Goal: Task Accomplishment & Management: Use online tool/utility

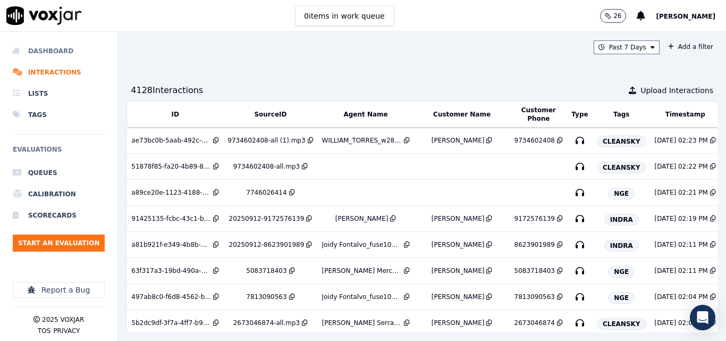
click at [56, 48] on li "Dashboard" at bounding box center [59, 50] width 92 height 21
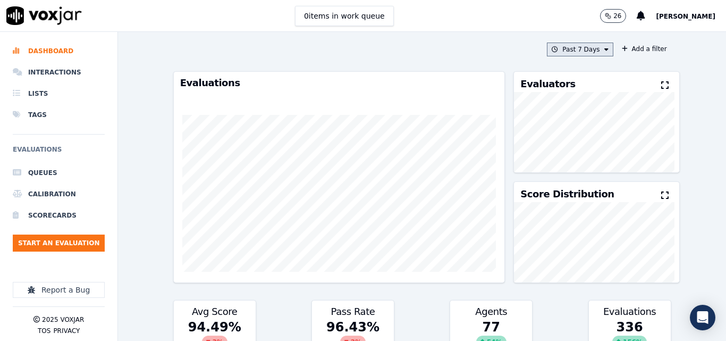
click at [584, 51] on button "Past 7 Days" at bounding box center [580, 50] width 66 height 14
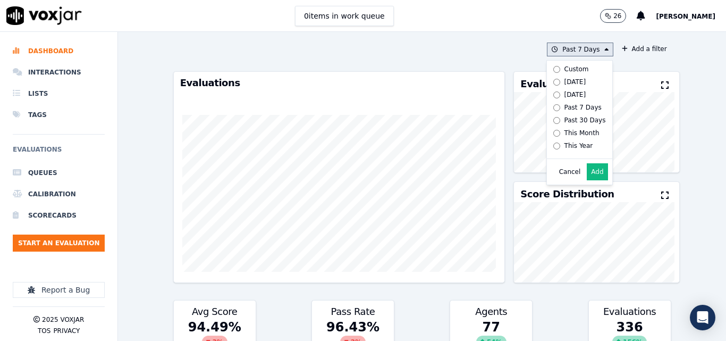
drag, startPoint x: 559, startPoint y: 80, endPoint x: 556, endPoint y: 95, distance: 15.1
click at [565, 80] on div "[DATE]" at bounding box center [576, 82] width 22 height 9
click at [587, 174] on button "Add" at bounding box center [597, 171] width 21 height 17
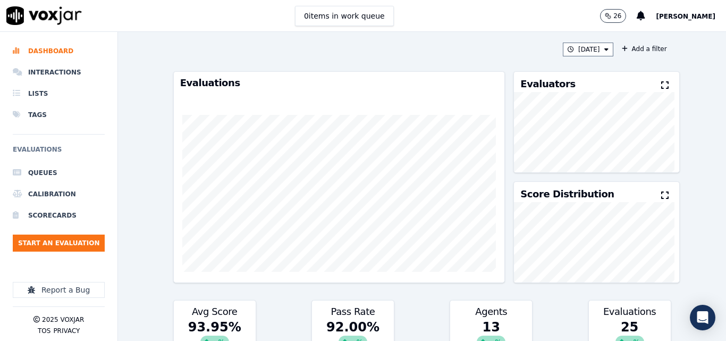
click at [645, 83] on div "Evaluators" at bounding box center [596, 82] width 165 height 20
click at [661, 84] on icon at bounding box center [664, 85] width 7 height 9
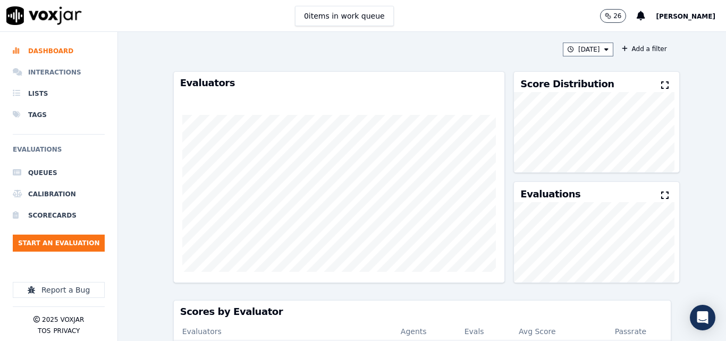
click at [45, 76] on li "Interactions" at bounding box center [59, 72] width 92 height 21
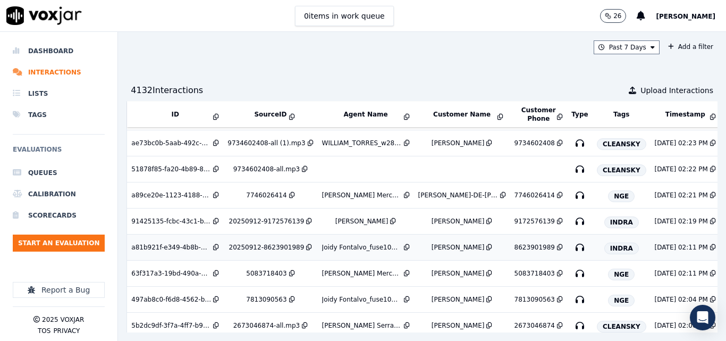
scroll to position [106, 0]
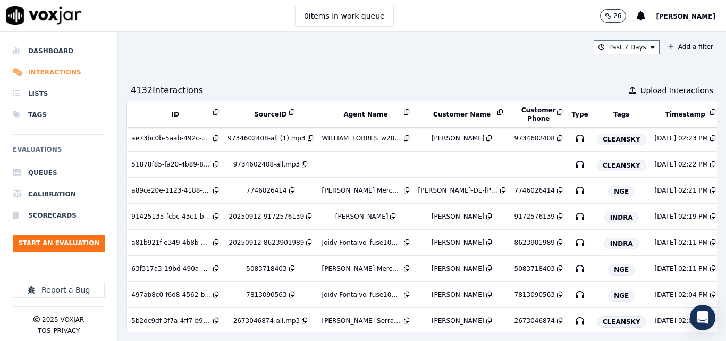
click at [58, 73] on li "Interactions" at bounding box center [59, 72] width 92 height 21
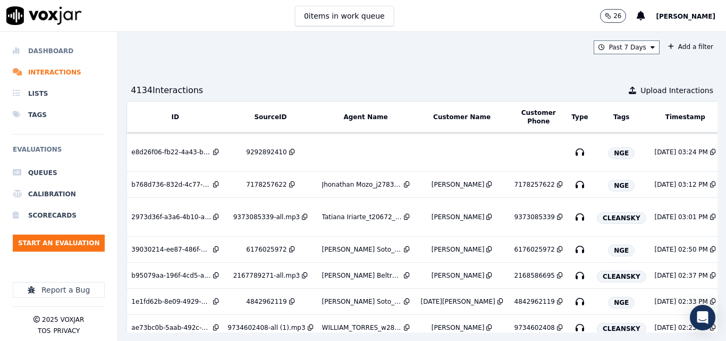
click at [55, 51] on li "Dashboard" at bounding box center [59, 50] width 92 height 21
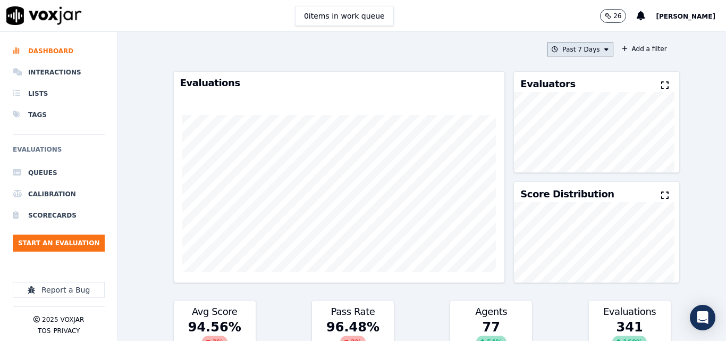
click at [571, 49] on button "Past 7 Days" at bounding box center [580, 50] width 66 height 14
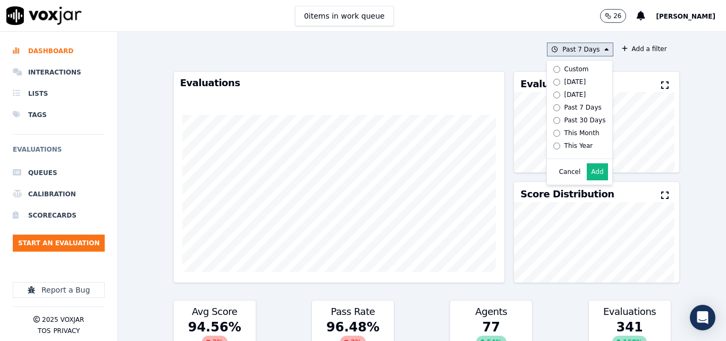
click at [565, 78] on div "[DATE]" at bounding box center [576, 82] width 22 height 9
click at [592, 178] on button "Add" at bounding box center [597, 171] width 21 height 17
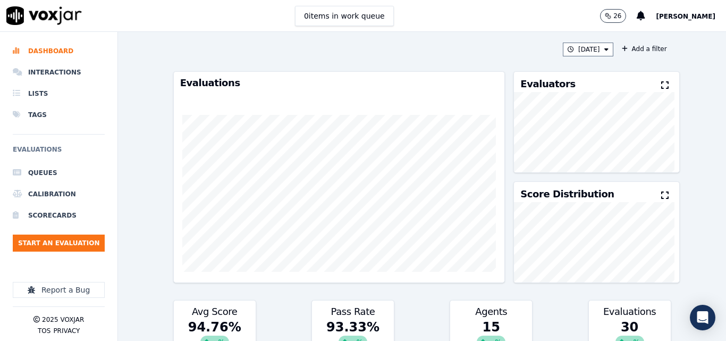
click at [661, 85] on icon at bounding box center [664, 85] width 7 height 9
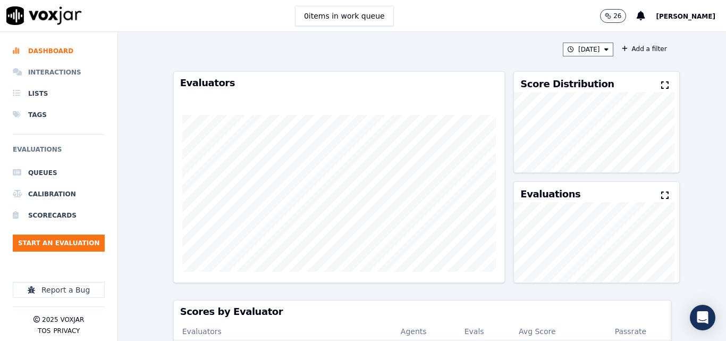
click at [51, 73] on li "Interactions" at bounding box center [59, 72] width 92 height 21
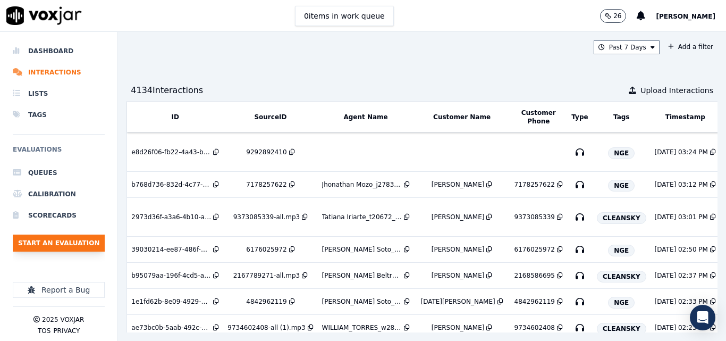
click at [89, 243] on button "Start an Evaluation" at bounding box center [59, 242] width 92 height 17
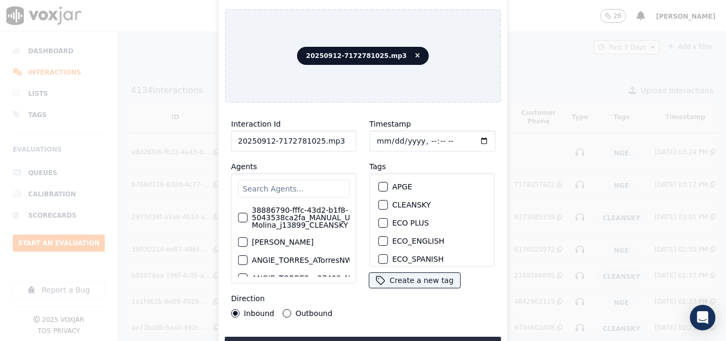
click at [333, 136] on input "20250912-7172781025.mp3" at bounding box center [293, 140] width 125 height 21
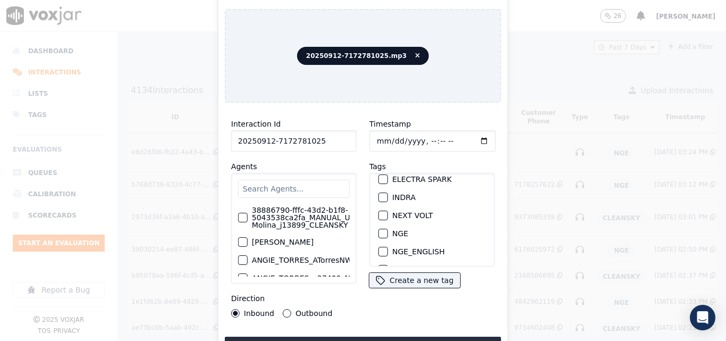
scroll to position [106, 0]
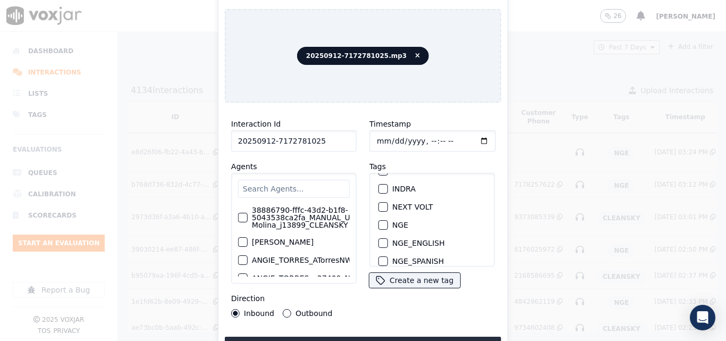
type input "20250912-7172781025"
click at [383, 186] on button "INDRA" at bounding box center [384, 189] width 10 height 10
click at [408, 337] on button "Upload interaction to start evaluation" at bounding box center [363, 346] width 276 height 19
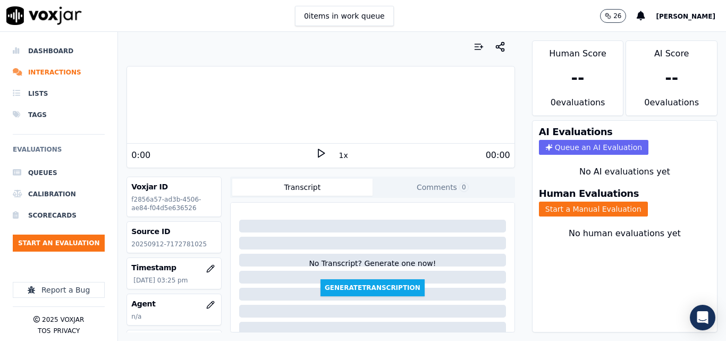
click at [186, 242] on p "20250912-7172781025" at bounding box center [174, 244] width 86 height 9
copy p "7172781025"
click at [316, 148] on icon at bounding box center [321, 153] width 11 height 11
click at [322, 153] on rect at bounding box center [323, 152] width 2 height 7
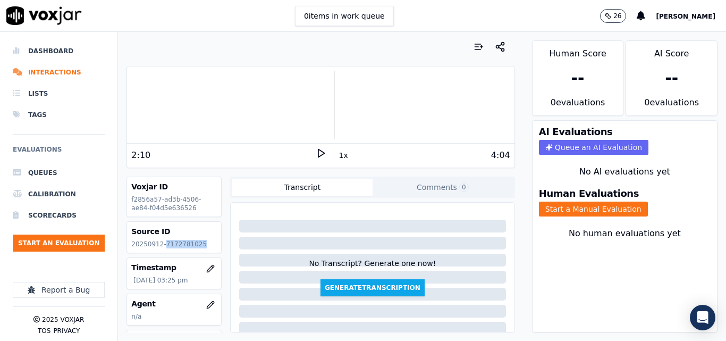
click at [318, 151] on icon at bounding box center [321, 153] width 11 height 11
click at [596, 208] on button "Start a Manual Evaluation" at bounding box center [593, 209] width 109 height 15
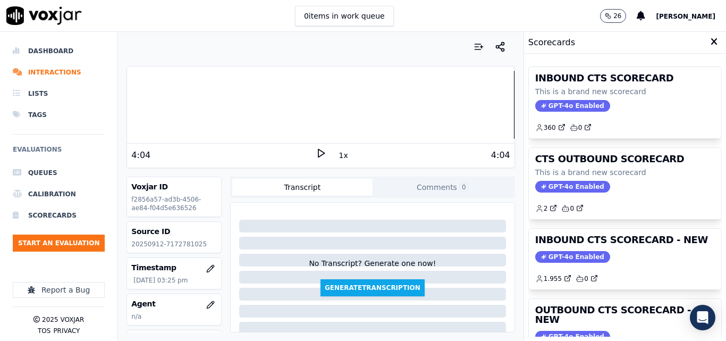
click at [633, 242] on h3 "INBOUND CTS SCORECARD - NEW" at bounding box center [625, 240] width 180 height 10
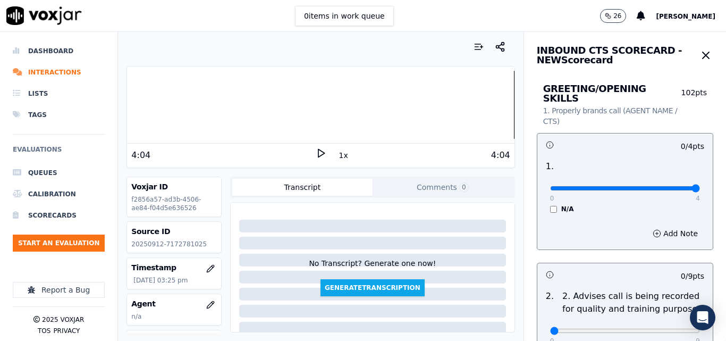
type input "4"
click at [670, 186] on input "range" at bounding box center [625, 188] width 150 height 4
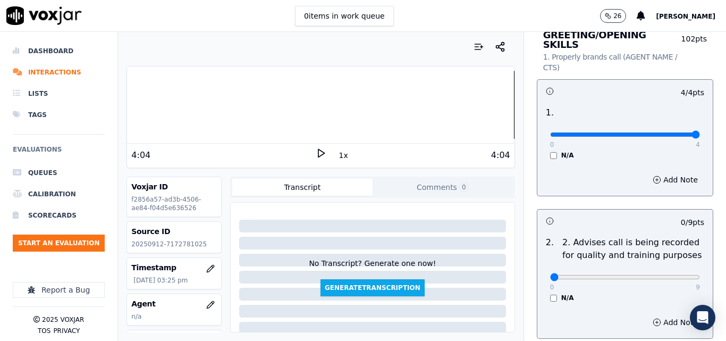
scroll to position [160, 0]
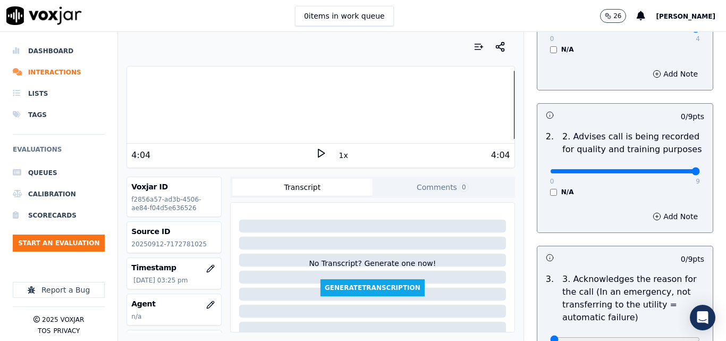
type input "9"
click at [674, 169] on input "range" at bounding box center [625, 171] width 150 height 4
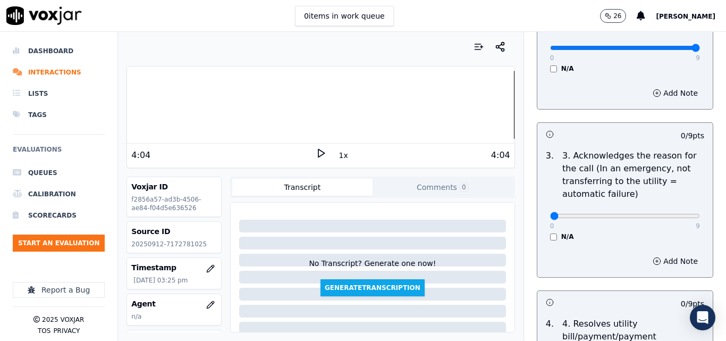
scroll to position [319, 0]
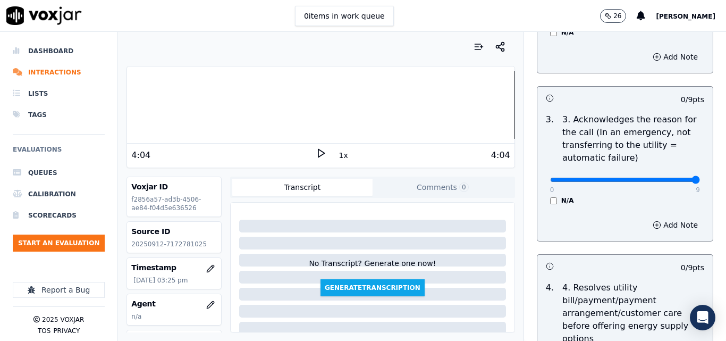
type input "9"
click at [669, 178] on input "range" at bounding box center [625, 180] width 150 height 4
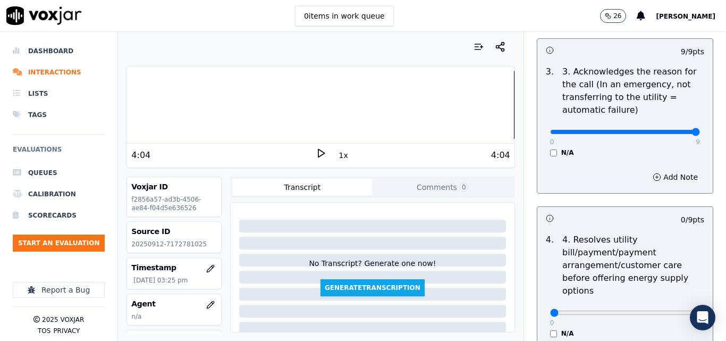
scroll to position [479, 0]
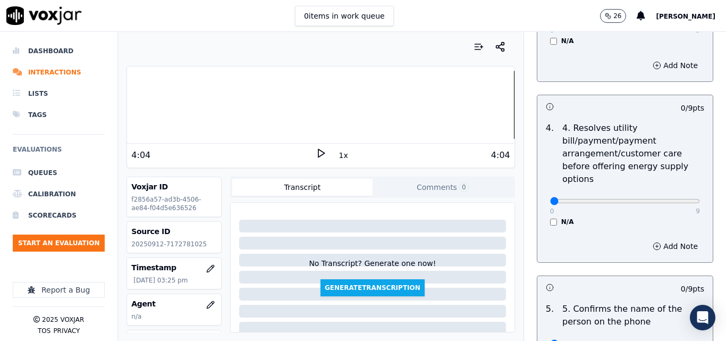
click at [550, 217] on div "N/A" at bounding box center [625, 221] width 150 height 9
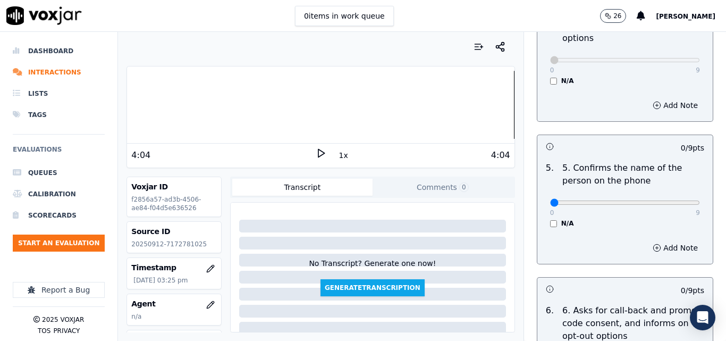
scroll to position [638, 0]
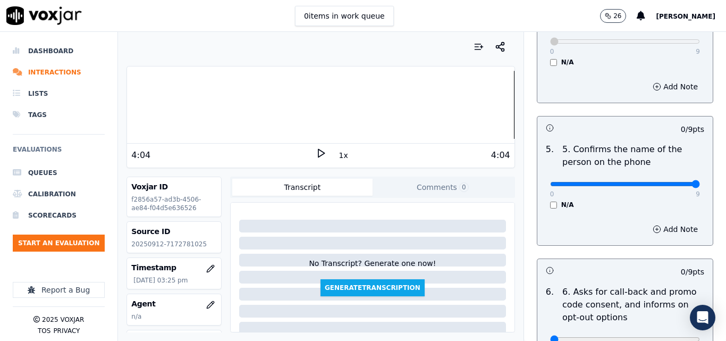
type input "9"
click at [668, 182] on input "range" at bounding box center [625, 184] width 150 height 4
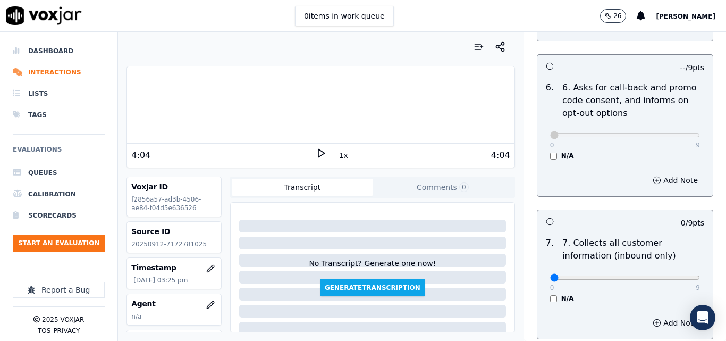
scroll to position [957, 0]
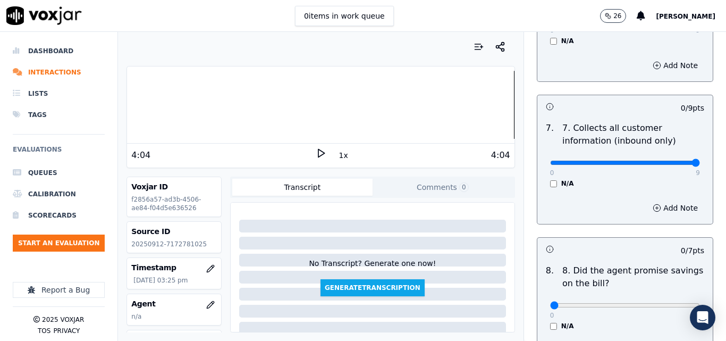
type input "9"
click at [674, 161] on input "range" at bounding box center [625, 163] width 150 height 4
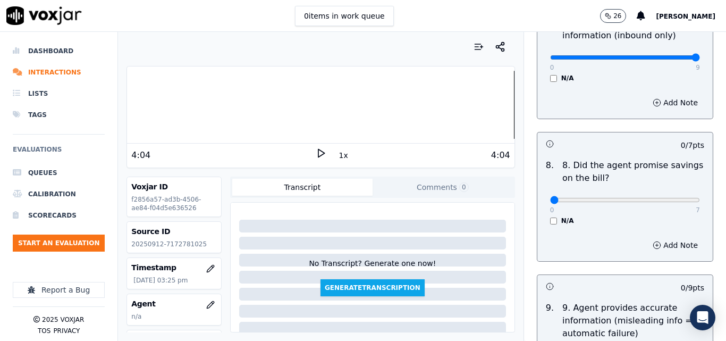
scroll to position [1063, 0]
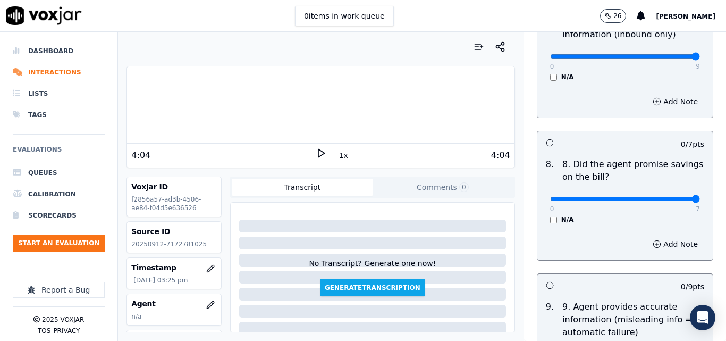
type input "7"
click at [669, 197] on input "range" at bounding box center [625, 199] width 150 height 4
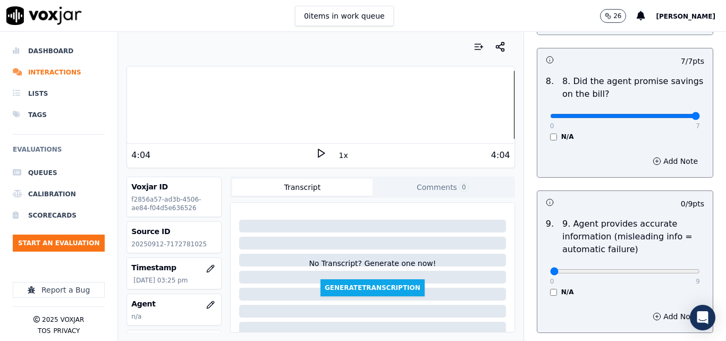
scroll to position [1170, 0]
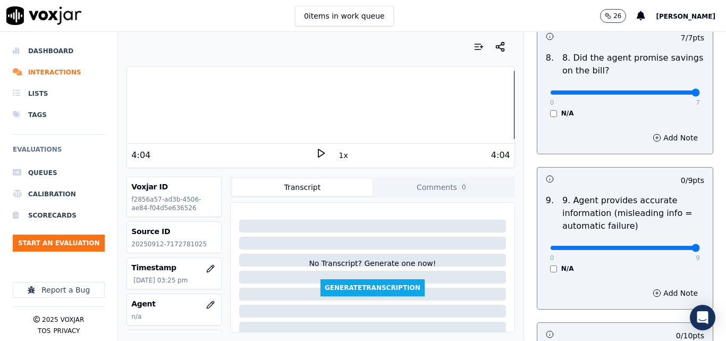
type input "9"
click at [673, 246] on input "range" at bounding box center [625, 248] width 150 height 4
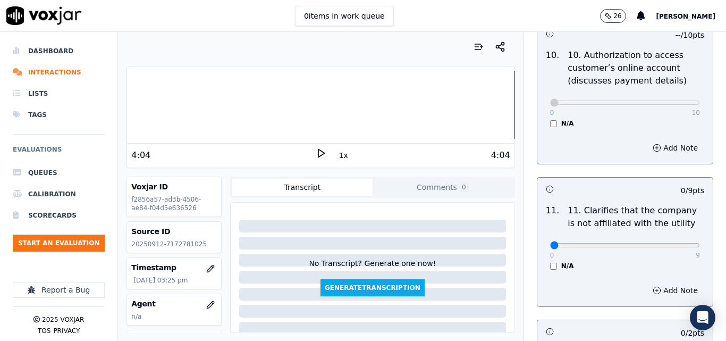
scroll to position [1489, 0]
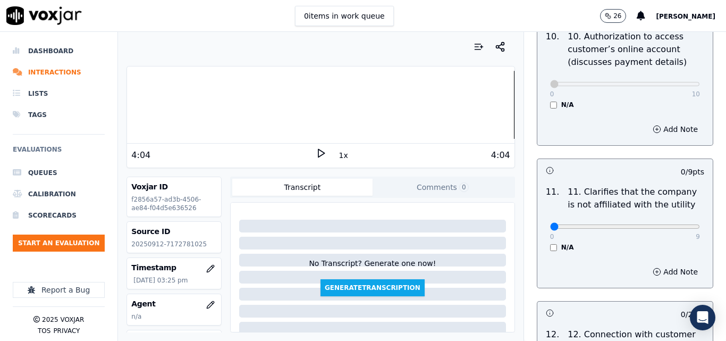
click at [669, 220] on div "0 9" at bounding box center [625, 226] width 150 height 13
type input "9"
click at [670, 224] on input "range" at bounding box center [625, 226] width 150 height 4
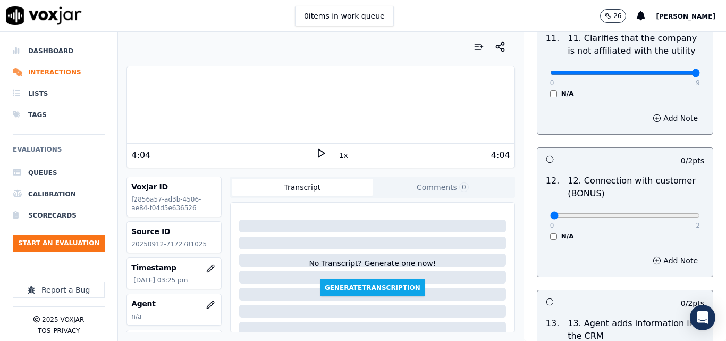
scroll to position [1648, 0]
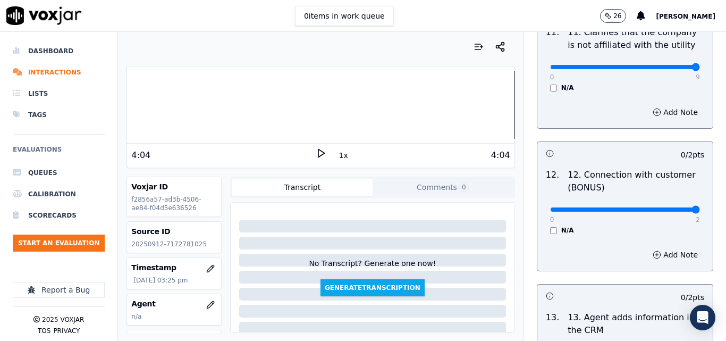
type input "2"
click at [672, 207] on input "range" at bounding box center [625, 209] width 150 height 4
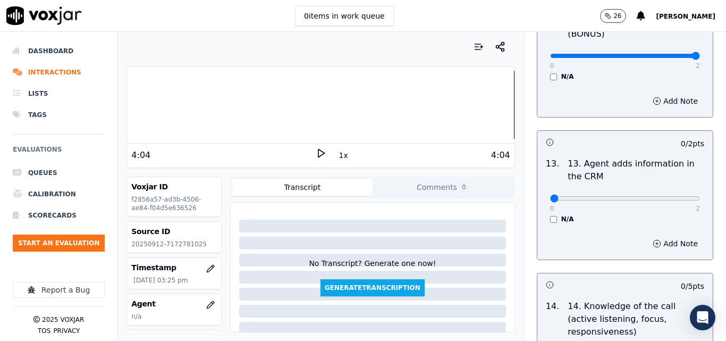
scroll to position [1808, 0]
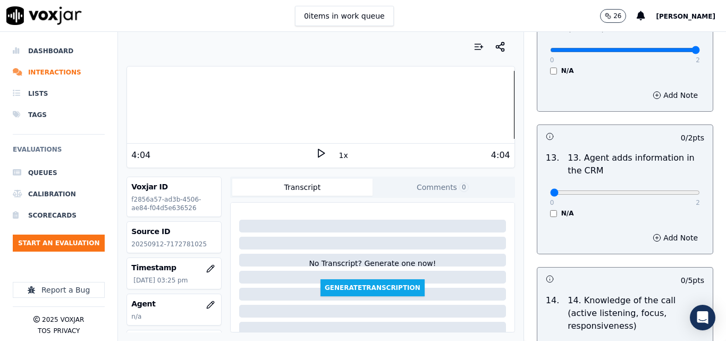
click at [676, 180] on div "0 2 N/A" at bounding box center [625, 197] width 167 height 40
type input "2"
click at [670, 190] on input "range" at bounding box center [625, 192] width 150 height 4
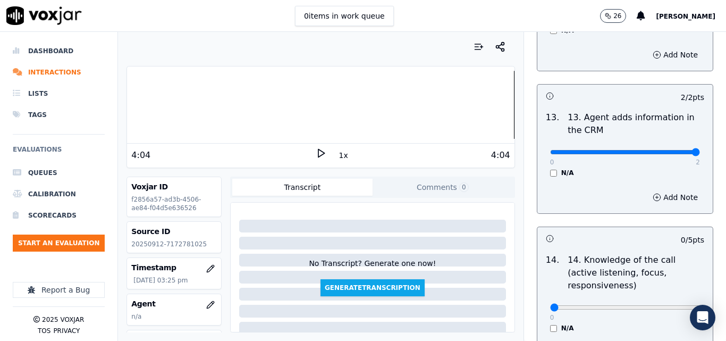
scroll to position [1942, 0]
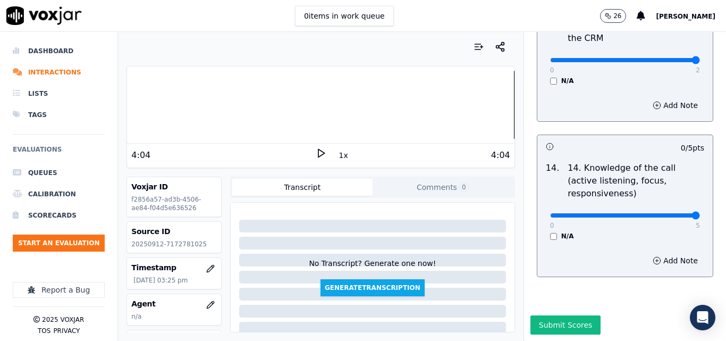
type input "5"
click at [668, 213] on input "range" at bounding box center [625, 215] width 150 height 4
click at [564, 315] on button "Submit Scores" at bounding box center [566, 324] width 71 height 19
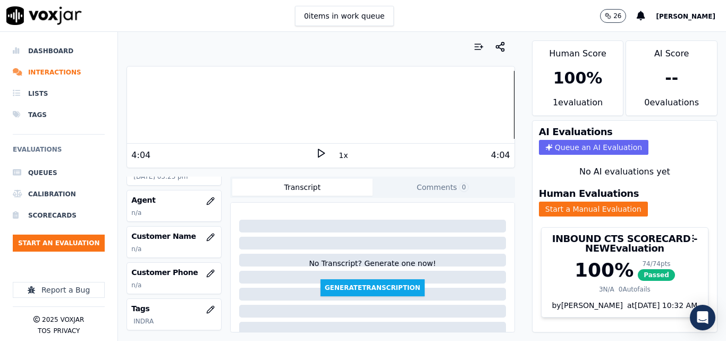
scroll to position [106, 0]
click at [206, 232] on icon "button" at bounding box center [210, 234] width 9 height 9
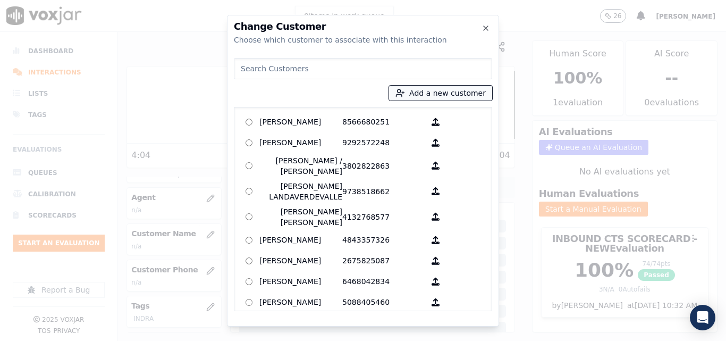
click at [420, 88] on div "Add a new customer AGUEDA SANTANA 8566680251 ALEXIS SUNQUI 9292572248 ALICIA ME…" at bounding box center [363, 182] width 258 height 257
click at [415, 105] on div "Add a new customer AGUEDA SANTANA 8566680251 ALEXIS SUNQUI 9292572248 ALICIA ME…" at bounding box center [363, 182] width 258 height 257
click at [427, 88] on button "Add a new customer" at bounding box center [440, 93] width 103 height 15
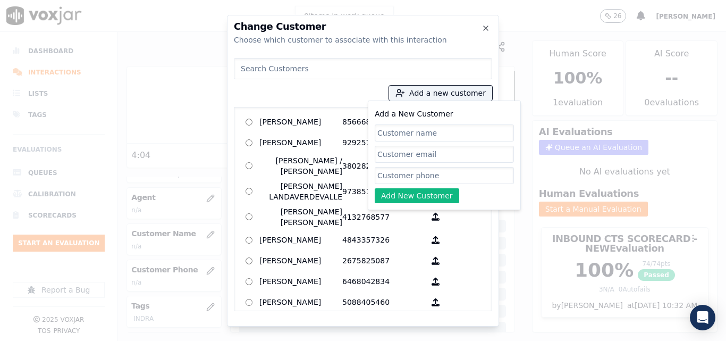
click at [392, 132] on input "Add a New Customer" at bounding box center [444, 132] width 139 height 17
type input "[PERSON_NAME]"
click at [474, 178] on input "Add a New Customer" at bounding box center [444, 175] width 139 height 17
click at [447, 175] on input "Add a New Customer" at bounding box center [444, 175] width 139 height 17
paste input "7172781025"
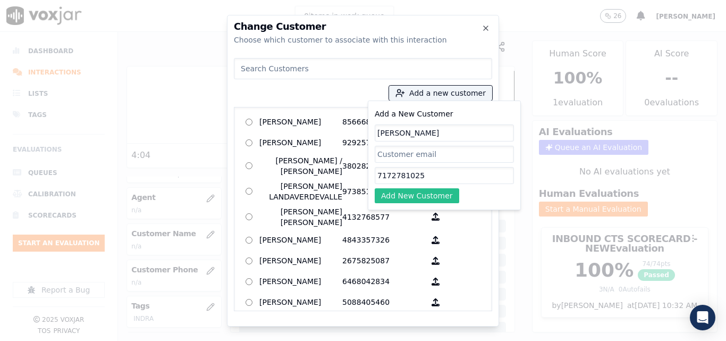
type input "7172781025"
click at [437, 189] on button "Add New Customer" at bounding box center [417, 195] width 85 height 15
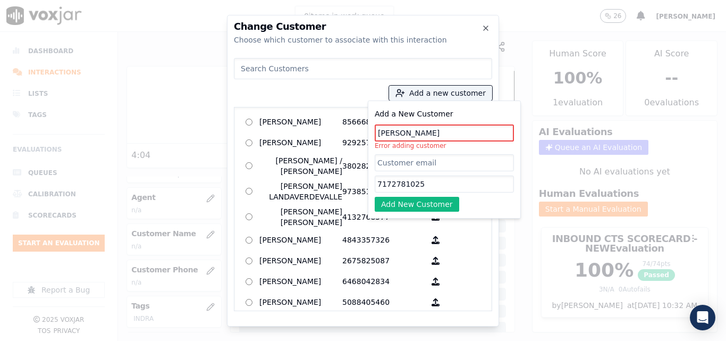
click at [371, 70] on input at bounding box center [363, 68] width 258 height 21
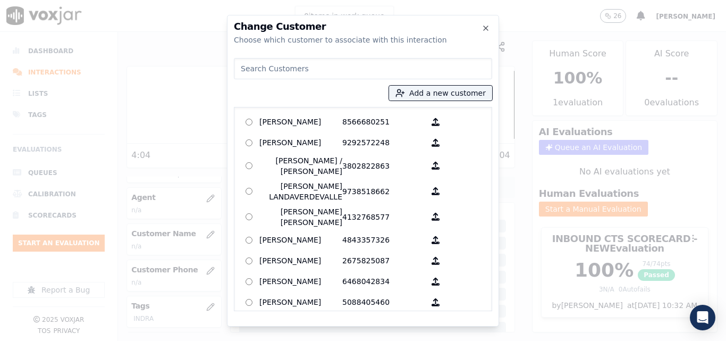
click at [371, 70] on input at bounding box center [363, 68] width 258 height 21
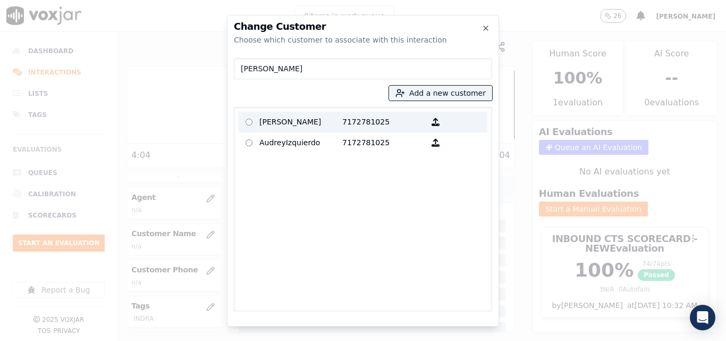
type input "audre"
click at [347, 124] on p "7172781025" at bounding box center [383, 122] width 83 height 16
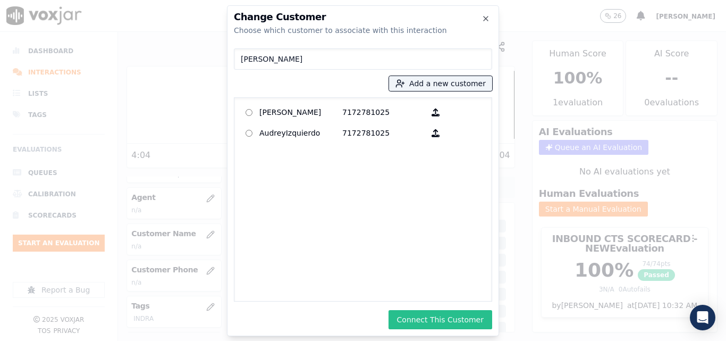
click at [420, 317] on button "Connect This Customer" at bounding box center [441, 319] width 104 height 19
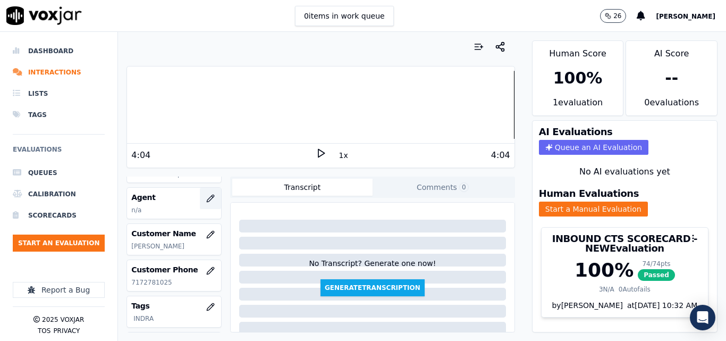
click at [212, 196] on icon "button" at bounding box center [213, 197] width 2 height 2
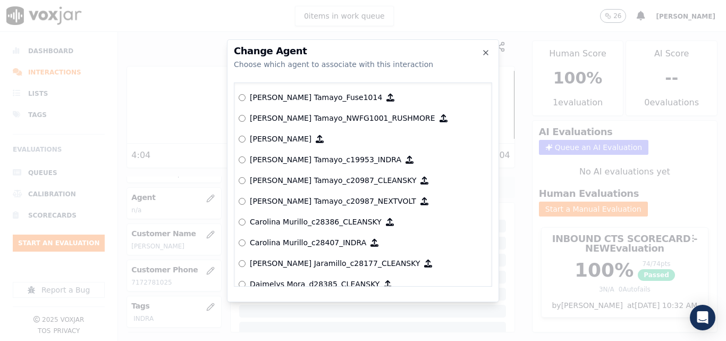
scroll to position [982, 0]
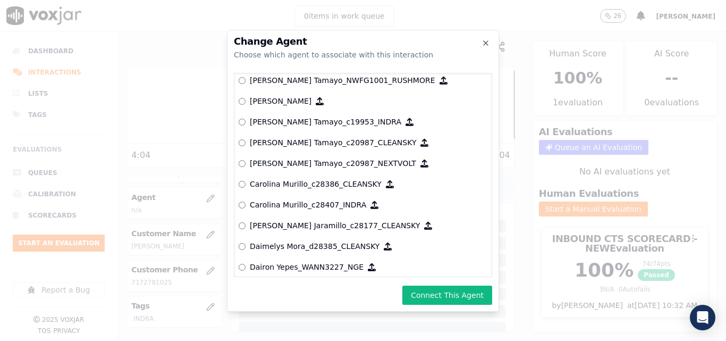
click at [419, 282] on div "Change Agent Choose which agent to associate with this interaction null [PERSON…" at bounding box center [363, 171] width 272 height 282
click at [422, 291] on button "Connect This Agent" at bounding box center [447, 295] width 90 height 19
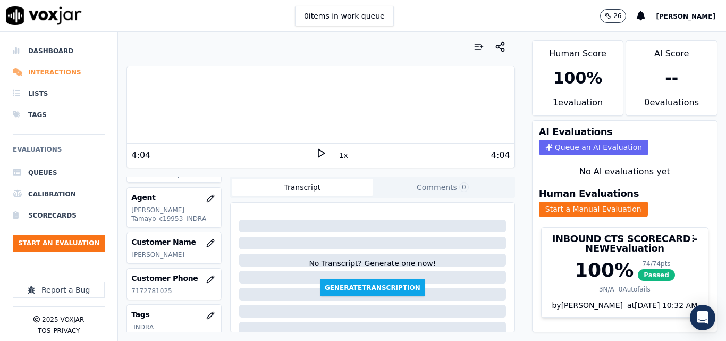
click at [41, 74] on li "Interactions" at bounding box center [59, 72] width 92 height 21
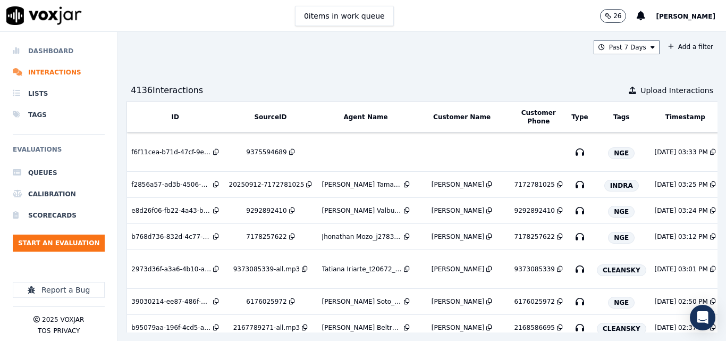
click at [53, 51] on li "Dashboard" at bounding box center [59, 50] width 92 height 21
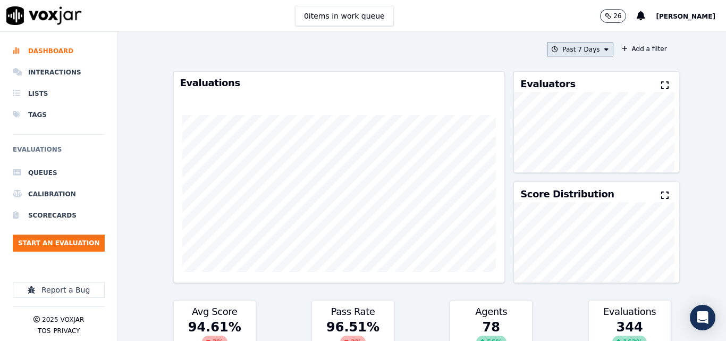
click at [570, 49] on button "Past 7 Days" at bounding box center [580, 50] width 66 height 14
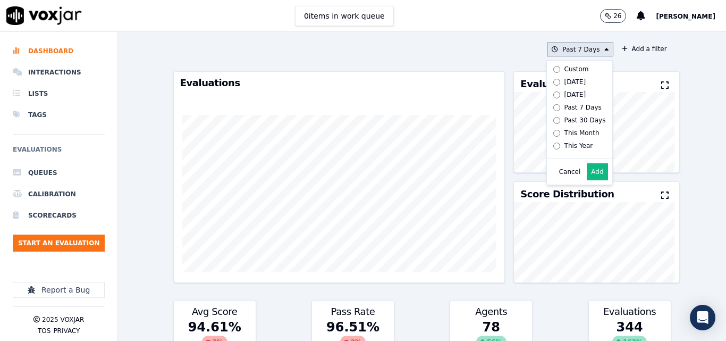
click at [565, 79] on div "[DATE]" at bounding box center [576, 82] width 22 height 9
click at [588, 174] on button "Add" at bounding box center [597, 171] width 21 height 17
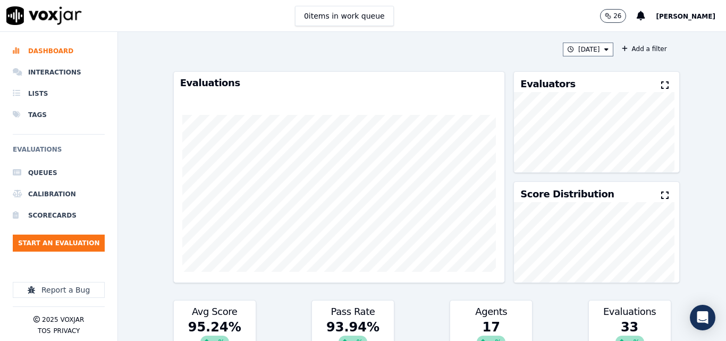
click at [645, 85] on div "Evaluators" at bounding box center [596, 82] width 165 height 20
click at [661, 85] on icon at bounding box center [664, 85] width 7 height 9
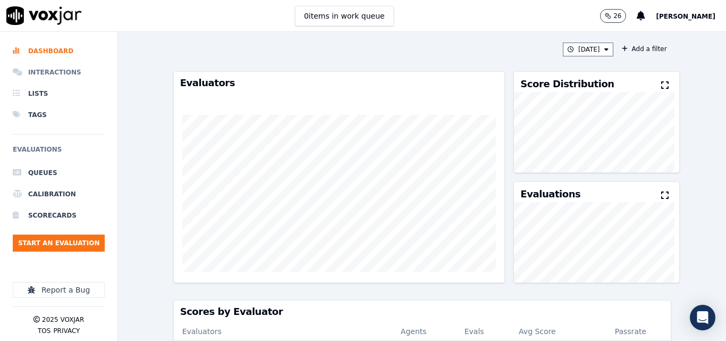
click at [58, 71] on li "Interactions" at bounding box center [59, 72] width 92 height 21
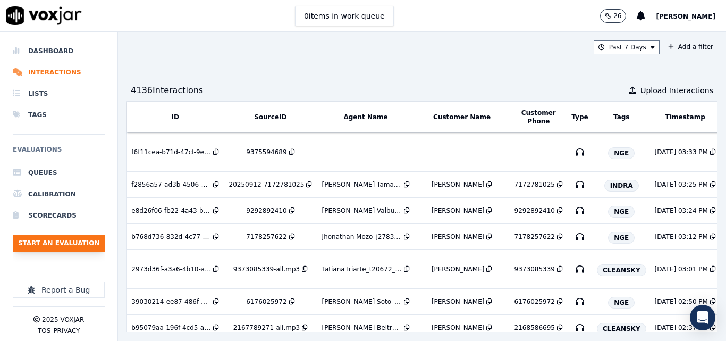
click at [74, 246] on button "Start an Evaluation" at bounding box center [59, 242] width 92 height 17
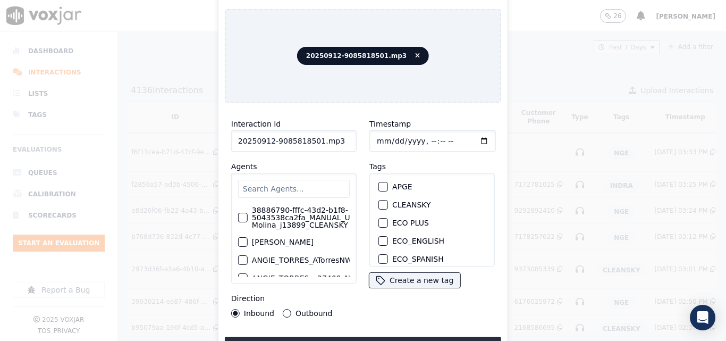
click at [342, 138] on input "20250912-9085818501.mp3" at bounding box center [293, 140] width 125 height 21
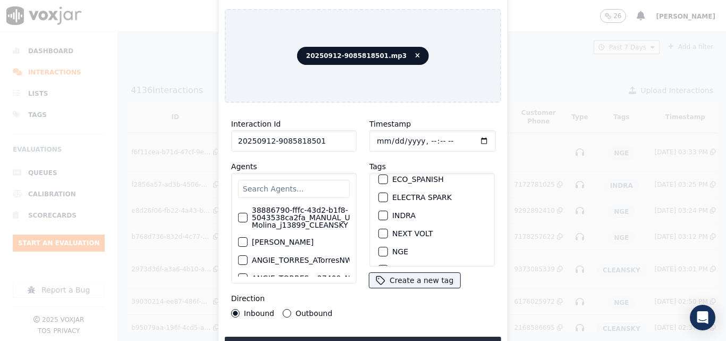
scroll to position [106, 0]
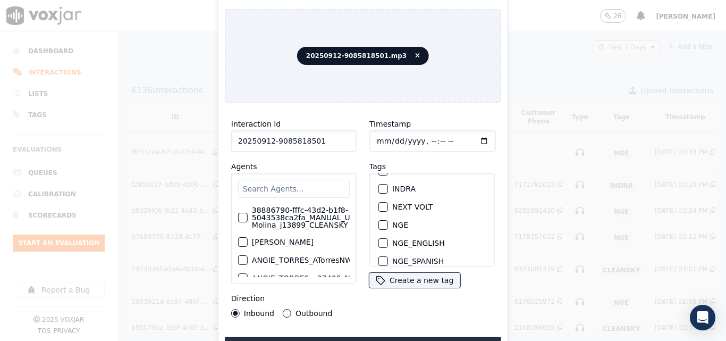
type input "20250912-9085818501"
click at [379, 185] on div "button" at bounding box center [382, 188] width 7 height 7
click at [383, 339] on button "Upload interaction to start evaluation" at bounding box center [363, 346] width 276 height 19
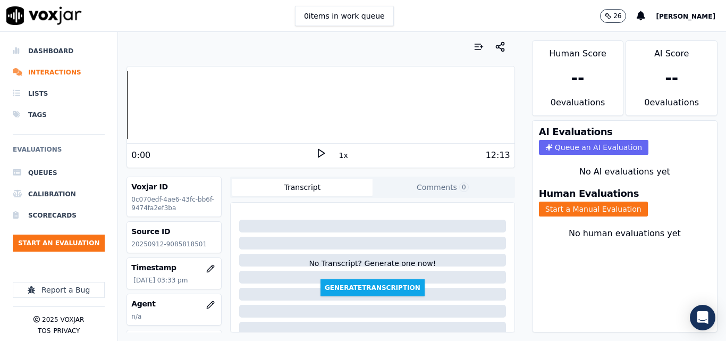
click at [186, 247] on p "20250912-9085818501" at bounding box center [174, 244] width 86 height 9
click at [184, 246] on p "20250912-9085818501" at bounding box center [174, 244] width 86 height 9
click at [182, 248] on p "20250912-9085818501" at bounding box center [174, 244] width 86 height 9
copy p "9085818501"
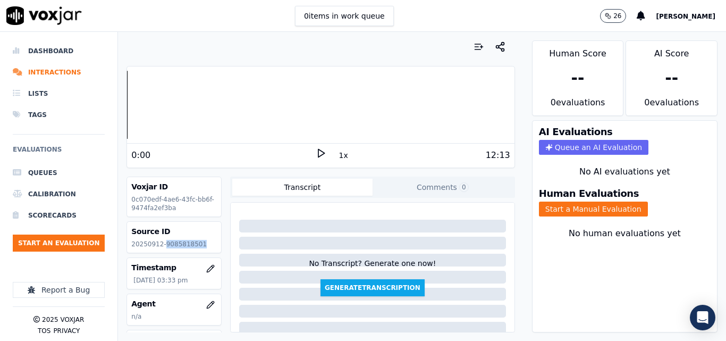
click at [318, 151] on polygon at bounding box center [321, 153] width 6 height 8
click at [165, 101] on div at bounding box center [320, 105] width 387 height 68
click at [316, 150] on icon at bounding box center [321, 153] width 11 height 11
click at [318, 155] on polygon at bounding box center [321, 153] width 6 height 8
click at [162, 95] on div at bounding box center [320, 105] width 387 height 68
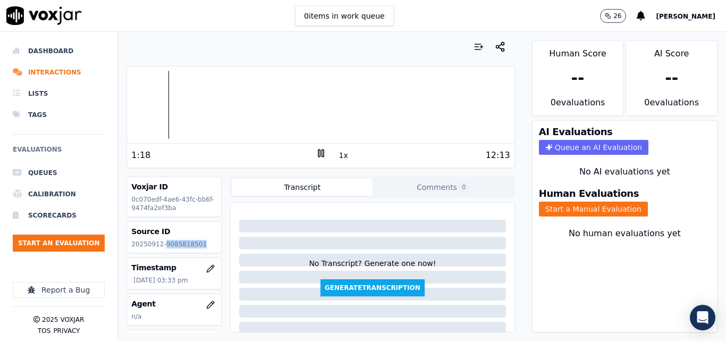
click at [316, 150] on icon at bounding box center [321, 153] width 11 height 11
click at [316, 154] on icon at bounding box center [321, 153] width 11 height 11
click at [64, 67] on li "Interactions" at bounding box center [59, 72] width 92 height 21
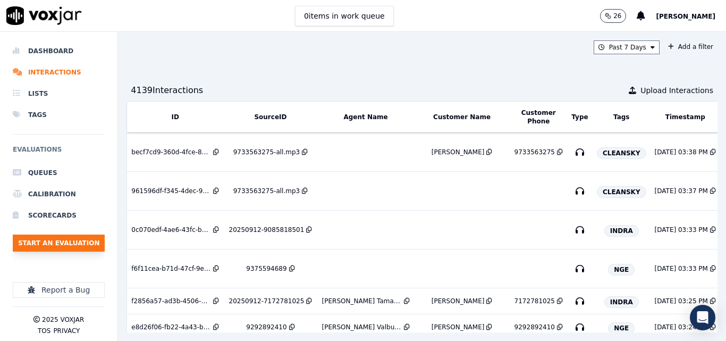
click at [46, 241] on button "Start an Evaluation" at bounding box center [59, 242] width 92 height 17
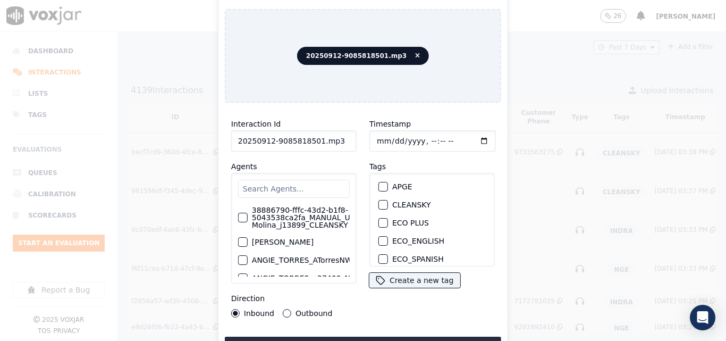
click at [331, 135] on input "20250912-9085818501.mp3" at bounding box center [293, 140] width 125 height 21
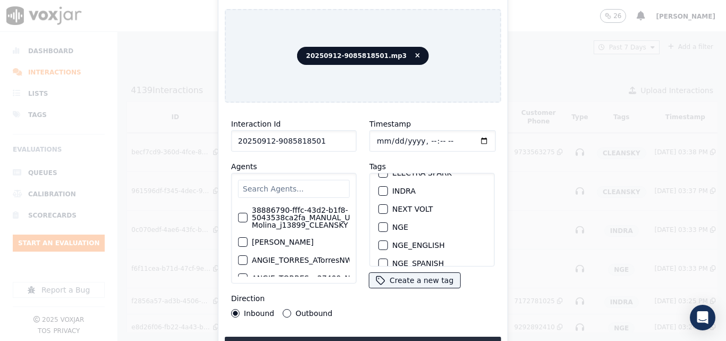
scroll to position [106, 0]
type input "20250912-9085818501"
click at [379, 185] on div "button" at bounding box center [382, 188] width 7 height 7
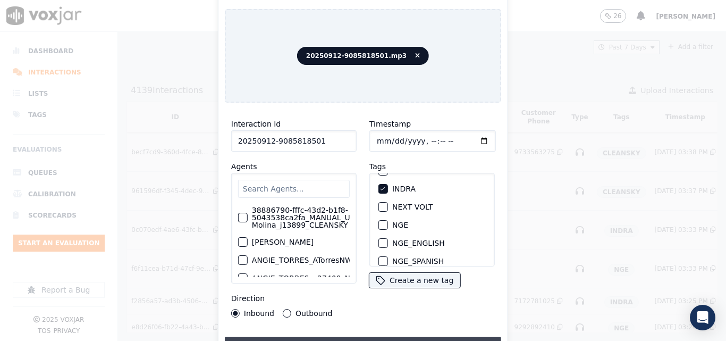
click at [369, 337] on button "Upload interaction to start evaluation" at bounding box center [363, 346] width 276 height 19
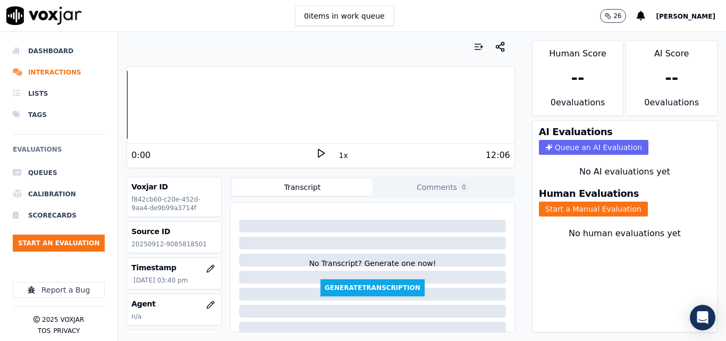
click at [316, 148] on icon at bounding box center [321, 153] width 11 height 11
click at [168, 98] on div at bounding box center [320, 105] width 387 height 68
click at [178, 100] on div at bounding box center [320, 105] width 387 height 68
click at [316, 148] on icon at bounding box center [321, 153] width 11 height 11
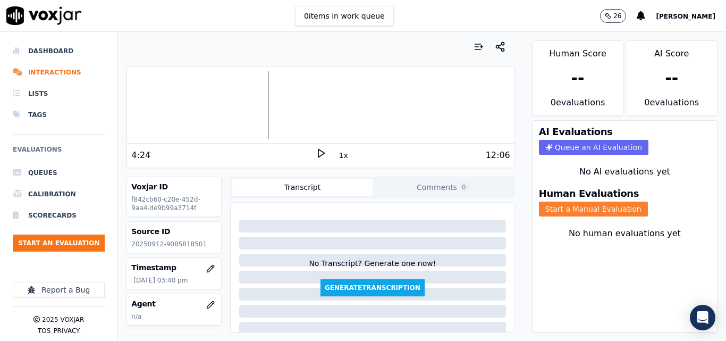
click at [565, 208] on button "Start a Manual Evaluation" at bounding box center [593, 209] width 109 height 15
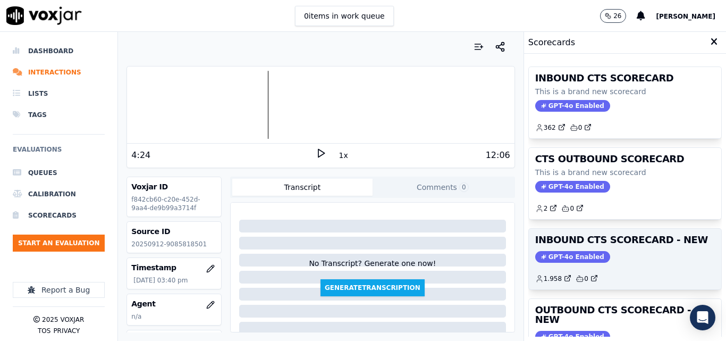
click at [621, 243] on h3 "INBOUND CTS SCORECARD - NEW" at bounding box center [625, 240] width 180 height 10
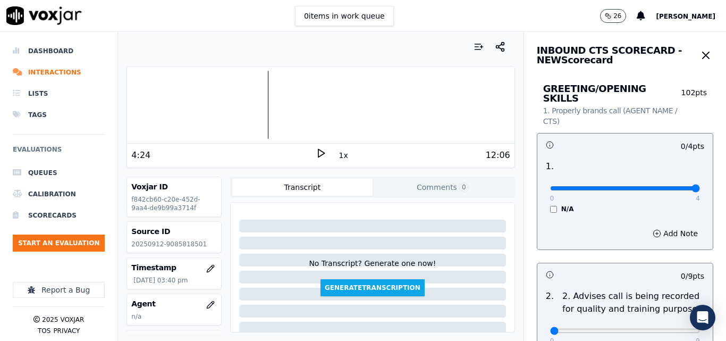
type input "4"
click at [669, 186] on input "range" at bounding box center [625, 188] width 150 height 4
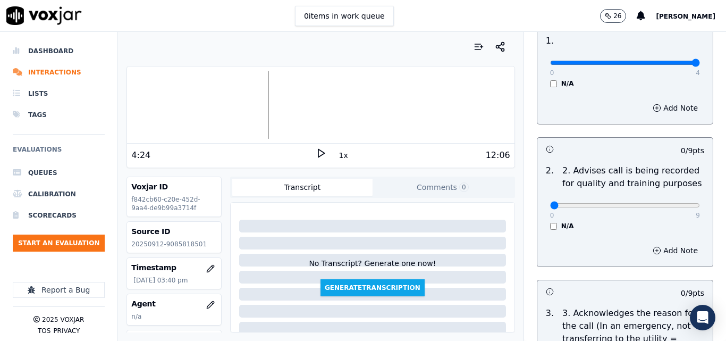
scroll to position [160, 0]
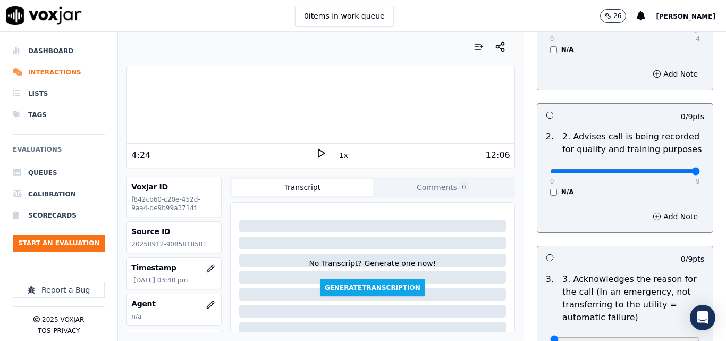
type input "9"
click at [676, 169] on input "range" at bounding box center [625, 171] width 150 height 4
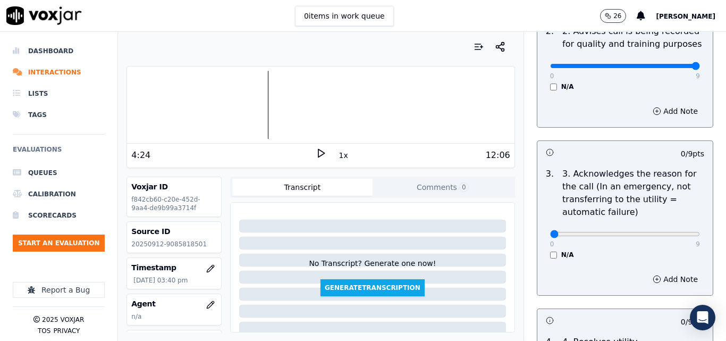
scroll to position [266, 0]
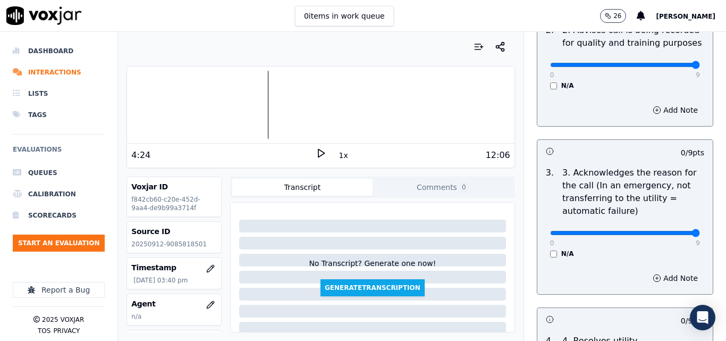
type input "9"
click at [674, 231] on input "range" at bounding box center [625, 233] width 150 height 4
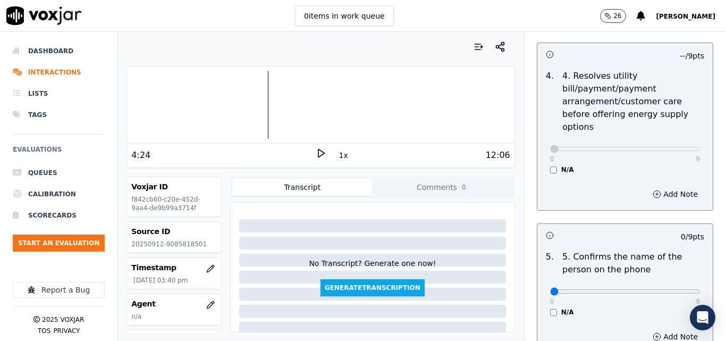
scroll to position [532, 0]
type input "9"
click at [667, 288] on input "range" at bounding box center [625, 290] width 150 height 4
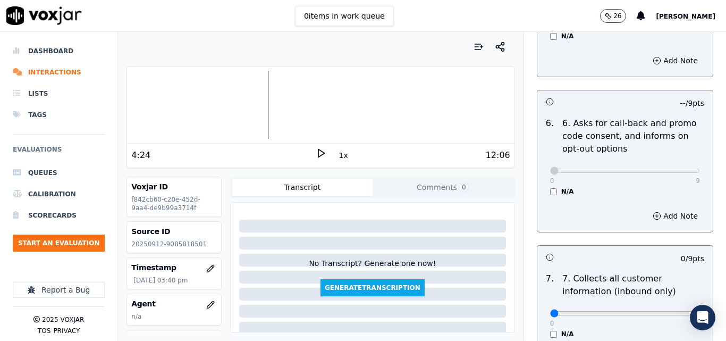
scroll to position [851, 0]
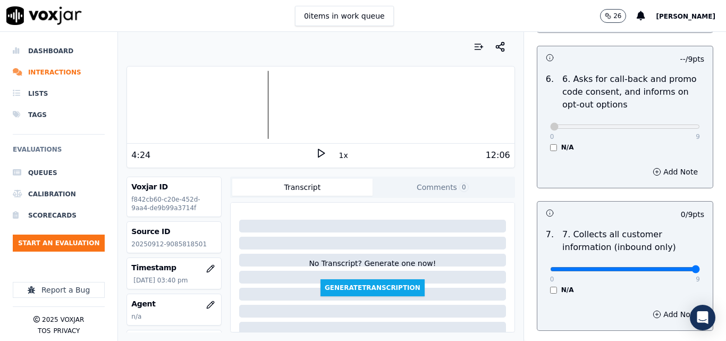
type input "9"
click at [671, 267] on input "range" at bounding box center [625, 269] width 150 height 4
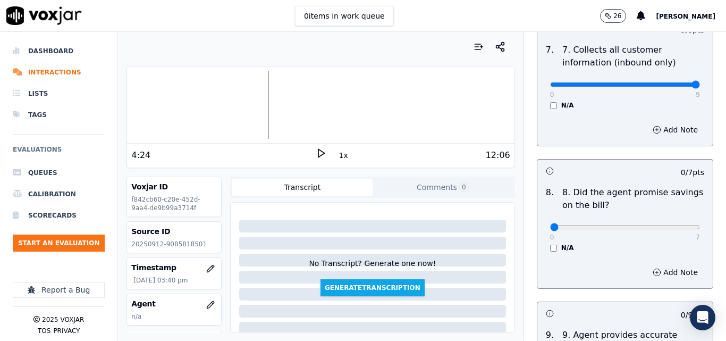
scroll to position [1063, 0]
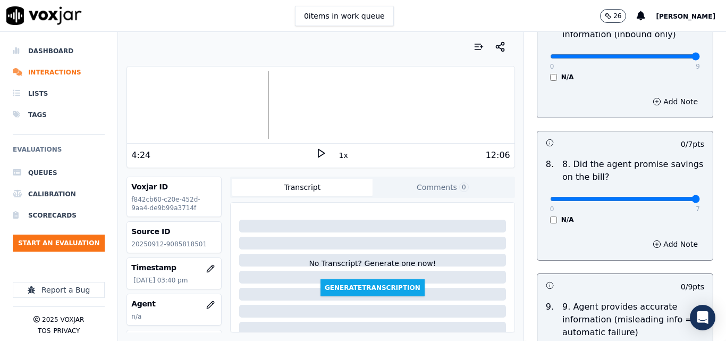
type input "7"
click at [672, 197] on input "range" at bounding box center [625, 199] width 150 height 4
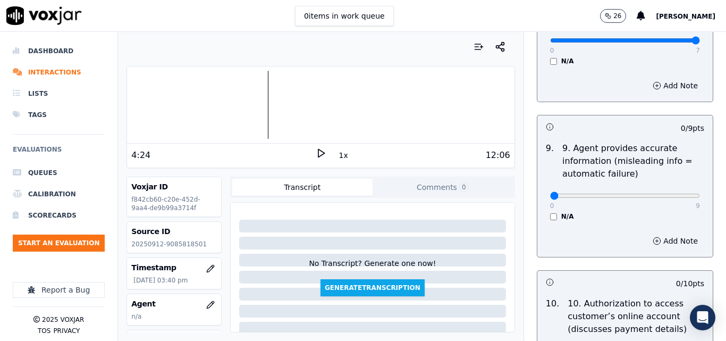
scroll to position [1223, 0]
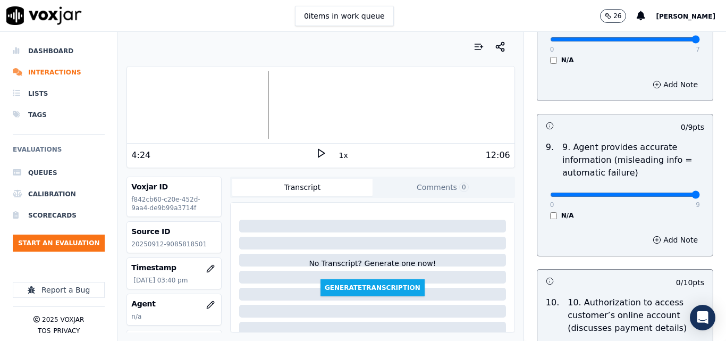
type input "9"
click at [667, 192] on input "range" at bounding box center [625, 194] width 150 height 4
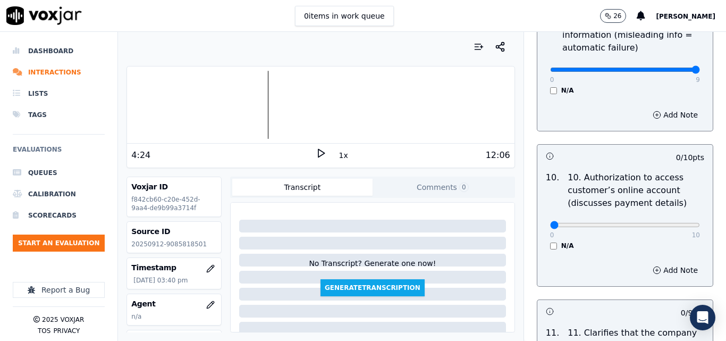
scroll to position [1382, 0]
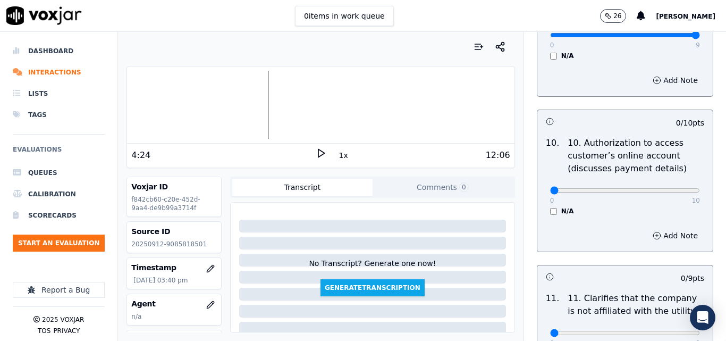
click at [543, 197] on div "0 10 N/A" at bounding box center [625, 195] width 167 height 40
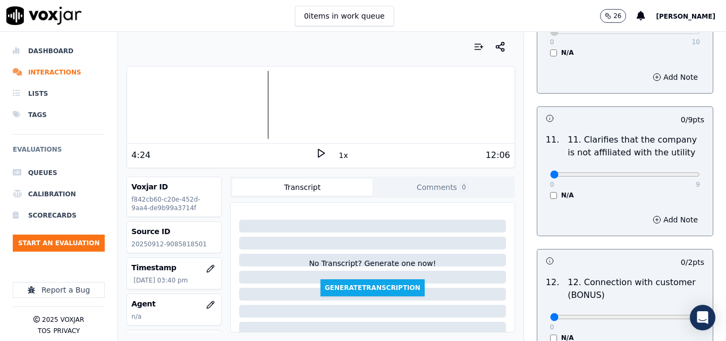
scroll to position [1542, 0]
type input "9"
click at [672, 171] on input "range" at bounding box center [625, 173] width 150 height 4
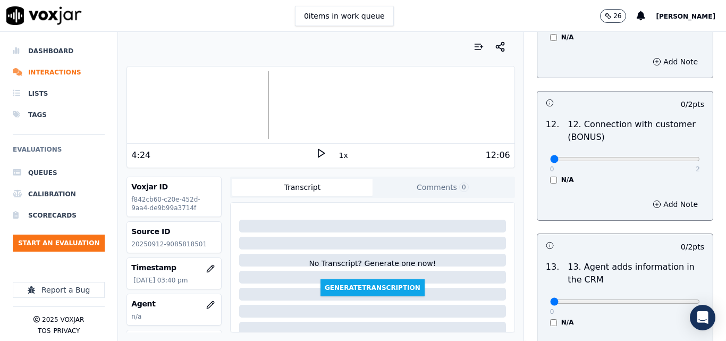
scroll to position [1701, 0]
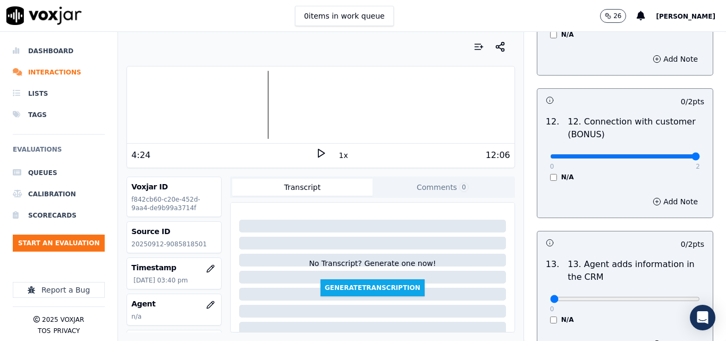
type input "2"
click at [670, 154] on input "range" at bounding box center [625, 156] width 150 height 4
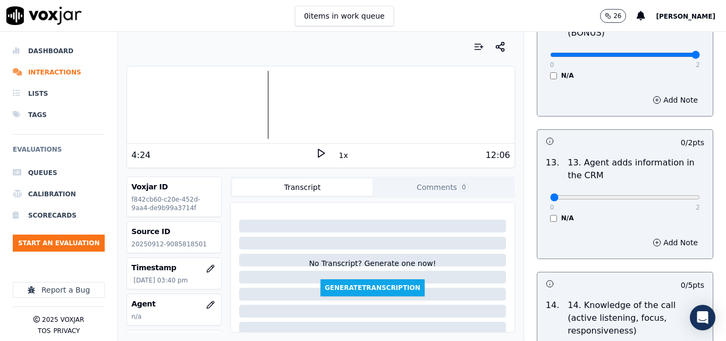
scroll to position [1861, 0]
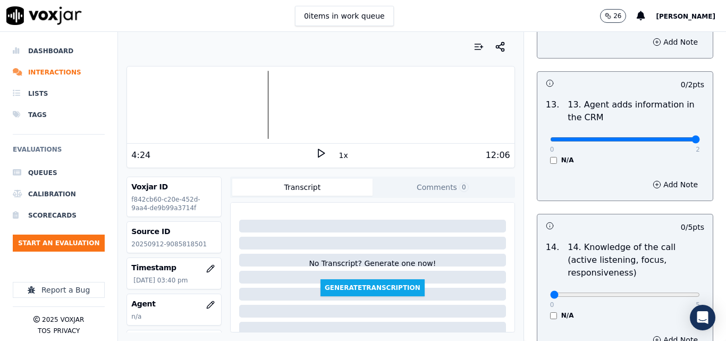
type input "2"
click at [672, 137] on input "range" at bounding box center [625, 139] width 150 height 4
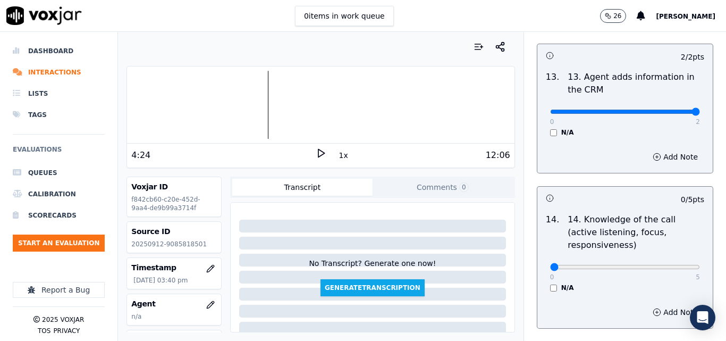
scroll to position [1942, 0]
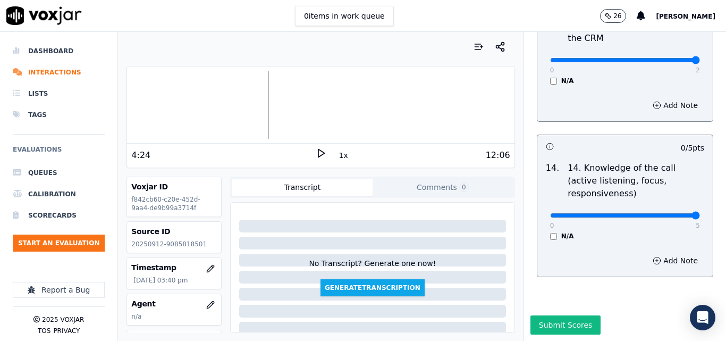
type input "5"
click at [669, 213] on input "range" at bounding box center [625, 215] width 150 height 4
click at [546, 315] on button "Submit Scores" at bounding box center [566, 324] width 71 height 19
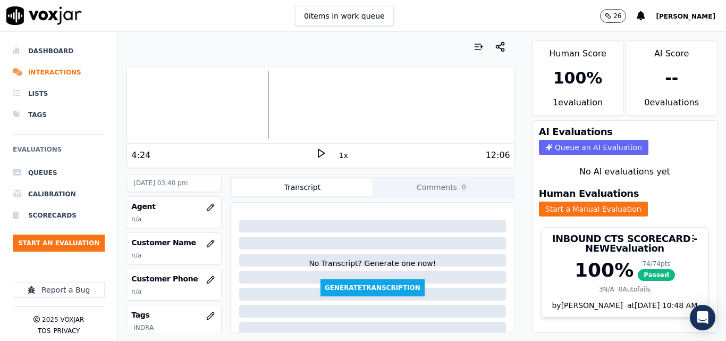
scroll to position [106, 0]
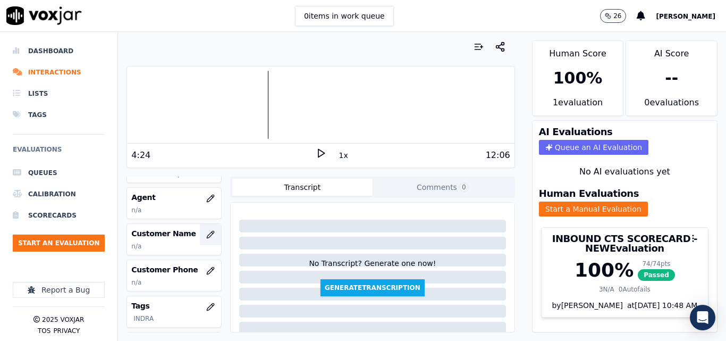
click at [203, 230] on button "button" at bounding box center [210, 234] width 21 height 21
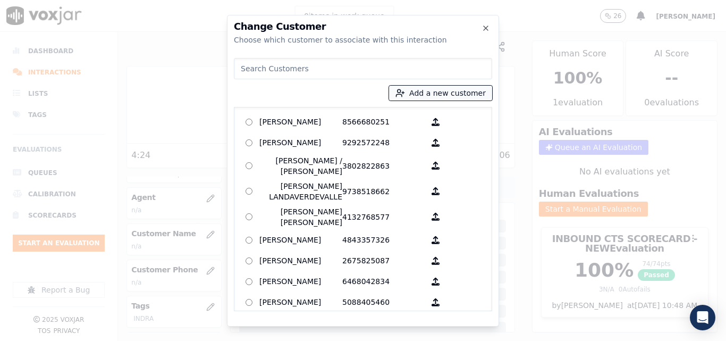
click at [457, 98] on button "Add a new customer" at bounding box center [440, 93] width 103 height 15
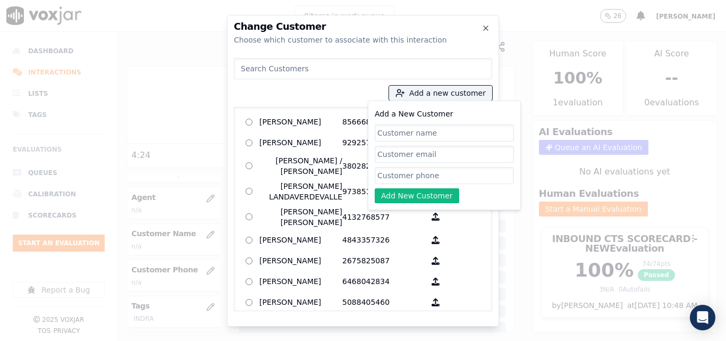
click at [435, 134] on input "Add a New Customer" at bounding box center [444, 132] width 139 height 17
type input "[PERSON_NAME]"
click at [471, 172] on input "Add a New Customer" at bounding box center [444, 175] width 139 height 17
click at [459, 178] on input "Add a New Customer" at bounding box center [444, 175] width 139 height 17
paste input "9085818501"
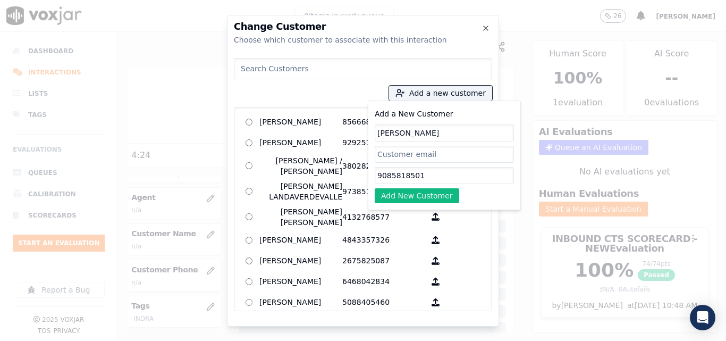
drag, startPoint x: 457, startPoint y: 178, endPoint x: 412, endPoint y: 207, distance: 53.8
click at [413, 207] on div "Add a New Customer Carol Patterson 9085818501 Add New Customer" at bounding box center [444, 155] width 153 height 110
type input "9085818501"
click at [406, 196] on button "Add New Customer" at bounding box center [417, 195] width 85 height 15
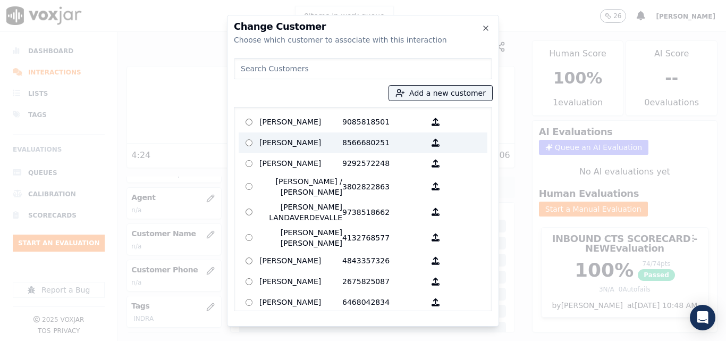
click at [364, 127] on p "9085818501" at bounding box center [383, 122] width 83 height 16
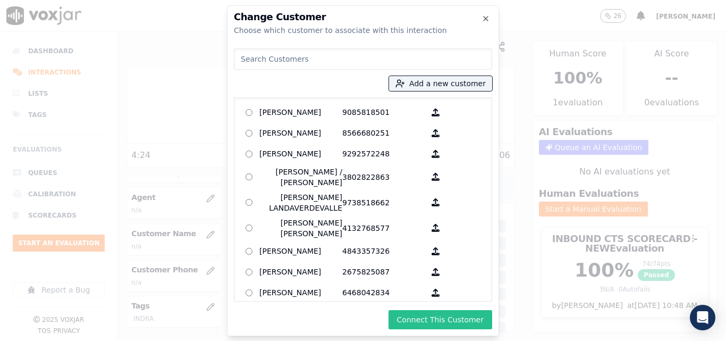
click at [426, 317] on button "Connect This Customer" at bounding box center [441, 319] width 104 height 19
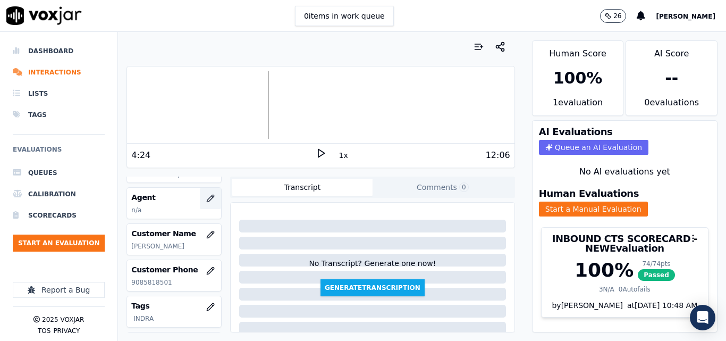
click at [200, 203] on button "button" at bounding box center [210, 198] width 21 height 21
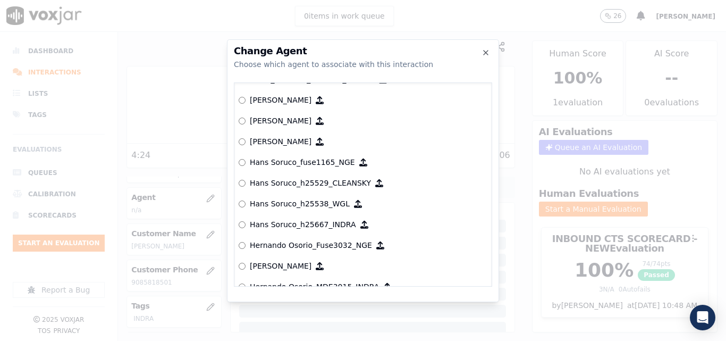
scroll to position [2271, 0]
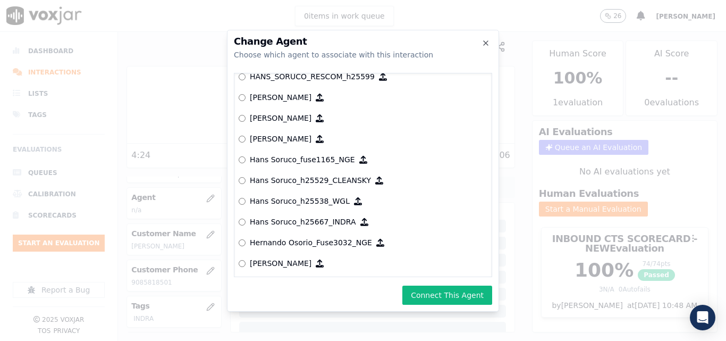
click at [426, 284] on div "Change Agent Choose which agent to associate with this interaction null [PERSON…" at bounding box center [363, 171] width 272 height 282
click at [432, 288] on button "Connect This Agent" at bounding box center [447, 295] width 90 height 19
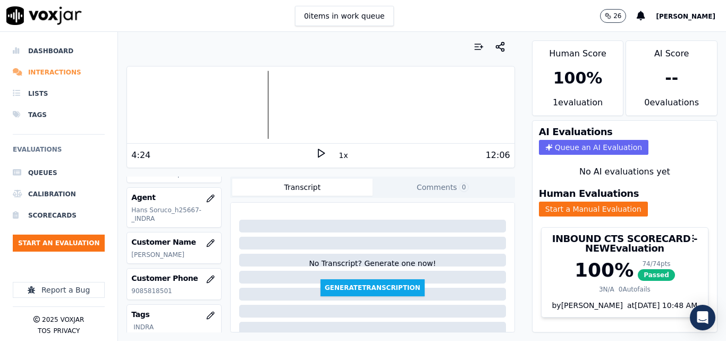
click at [45, 73] on li "Interactions" at bounding box center [59, 72] width 92 height 21
click at [52, 71] on li "Interactions" at bounding box center [59, 72] width 92 height 21
click at [53, 70] on li "Interactions" at bounding box center [59, 72] width 92 height 21
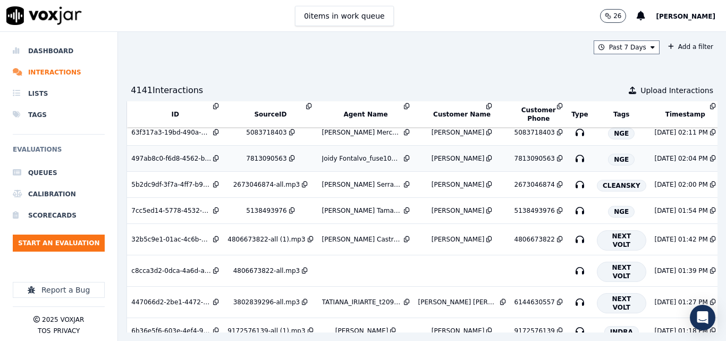
scroll to position [424, 0]
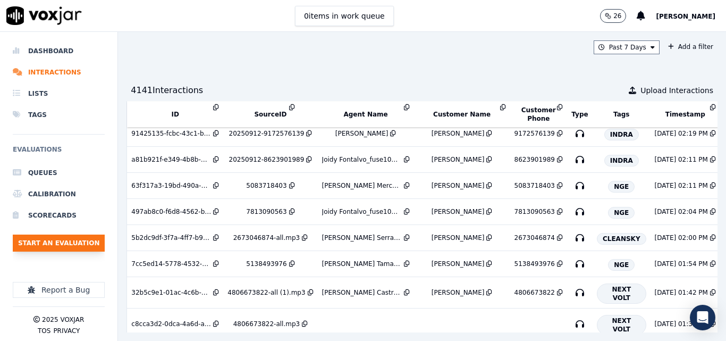
click at [89, 243] on button "Start an Evaluation" at bounding box center [59, 242] width 92 height 17
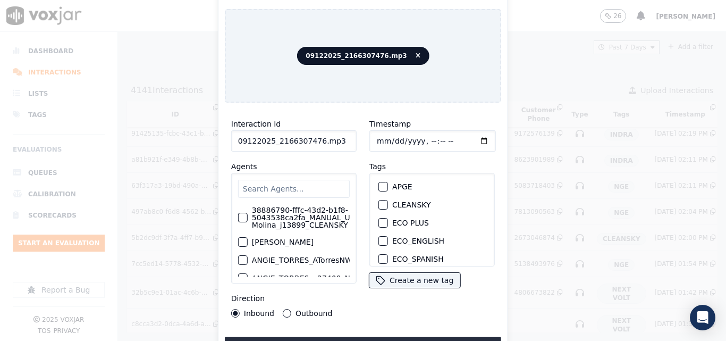
click at [350, 132] on input "09122025_2166307476.mp3" at bounding box center [293, 140] width 125 height 21
type input "09122025_2166307476"
click at [383, 220] on button "NGE" at bounding box center [384, 225] width 10 height 10
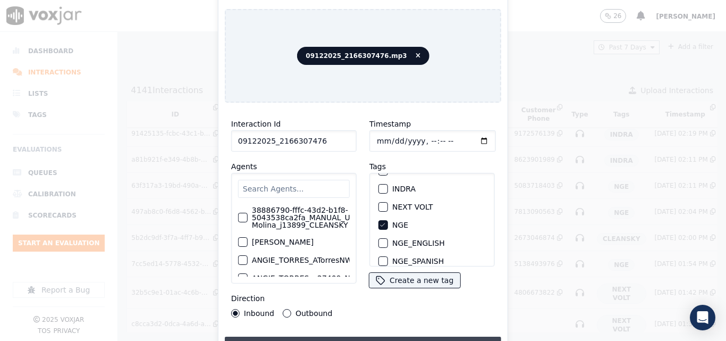
click at [385, 337] on button "Upload interaction to start evaluation" at bounding box center [363, 346] width 276 height 19
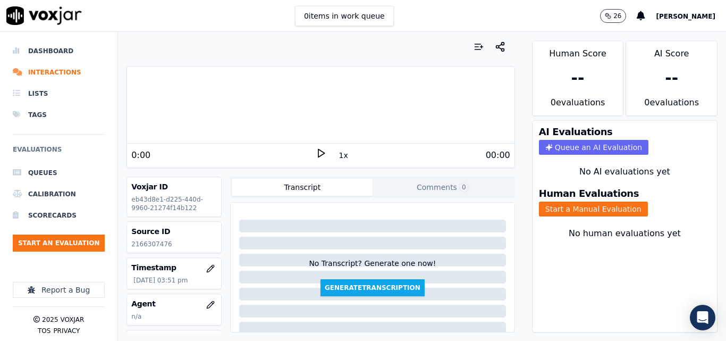
click at [150, 242] on p "2166307476" at bounding box center [174, 244] width 86 height 9
copy p "2166307476"
drag, startPoint x: 50, startPoint y: 71, endPoint x: 47, endPoint y: 78, distance: 7.9
click at [50, 71] on li "Interactions" at bounding box center [59, 72] width 92 height 21
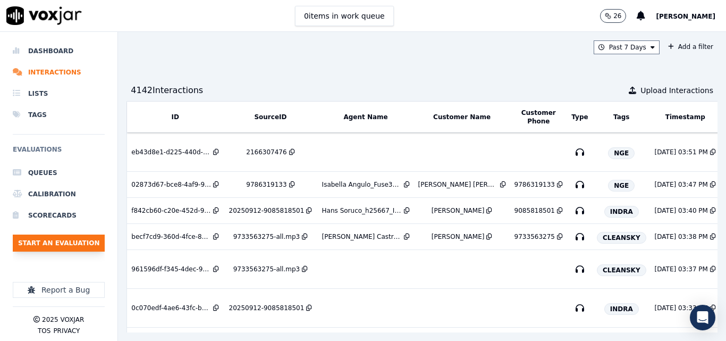
click at [93, 241] on button "Start an Evaluation" at bounding box center [59, 242] width 92 height 17
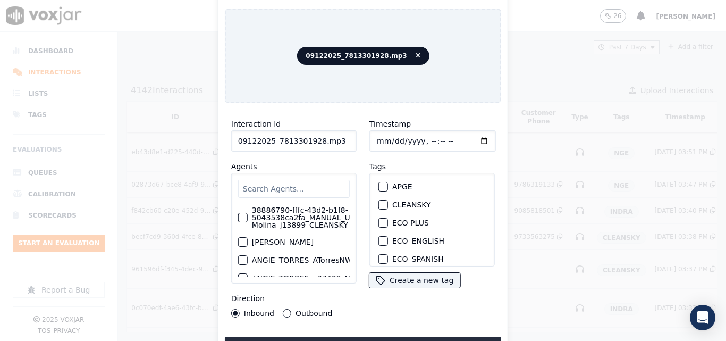
click at [348, 135] on input "09122025_7813301928.mp3" at bounding box center [293, 140] width 125 height 21
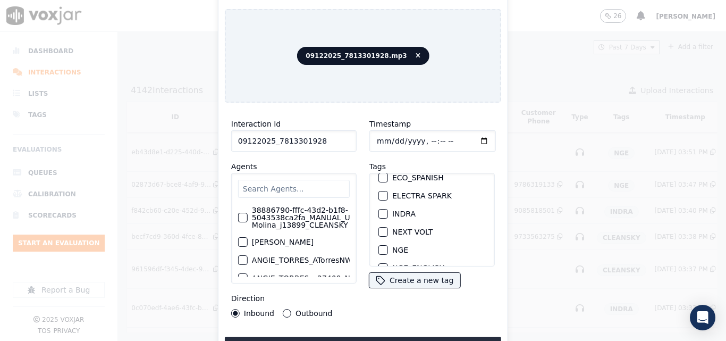
scroll to position [106, 0]
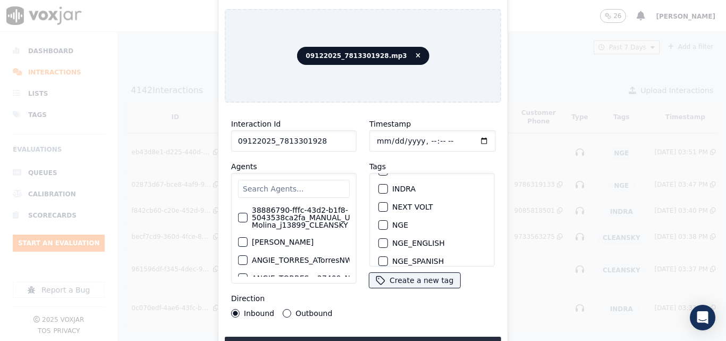
type input "09122025_7813301928"
click at [379, 222] on div "button" at bounding box center [382, 224] width 7 height 7
click at [360, 338] on button "Upload interaction to start evaluation" at bounding box center [363, 346] width 276 height 19
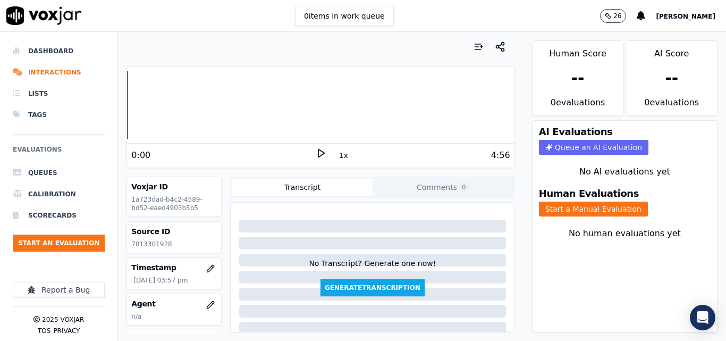
click at [157, 245] on p "7813301928" at bounding box center [174, 244] width 86 height 9
copy p "7813301928"
click at [318, 152] on polygon at bounding box center [321, 153] width 6 height 8
click at [223, 200] on div "Voxjar ID 1a723dad-b4c2-4589-bd52-eaed4903b5b5 Source ID 7813301928 Timestamp 0…" at bounding box center [321, 255] width 388 height 156
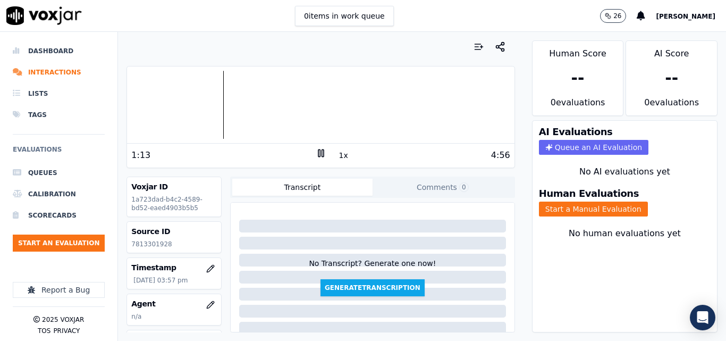
click at [202, 97] on div at bounding box center [320, 105] width 387 height 68
click at [193, 96] on div at bounding box center [320, 105] width 387 height 68
click at [320, 154] on icon at bounding box center [321, 153] width 11 height 11
click at [585, 212] on button "Start a Manual Evaluation" at bounding box center [593, 209] width 109 height 15
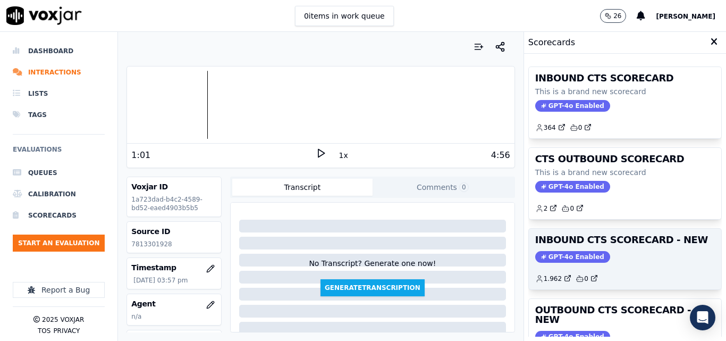
click at [634, 267] on div "1.962 0" at bounding box center [625, 274] width 180 height 17
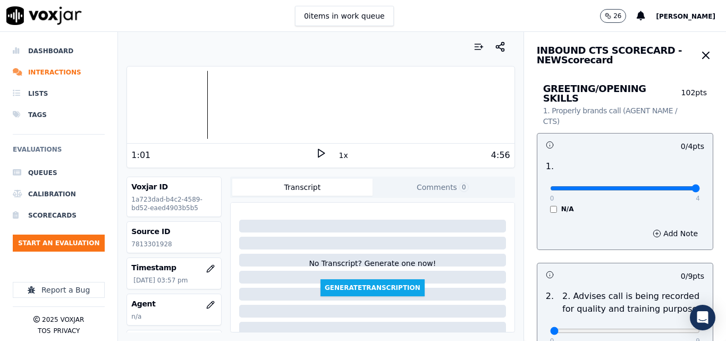
type input "4"
click at [673, 186] on input "range" at bounding box center [625, 188] width 150 height 4
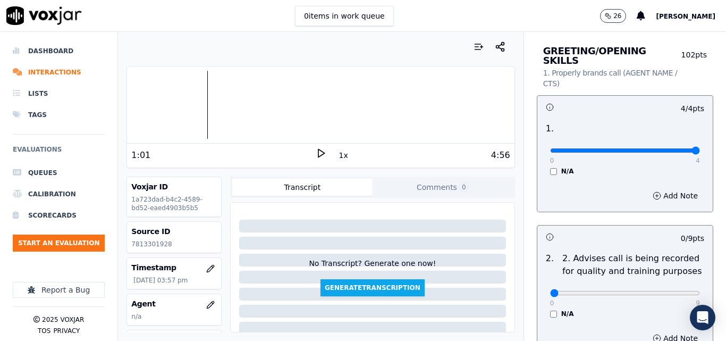
scroll to position [160, 0]
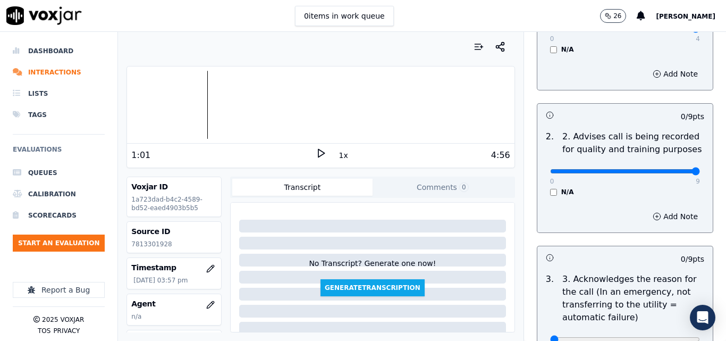
type input "9"
click at [673, 169] on input "range" at bounding box center [625, 171] width 150 height 4
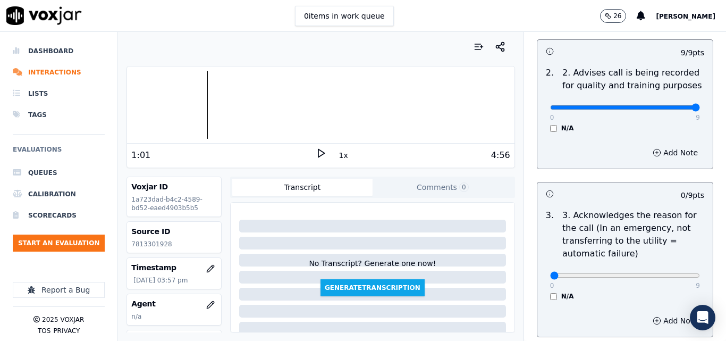
scroll to position [319, 0]
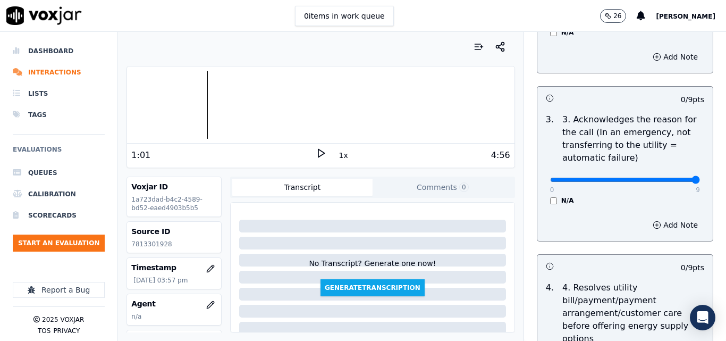
type input "9"
click at [670, 178] on input "range" at bounding box center [625, 180] width 150 height 4
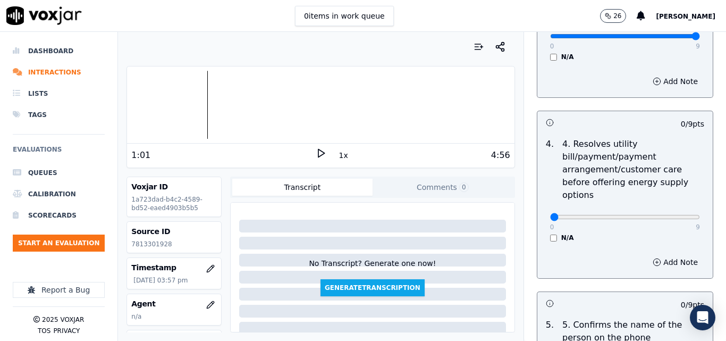
scroll to position [479, 0]
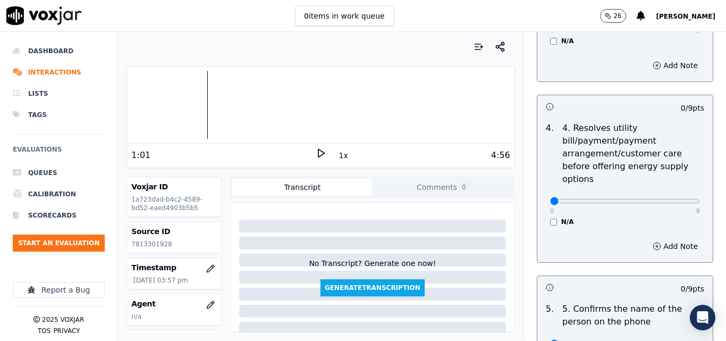
click at [550, 217] on div "N/A" at bounding box center [625, 221] width 150 height 9
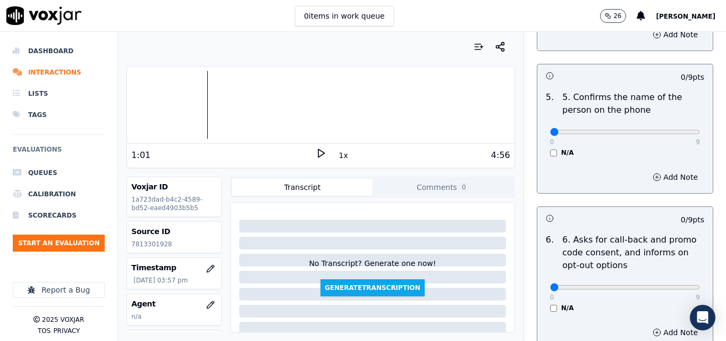
scroll to position [691, 0]
type input "9"
click at [669, 129] on input "range" at bounding box center [625, 131] width 150 height 4
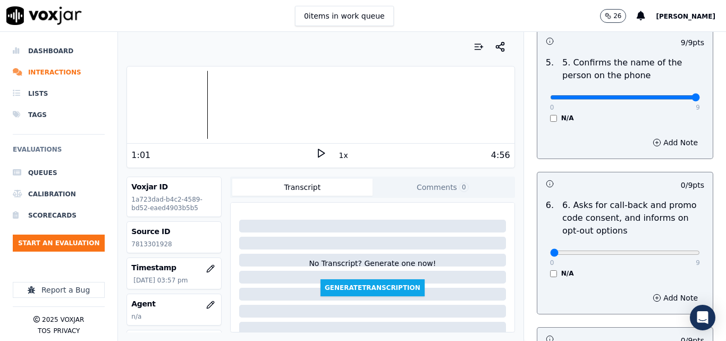
scroll to position [798, 0]
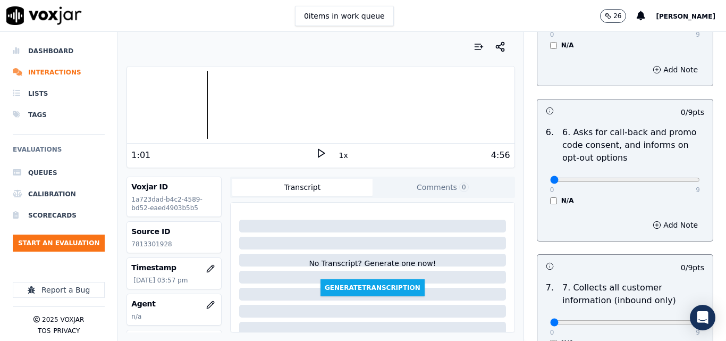
click at [550, 196] on div "N/A" at bounding box center [625, 200] width 150 height 9
click at [542, 189] on div "0 9 N/A" at bounding box center [625, 184] width 167 height 40
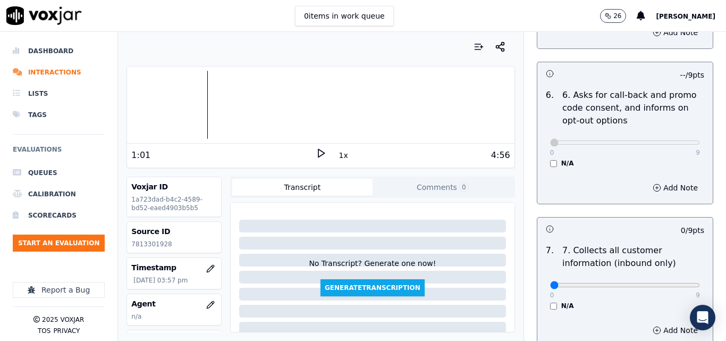
scroll to position [957, 0]
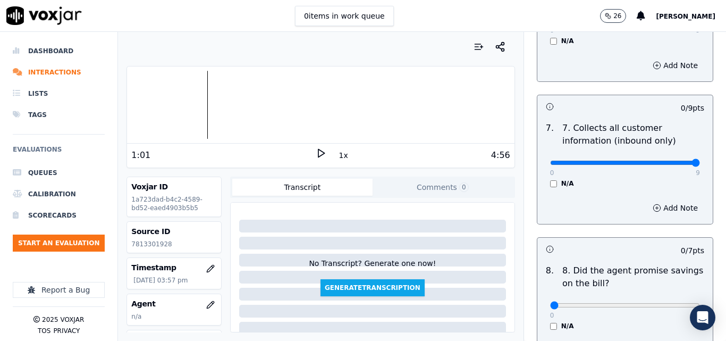
type input "9"
click at [675, 161] on input "range" at bounding box center [625, 163] width 150 height 4
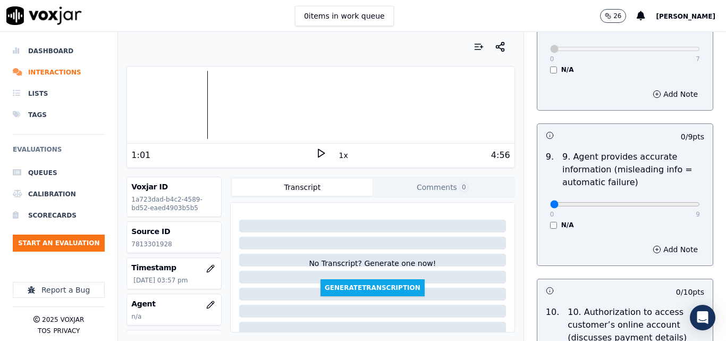
scroll to position [1223, 0]
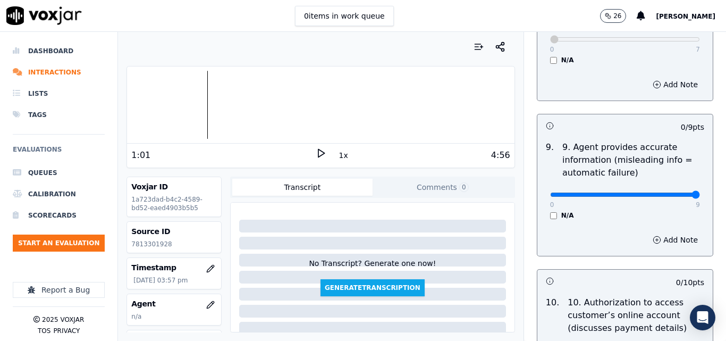
type input "9"
click at [672, 192] on input "range" at bounding box center [625, 194] width 150 height 4
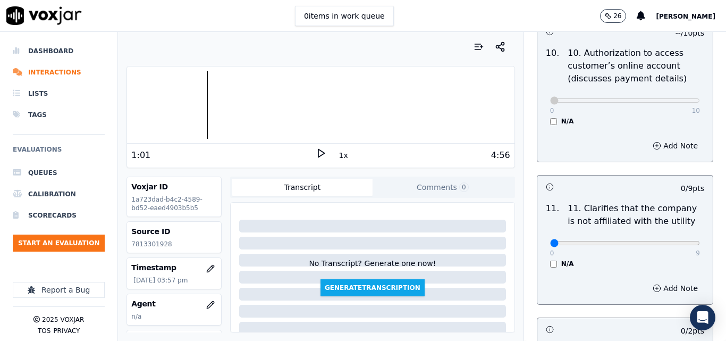
scroll to position [1489, 0]
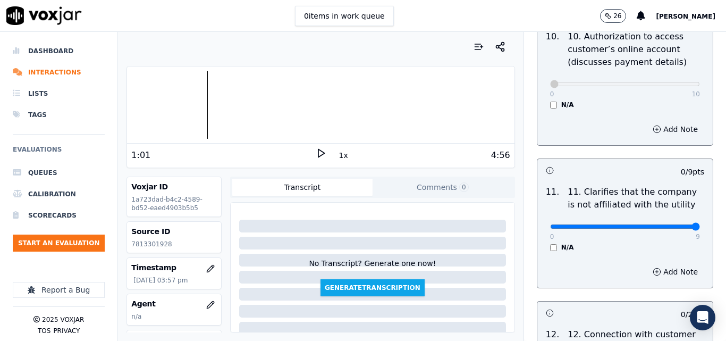
type input "9"
click at [670, 224] on input "range" at bounding box center [625, 226] width 150 height 4
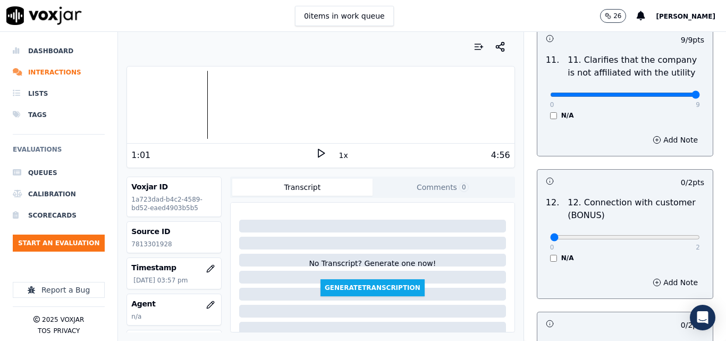
scroll to position [1648, 0]
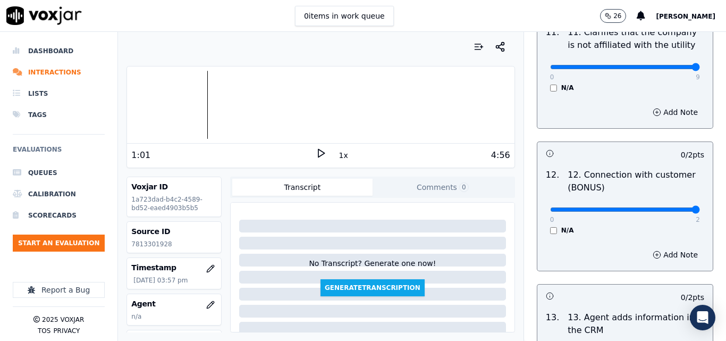
type input "2"
click at [664, 207] on input "range" at bounding box center [625, 209] width 150 height 4
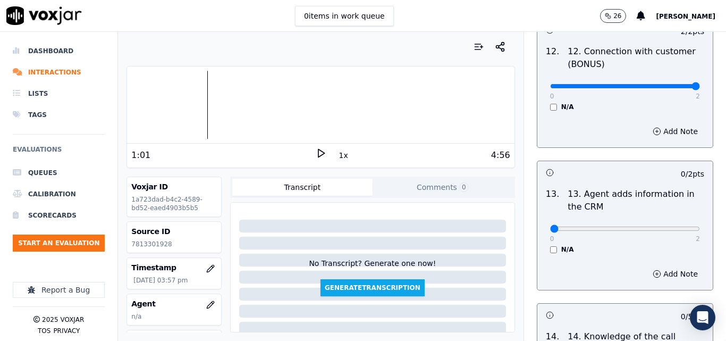
scroll to position [1808, 0]
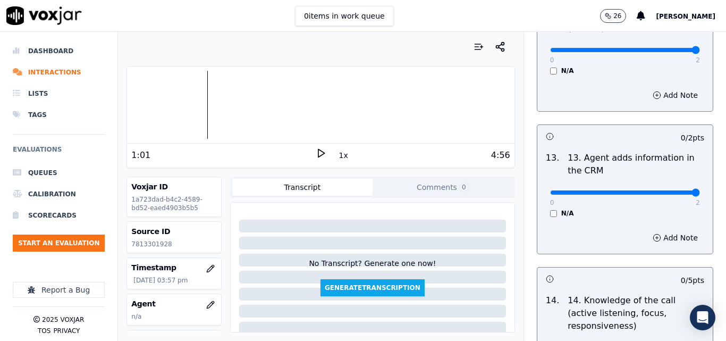
type input "2"
click at [670, 190] on input "range" at bounding box center [625, 192] width 150 height 4
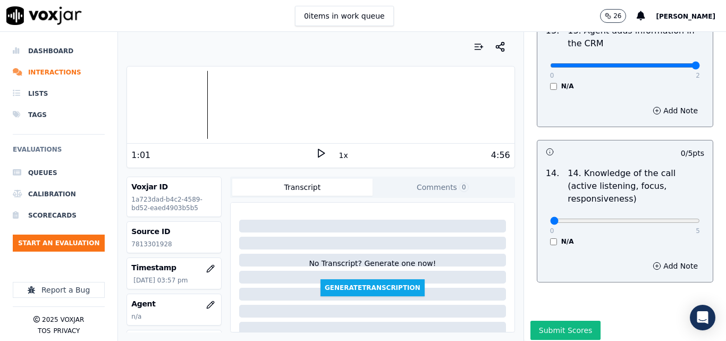
scroll to position [1942, 0]
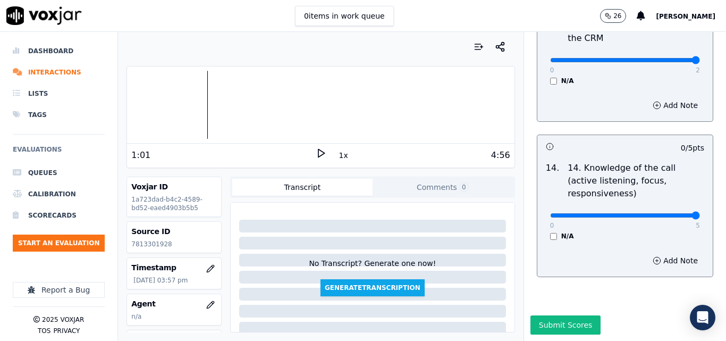
type input "5"
click at [668, 213] on input "range" at bounding box center [625, 215] width 150 height 4
click at [543, 315] on button "Submit Scores" at bounding box center [566, 324] width 71 height 19
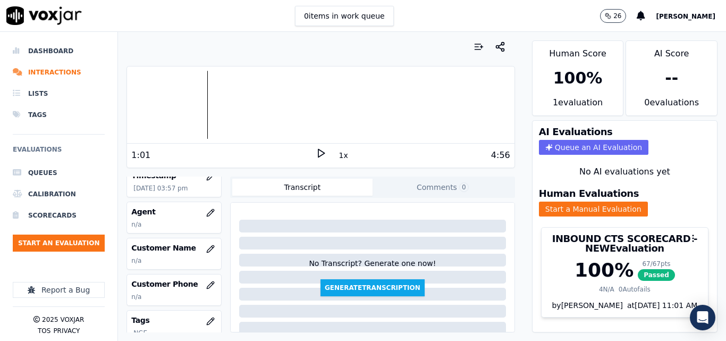
scroll to position [106, 0]
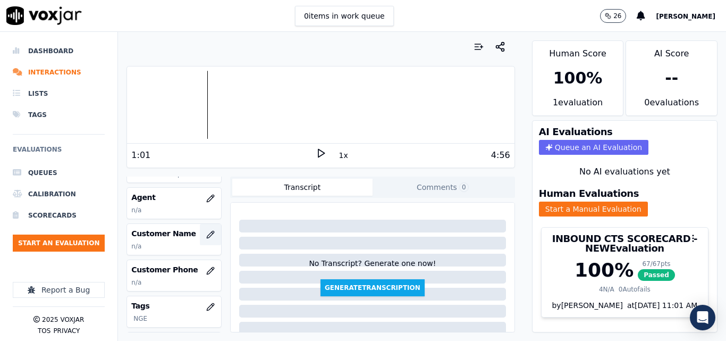
click at [206, 234] on icon "button" at bounding box center [210, 234] width 9 height 9
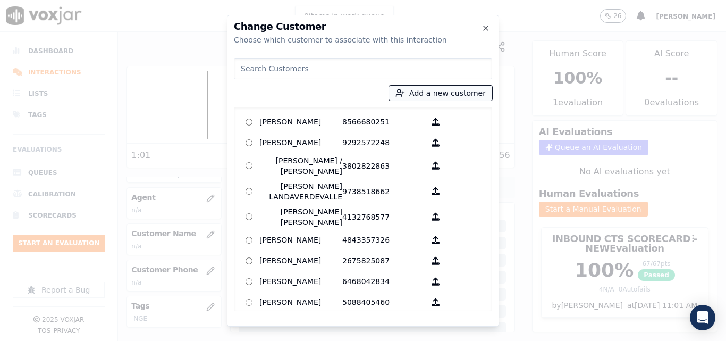
click at [460, 91] on button "Add a new customer" at bounding box center [440, 93] width 103 height 15
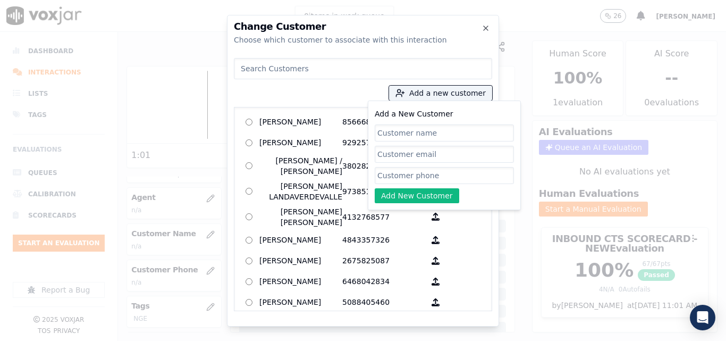
click at [433, 130] on input "Add a New Customer" at bounding box center [444, 132] width 139 height 17
type input "[PERSON_NAME]"
click at [418, 177] on input "Add a New Customer" at bounding box center [444, 175] width 139 height 17
click at [454, 176] on input "Add a New Customer" at bounding box center [444, 175] width 139 height 17
paste input "7813301928"
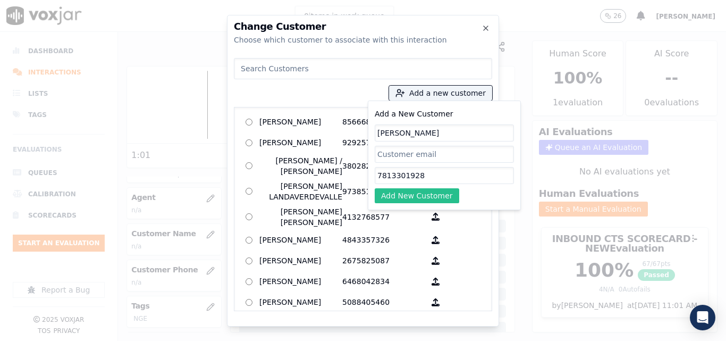
type input "7813301928"
click at [424, 190] on button "Add New Customer" at bounding box center [417, 195] width 85 height 15
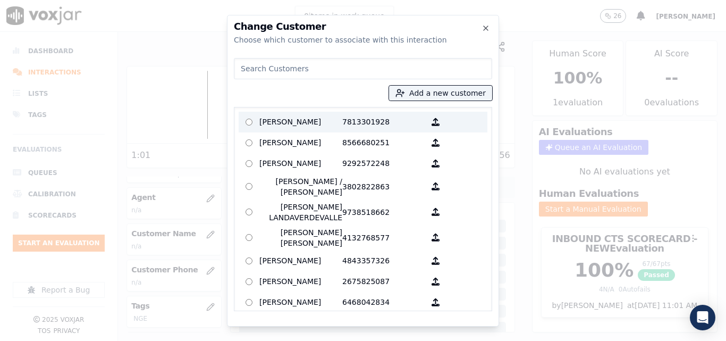
click at [369, 124] on p "7813301928" at bounding box center [383, 122] width 83 height 16
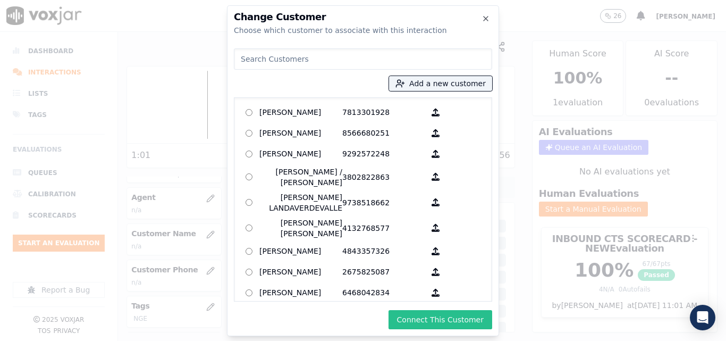
click at [432, 311] on button "Connect This Customer" at bounding box center [441, 319] width 104 height 19
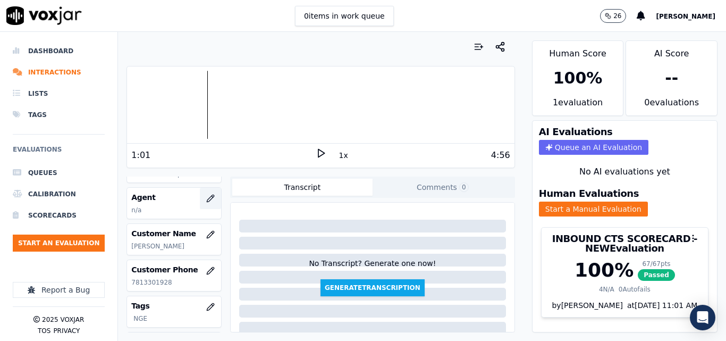
click at [206, 194] on icon "button" at bounding box center [210, 198] width 9 height 9
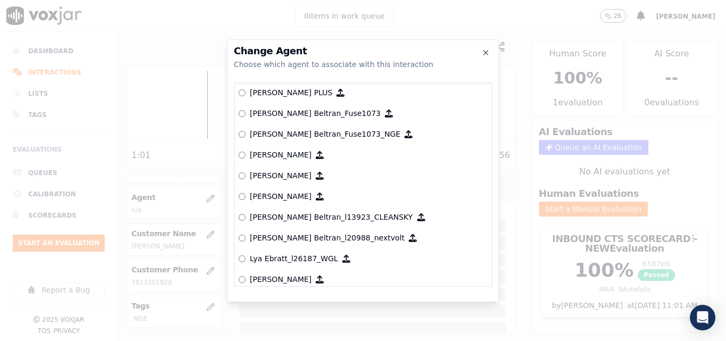
scroll to position [4092, 0]
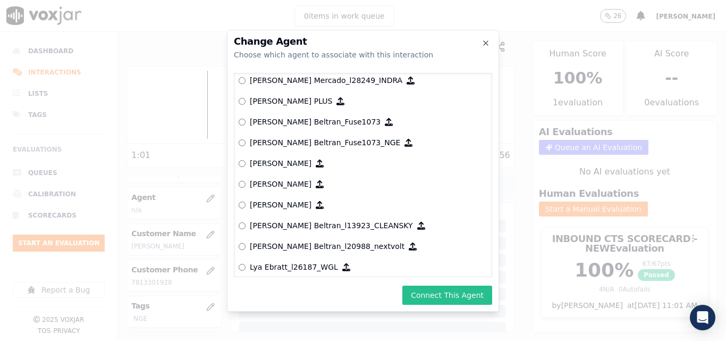
click at [455, 301] on button "Connect This Agent" at bounding box center [447, 295] width 90 height 19
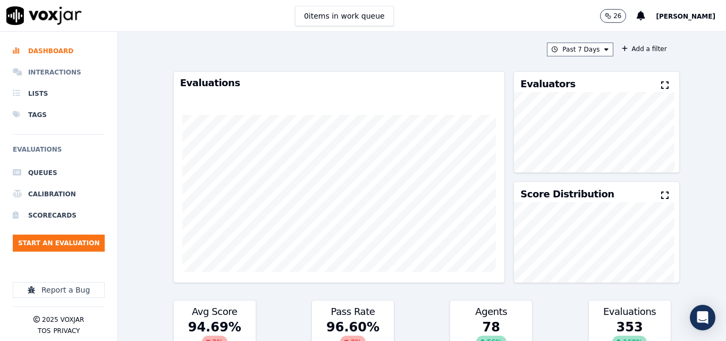
click at [54, 72] on li "Interactions" at bounding box center [59, 72] width 92 height 21
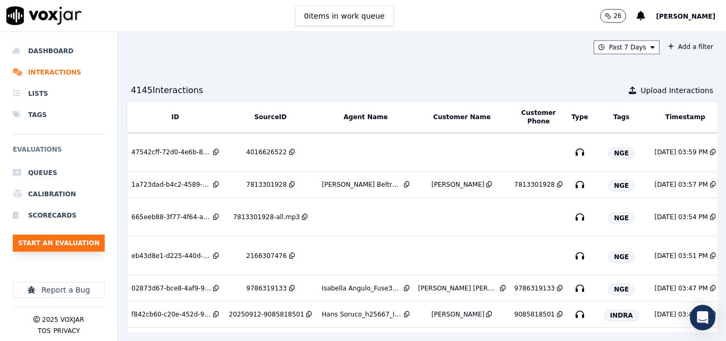
click at [71, 237] on button "Start an Evaluation" at bounding box center [59, 242] width 92 height 17
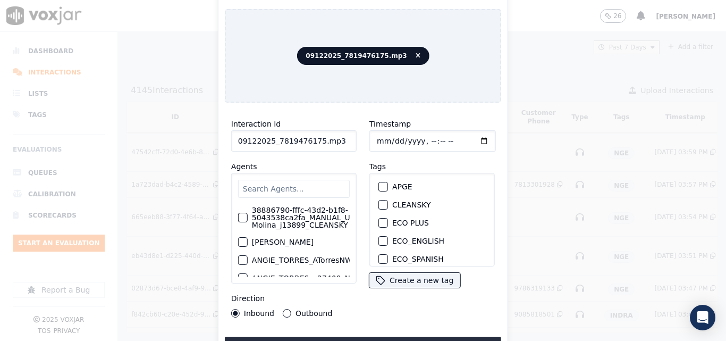
click at [343, 132] on input "09122025_7819476175.mp3" at bounding box center [293, 140] width 125 height 21
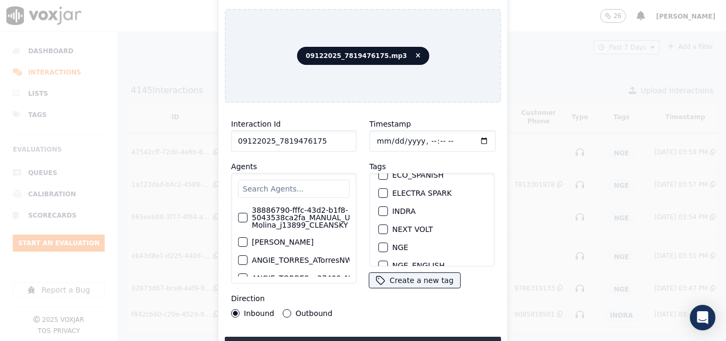
scroll to position [106, 0]
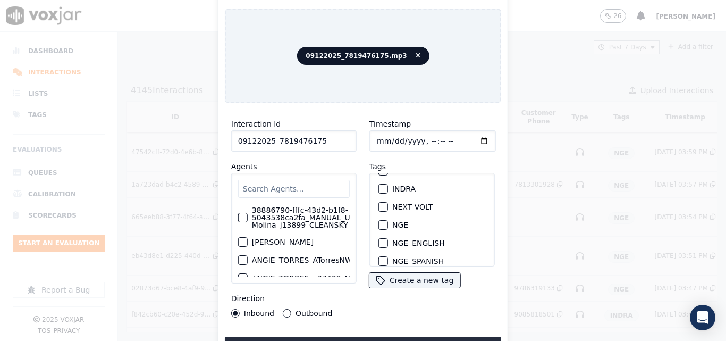
type input "09122025_7819476175"
click at [383, 222] on button "NGE" at bounding box center [384, 225] width 10 height 10
click at [394, 332] on div "Interaction Id 09122025_7819476175 Agents 38886790-fffc-43d2-b1f8-5043538ca2fa_…" at bounding box center [363, 233] width 276 height 245
click at [394, 337] on button "Upload interaction to start evaluation" at bounding box center [363, 346] width 276 height 19
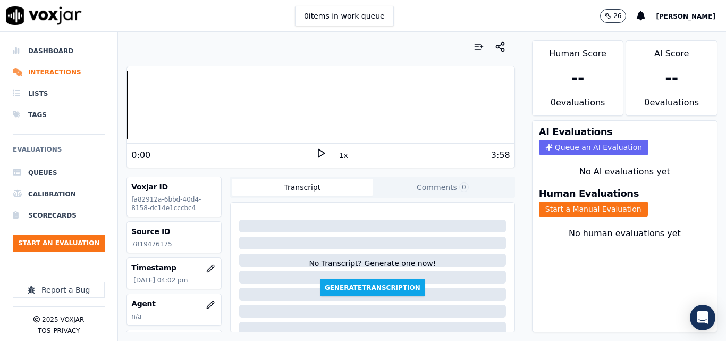
click at [153, 242] on p "7819476175" at bounding box center [174, 244] width 86 height 9
copy p "7819476175"
click at [316, 147] on div "0:00 1x 3:58" at bounding box center [320, 155] width 387 height 23
click at [318, 150] on polygon at bounding box center [321, 153] width 6 height 8
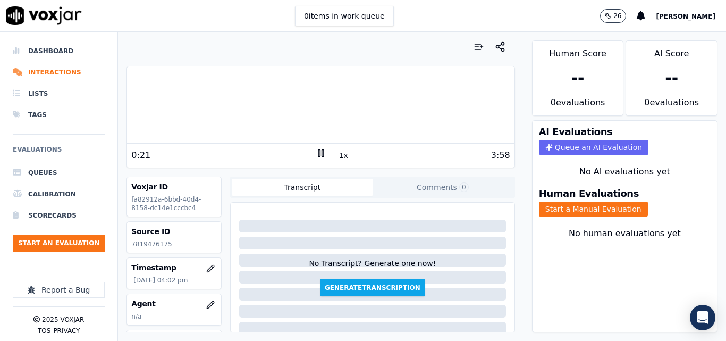
click at [322, 152] on rect at bounding box center [323, 152] width 2 height 7
click at [323, 146] on div "0:21 1x 3:58" at bounding box center [320, 155] width 387 height 23
click at [318, 154] on polygon at bounding box center [321, 153] width 6 height 8
click at [316, 150] on icon at bounding box center [321, 153] width 11 height 11
click at [316, 157] on icon at bounding box center [321, 153] width 11 height 11
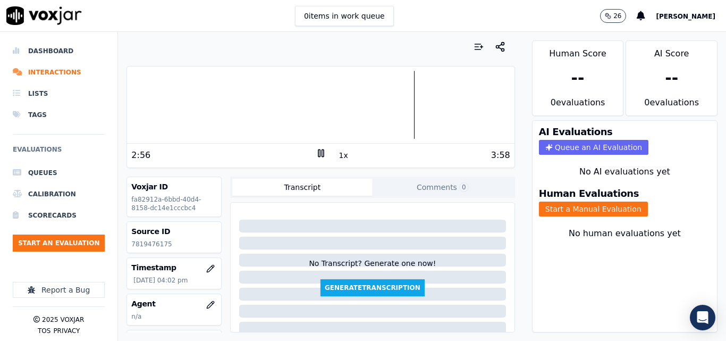
click at [326, 150] on div "3:58" at bounding box center [418, 155] width 184 height 13
click at [318, 156] on rect at bounding box center [319, 152] width 2 height 7
click at [566, 208] on button "Start a Manual Evaluation" at bounding box center [593, 209] width 109 height 15
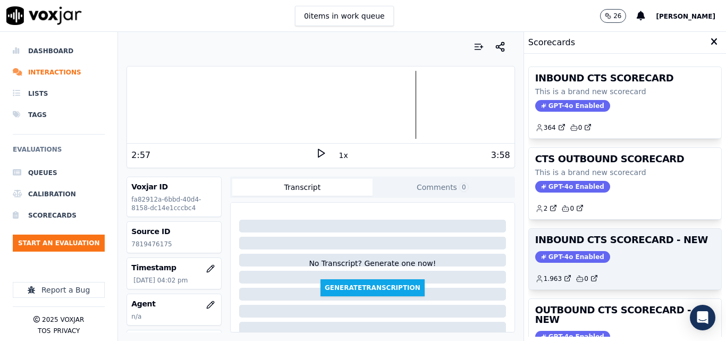
click at [643, 247] on div "INBOUND CTS SCORECARD - NEW GPT-4o Enabled 1.963 0" at bounding box center [625, 259] width 192 height 61
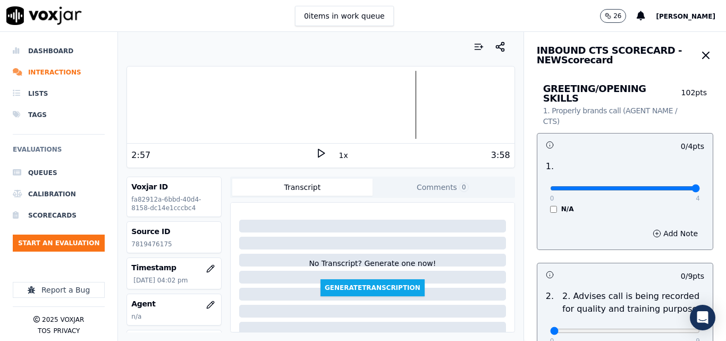
type input "4"
click at [674, 186] on input "range" at bounding box center [625, 188] width 150 height 4
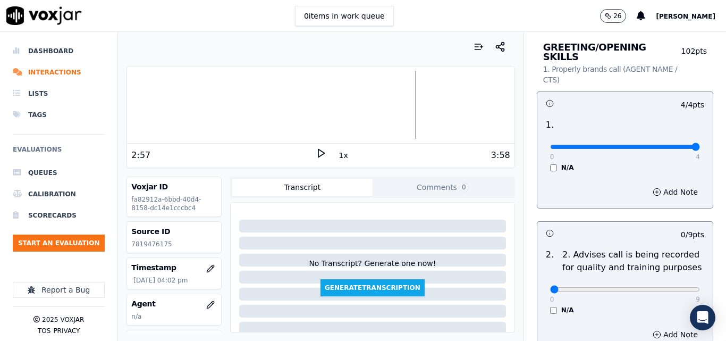
scroll to position [106, 0]
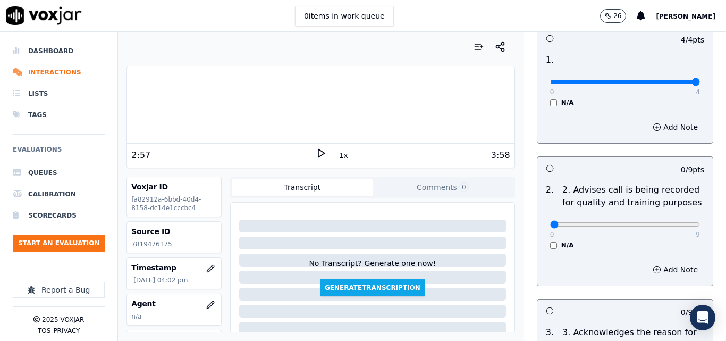
click at [677, 215] on div "0 9 N/A" at bounding box center [625, 229] width 167 height 40
type input "9"
click at [670, 222] on input "range" at bounding box center [625, 224] width 150 height 4
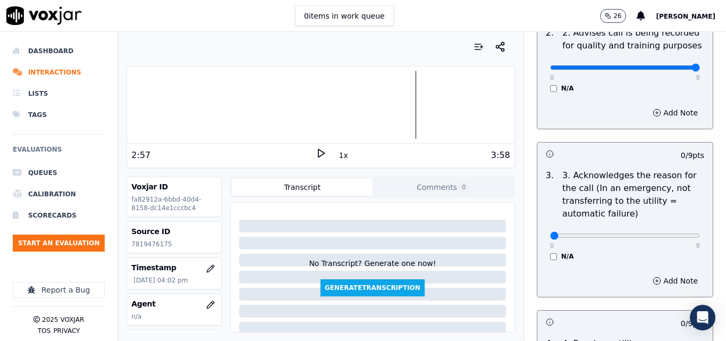
scroll to position [266, 0]
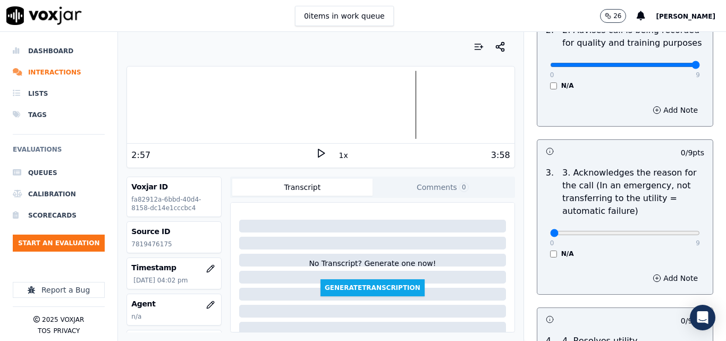
click at [668, 226] on div "0 9" at bounding box center [625, 232] width 150 height 13
type input "9"
click at [669, 231] on input "range" at bounding box center [625, 233] width 150 height 4
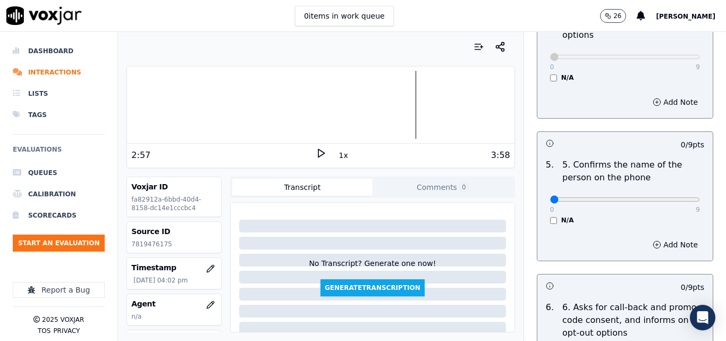
scroll to position [638, 0]
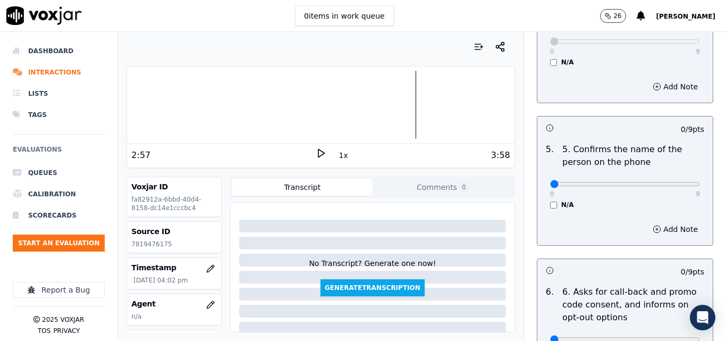
click at [672, 179] on div "0 9" at bounding box center [625, 183] width 150 height 13
type input "9"
click at [673, 182] on input "range" at bounding box center [625, 184] width 150 height 4
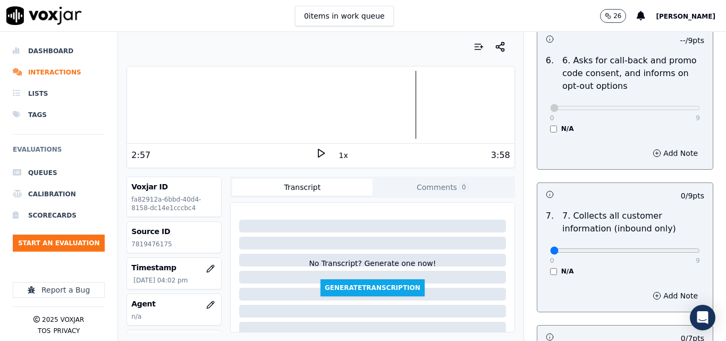
scroll to position [904, 0]
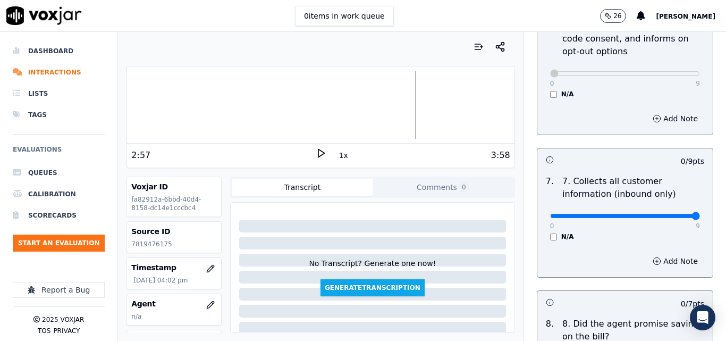
type input "9"
click at [669, 214] on input "range" at bounding box center [625, 216] width 150 height 4
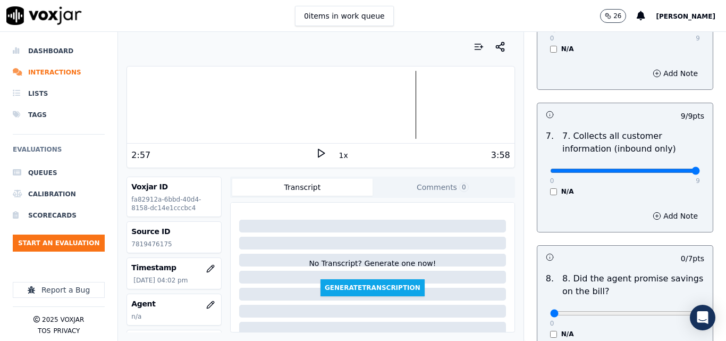
scroll to position [1010, 0]
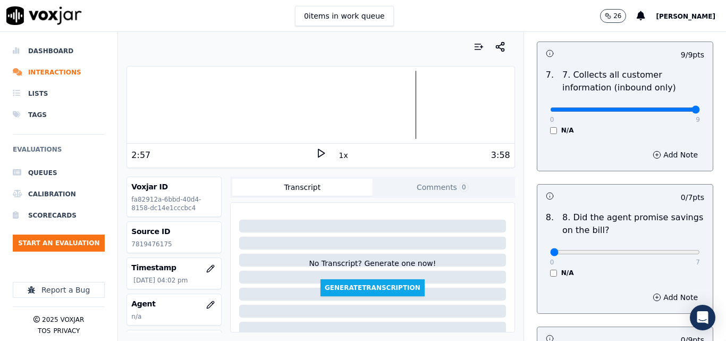
click at [542, 262] on div "0 7 N/A" at bounding box center [625, 257] width 167 height 40
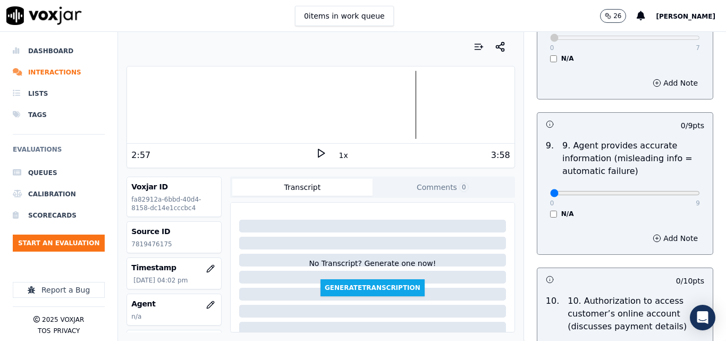
scroll to position [1276, 0]
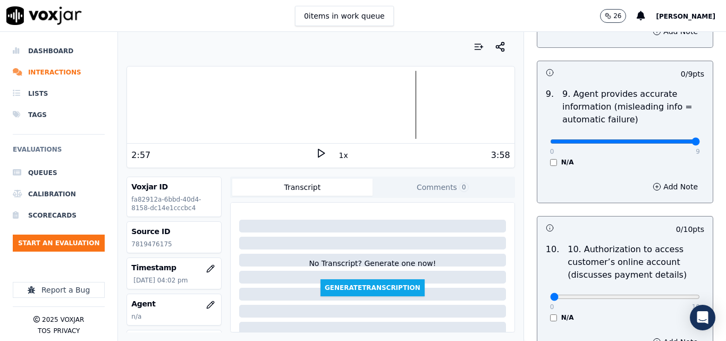
type input "9"
click at [668, 139] on input "range" at bounding box center [625, 141] width 150 height 4
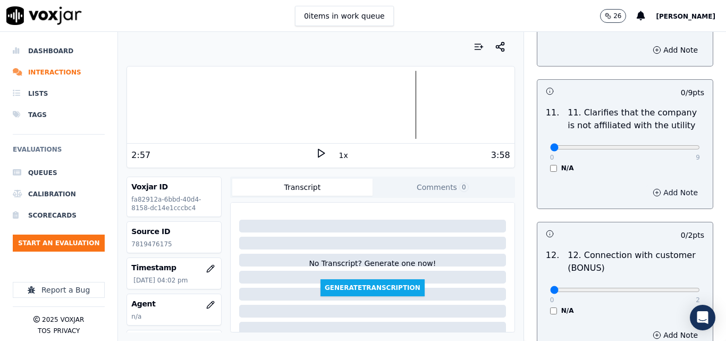
scroll to position [1595, 0]
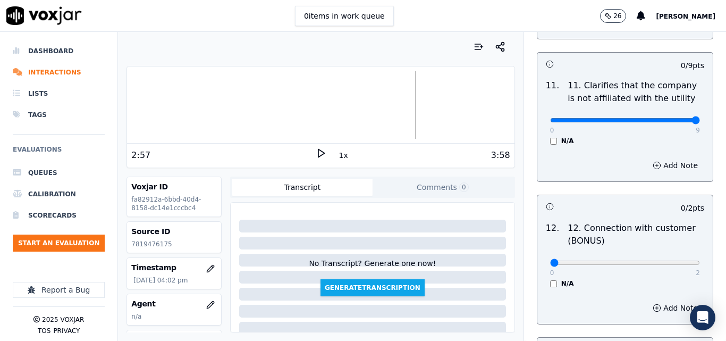
type input "9"
click at [670, 118] on input "range" at bounding box center [625, 120] width 150 height 4
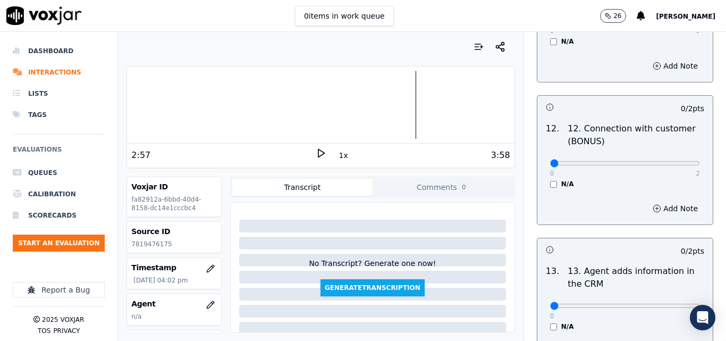
scroll to position [1701, 0]
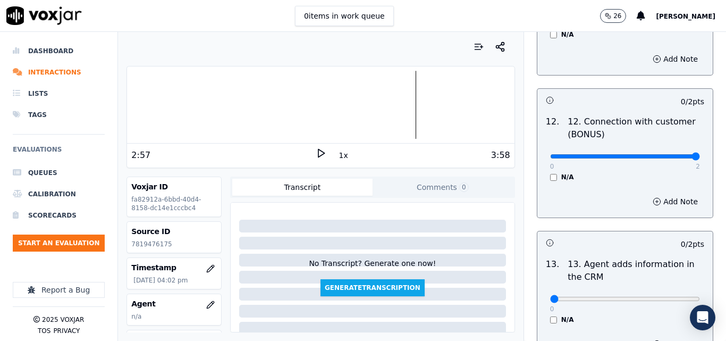
type input "2"
click at [668, 154] on input "range" at bounding box center [625, 156] width 150 height 4
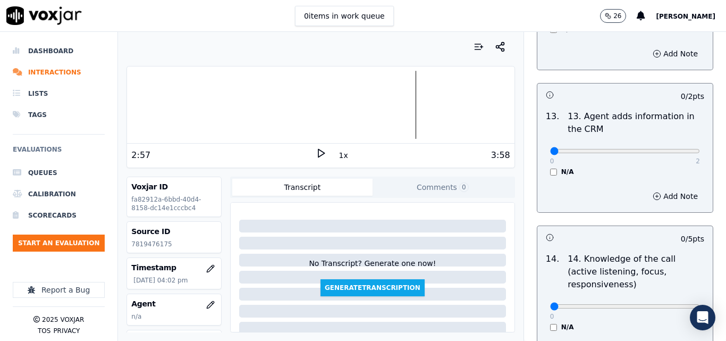
scroll to position [1861, 0]
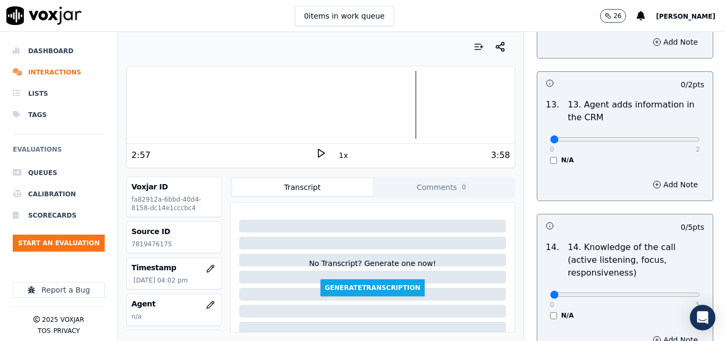
click at [674, 132] on div "0 2" at bounding box center [625, 138] width 150 height 13
type input "2"
click at [672, 137] on input "range" at bounding box center [625, 139] width 150 height 4
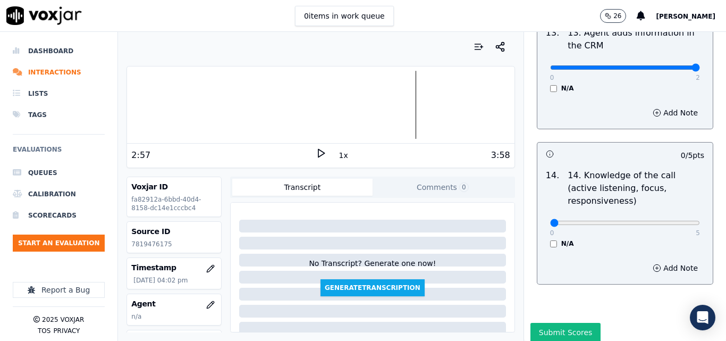
scroll to position [1942, 0]
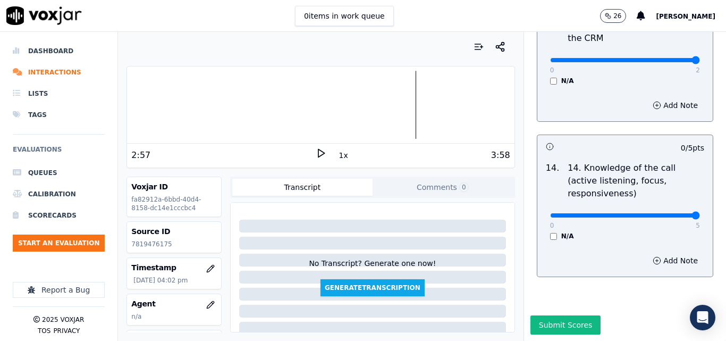
type input "5"
click at [667, 213] on input "range" at bounding box center [625, 215] width 150 height 4
click at [547, 315] on button "Submit Scores" at bounding box center [566, 324] width 71 height 19
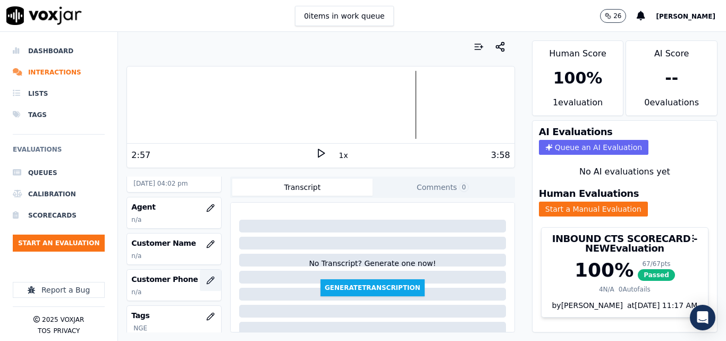
scroll to position [106, 0]
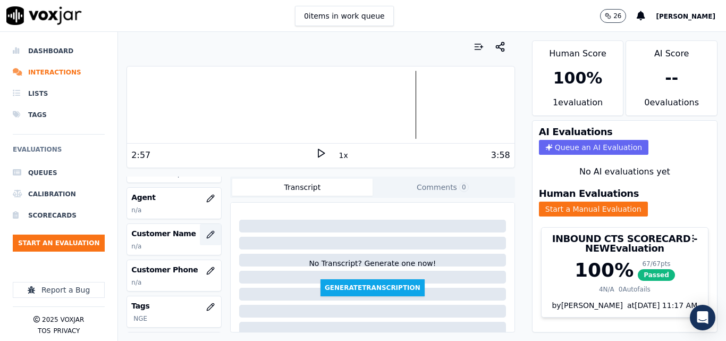
click at [206, 230] on button "button" at bounding box center [210, 234] width 21 height 21
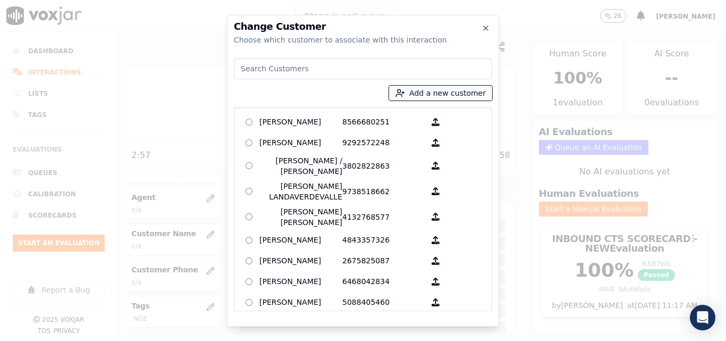
click at [436, 90] on button "Add a new customer" at bounding box center [440, 93] width 103 height 15
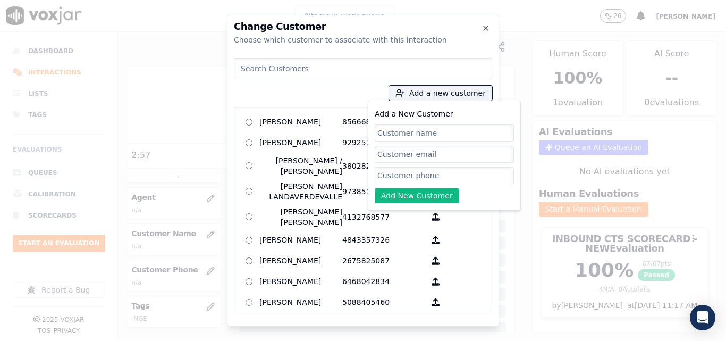
click at [401, 128] on input "Add a New Customer" at bounding box center [444, 132] width 139 height 17
type input "Danurys [PERSON_NAME]"
click at [415, 171] on input "Add a New Customer" at bounding box center [444, 175] width 139 height 17
click at [454, 179] on input "Add a New Customer" at bounding box center [444, 175] width 139 height 17
paste input "7819476175"
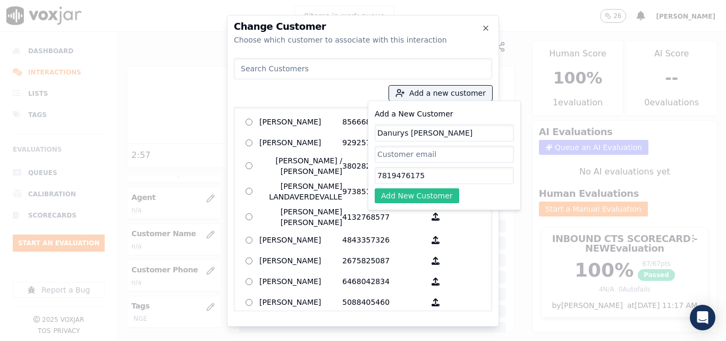
type input "7819476175"
click at [443, 191] on button "Add New Customer" at bounding box center [417, 195] width 85 height 15
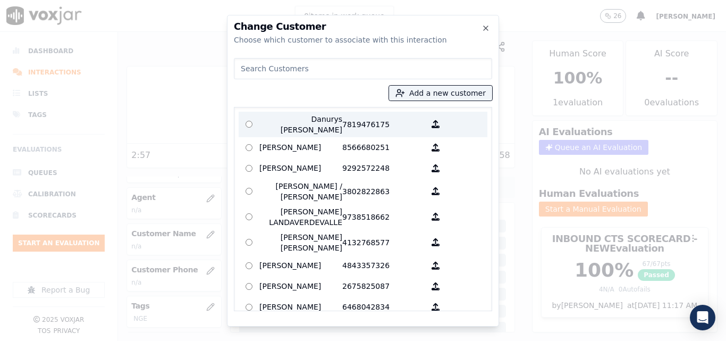
click at [342, 125] on p "7819476175" at bounding box center [383, 124] width 83 height 21
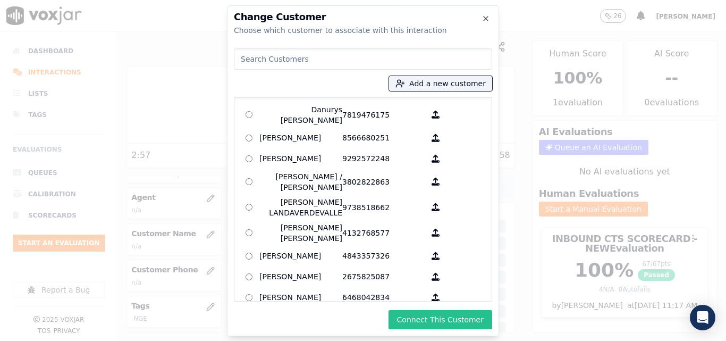
click at [425, 326] on button "Connect This Customer" at bounding box center [441, 319] width 104 height 19
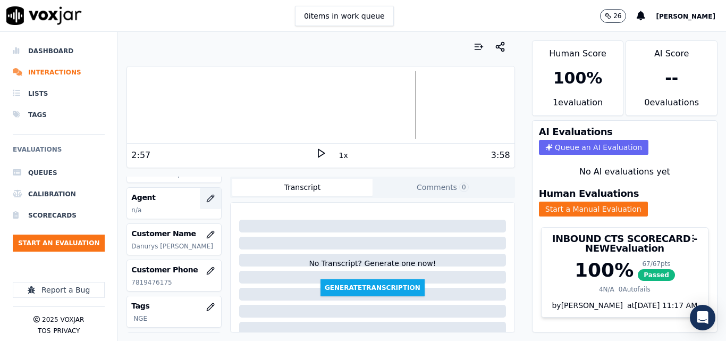
click at [212, 197] on icon "button" at bounding box center [213, 197] width 2 height 2
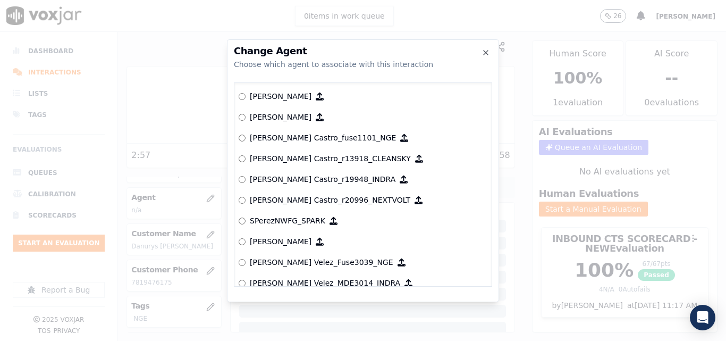
scroll to position [4504, 0]
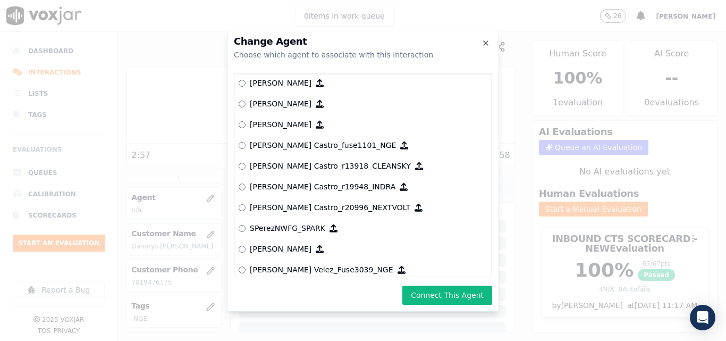
click at [433, 291] on button "Connect This Agent" at bounding box center [447, 295] width 90 height 19
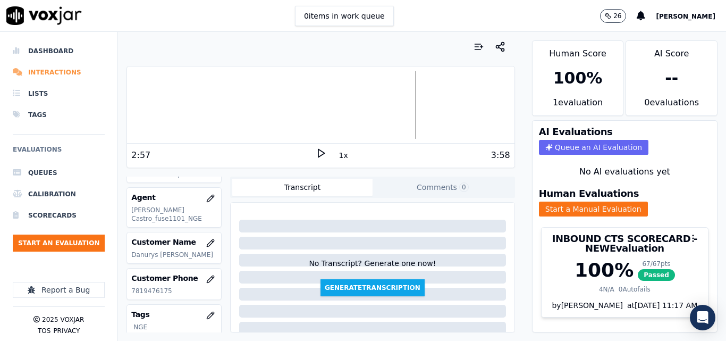
click at [49, 72] on li "Interactions" at bounding box center [59, 72] width 92 height 21
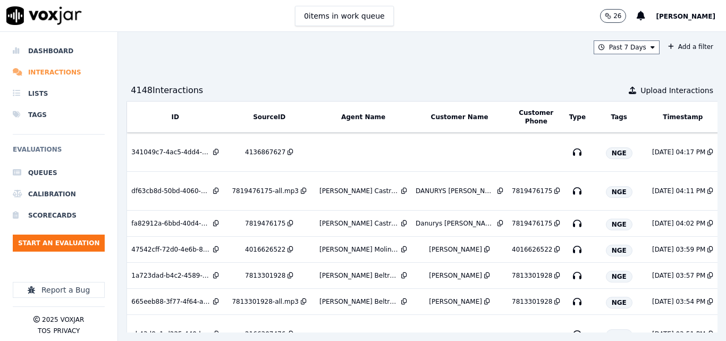
click at [49, 72] on li "Interactions" at bounding box center [59, 72] width 92 height 21
click at [66, 42] on li "Dashboard" at bounding box center [59, 50] width 92 height 21
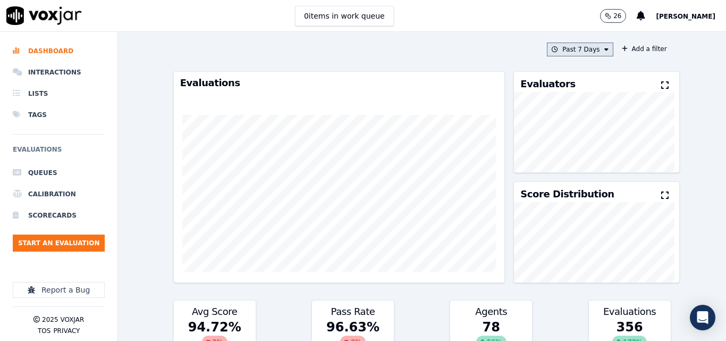
click at [579, 49] on button "Past 7 Days" at bounding box center [580, 50] width 66 height 14
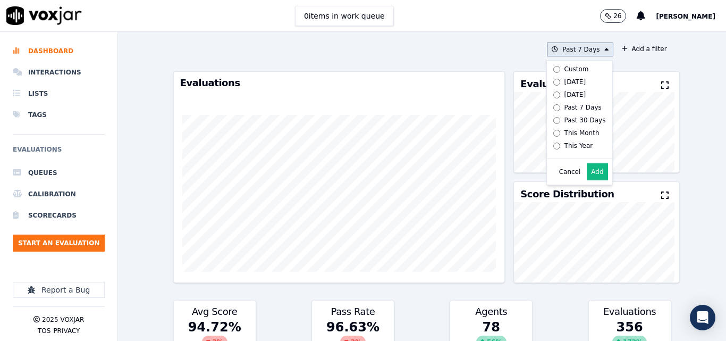
click at [565, 83] on div "[DATE]" at bounding box center [576, 82] width 22 height 9
click at [587, 177] on button "Add" at bounding box center [597, 171] width 21 height 17
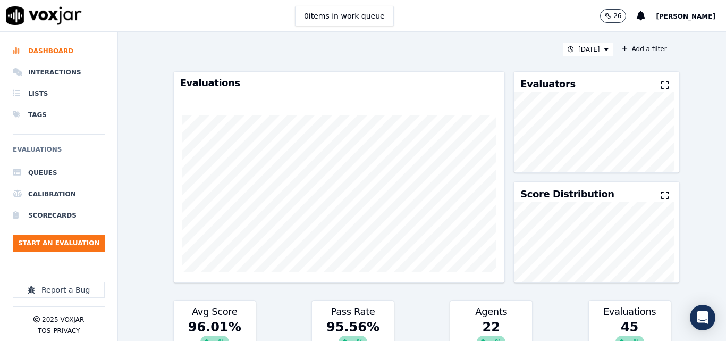
click at [661, 84] on icon at bounding box center [664, 85] width 7 height 9
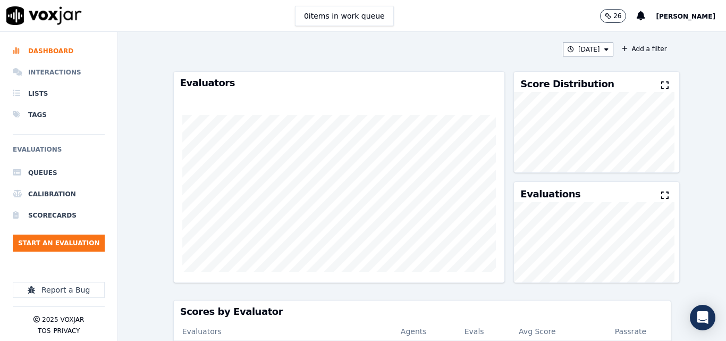
click at [65, 71] on li "Interactions" at bounding box center [59, 72] width 92 height 21
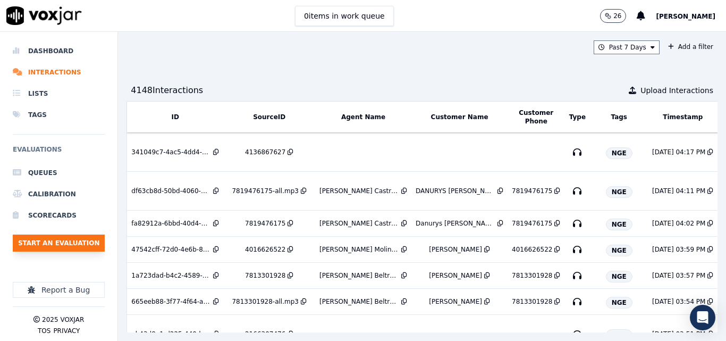
click at [58, 245] on button "Start an Evaluation" at bounding box center [59, 242] width 92 height 17
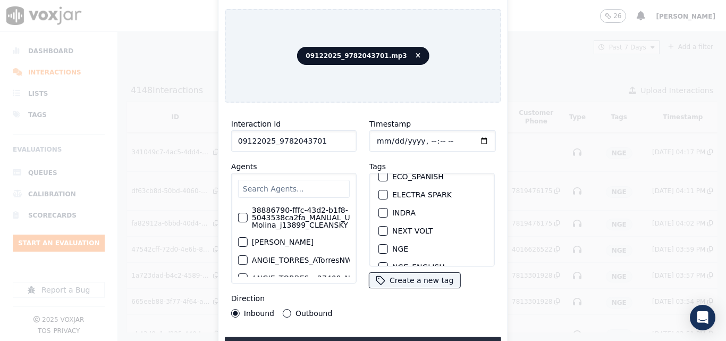
scroll to position [106, 0]
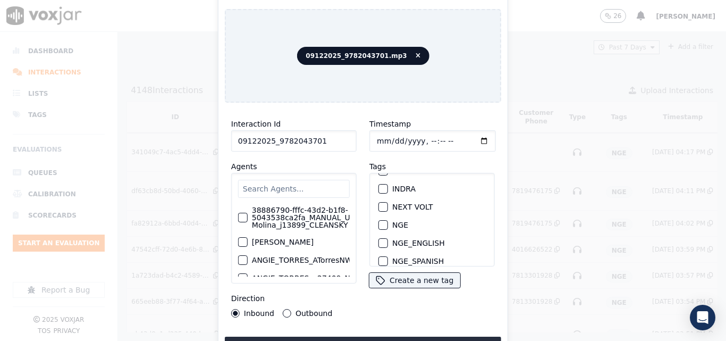
type input "09122025_9782043701"
click at [383, 216] on div "NGE" at bounding box center [432, 225] width 116 height 18
click at [382, 221] on div "button" at bounding box center [382, 224] width 7 height 7
click at [385, 337] on button "Upload interaction to start evaluation" at bounding box center [363, 346] width 276 height 19
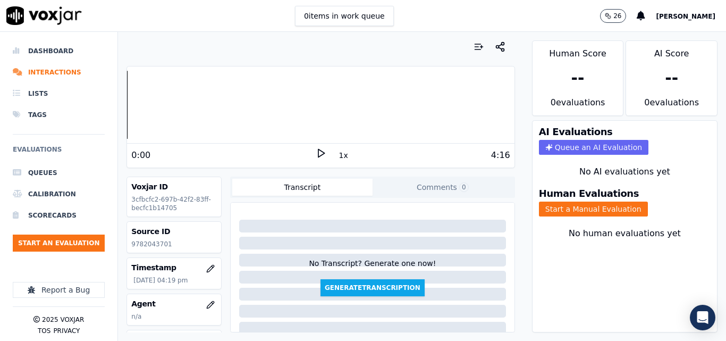
click at [136, 245] on p "9782043701" at bounding box center [174, 244] width 86 height 9
click at [137, 245] on p "9782043701" at bounding box center [174, 244] width 86 height 9
copy p "9782043701"
click at [316, 153] on icon at bounding box center [321, 153] width 11 height 11
click at [209, 99] on div at bounding box center [320, 105] width 387 height 68
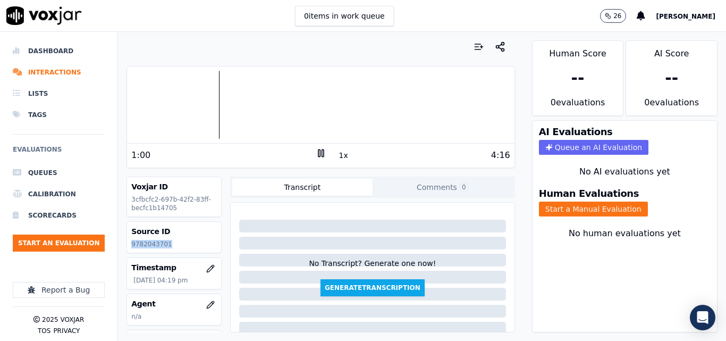
click at [202, 102] on div at bounding box center [320, 105] width 387 height 68
click at [205, 117] on div at bounding box center [320, 105] width 387 height 68
click at [191, 104] on div at bounding box center [320, 105] width 387 height 68
click at [317, 152] on icon at bounding box center [321, 153] width 11 height 11
click at [599, 202] on button "Start a Manual Evaluation" at bounding box center [593, 209] width 109 height 15
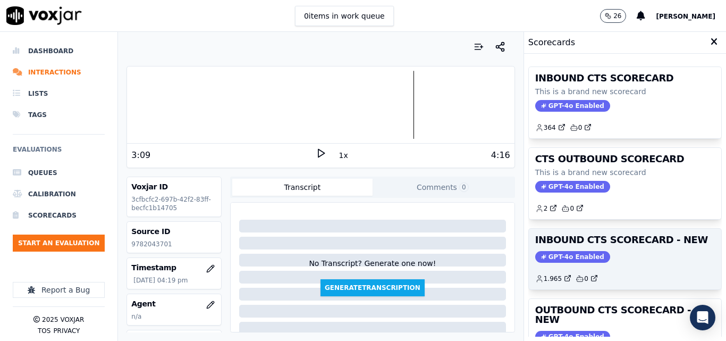
click at [629, 236] on h3 "INBOUND CTS SCORECARD - NEW" at bounding box center [625, 240] width 180 height 10
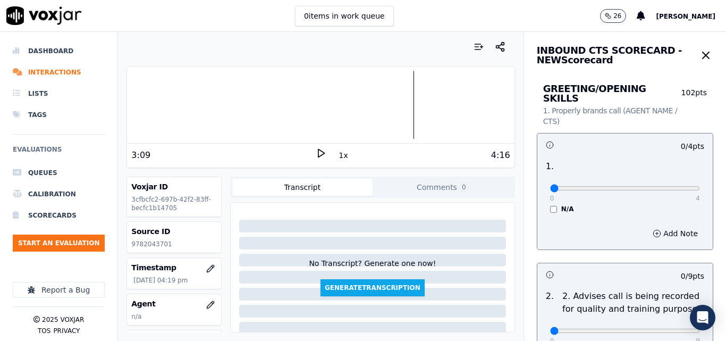
click at [696, 194] on p "4" at bounding box center [698, 198] width 4 height 9
type input "4"
click at [673, 186] on input "range" at bounding box center [625, 188] width 150 height 4
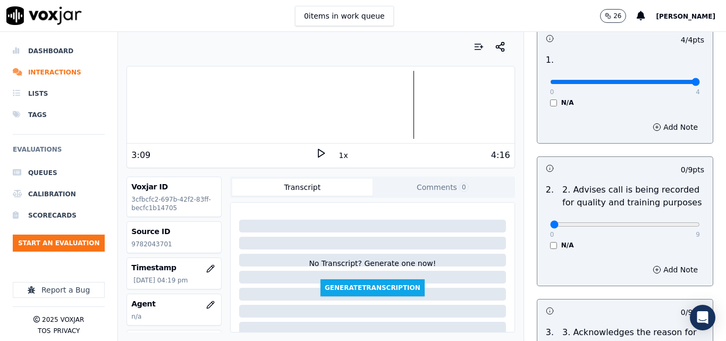
scroll to position [160, 0]
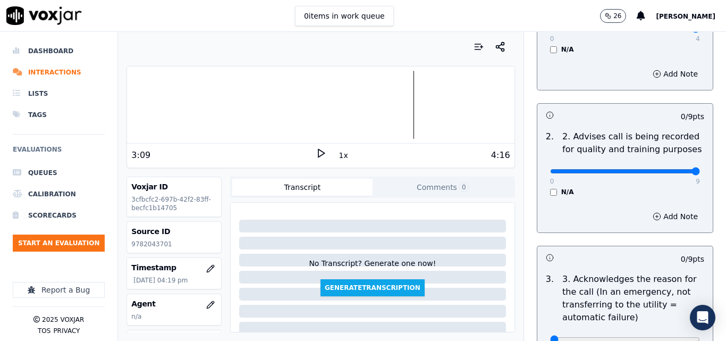
type input "9"
click at [667, 169] on input "range" at bounding box center [625, 171] width 150 height 4
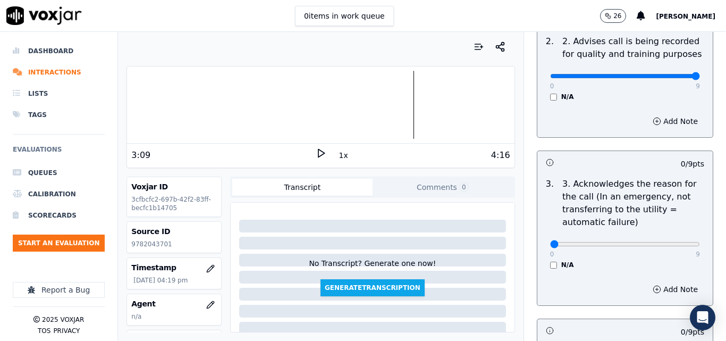
scroll to position [319, 0]
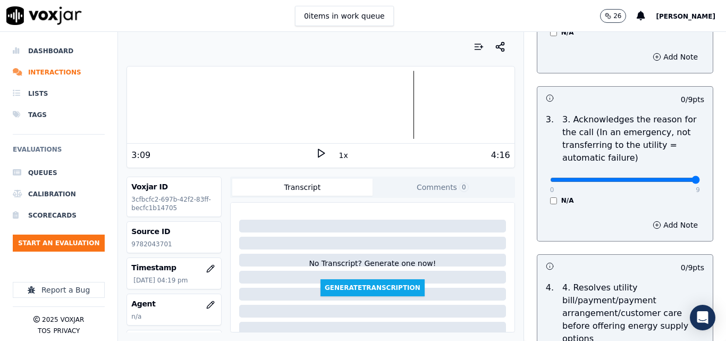
type input "9"
click at [667, 178] on input "range" at bounding box center [625, 180] width 150 height 4
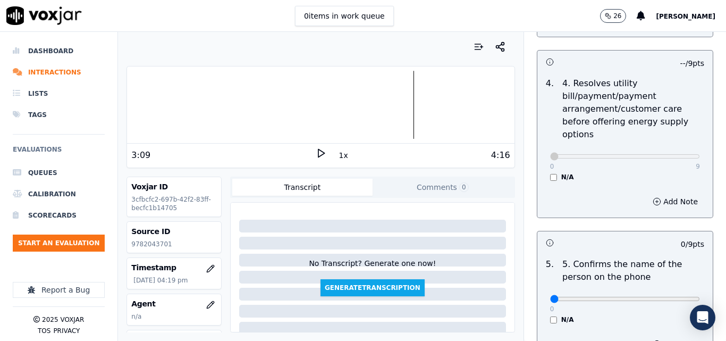
scroll to position [585, 0]
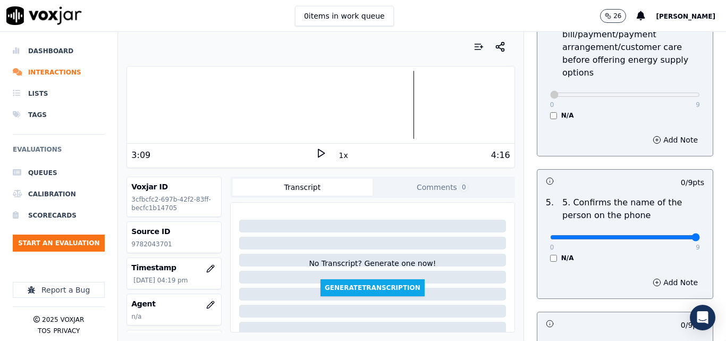
type input "9"
click at [668, 235] on input "range" at bounding box center [625, 237] width 150 height 4
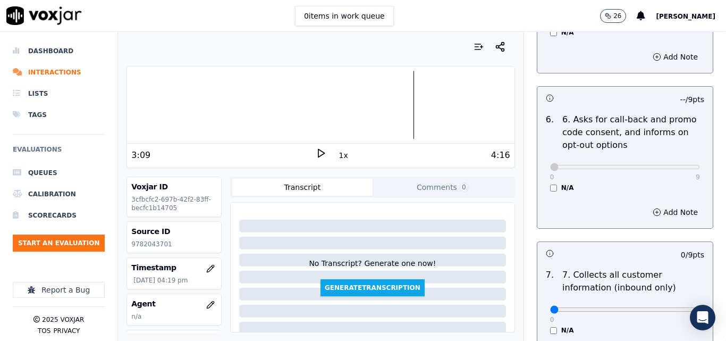
scroll to position [904, 0]
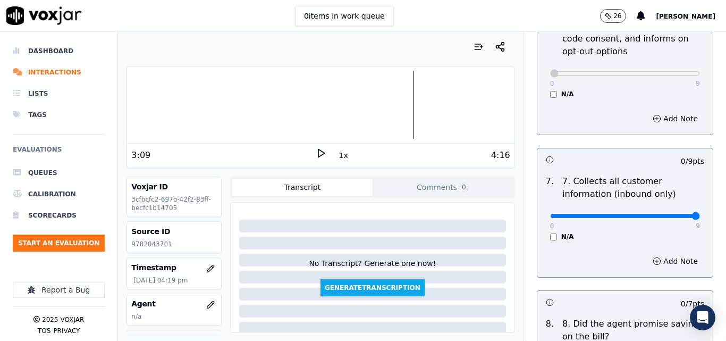
type input "9"
click at [670, 214] on input "range" at bounding box center [625, 216] width 150 height 4
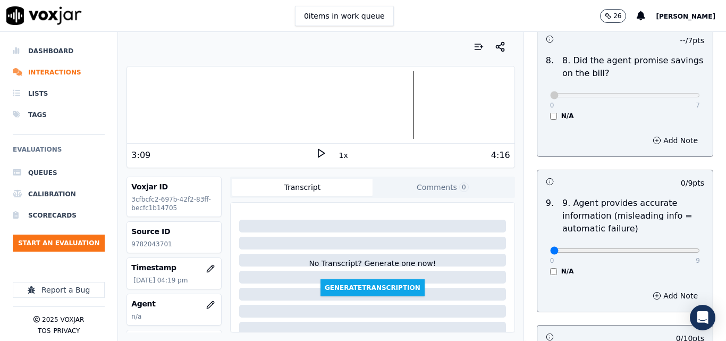
scroll to position [1170, 0]
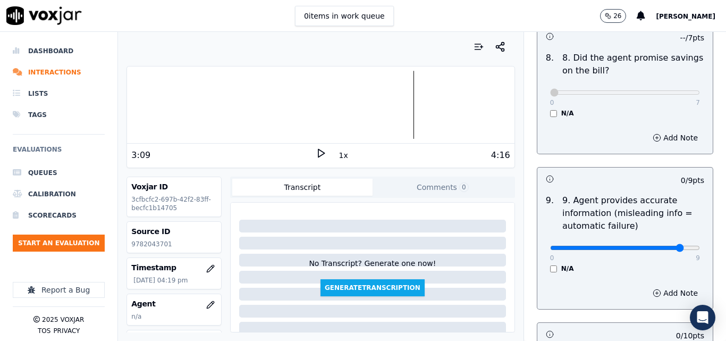
type input "8"
click at [665, 246] on input "range" at bounding box center [625, 248] width 150 height 4
click at [672, 241] on div "0 9" at bounding box center [625, 247] width 150 height 13
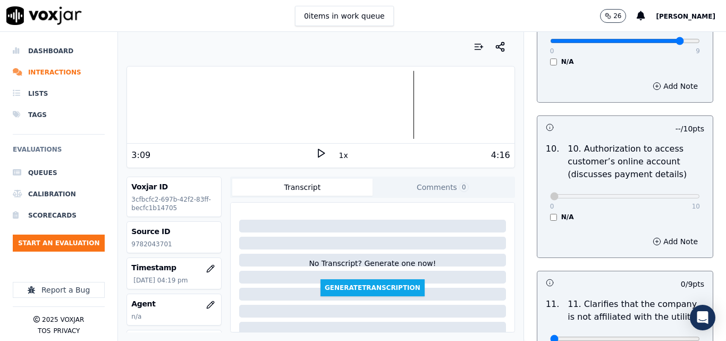
scroll to position [1489, 0]
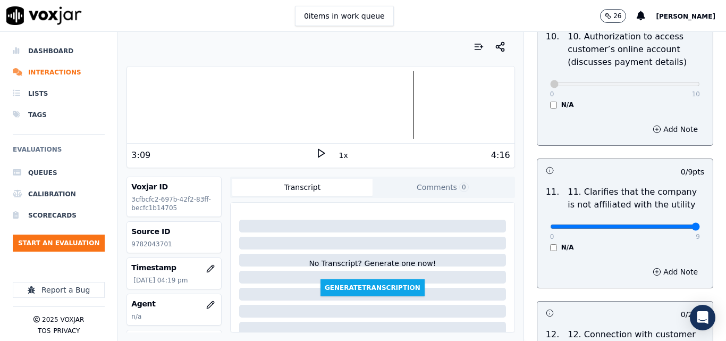
type input "9"
click at [672, 224] on input "range" at bounding box center [625, 226] width 150 height 4
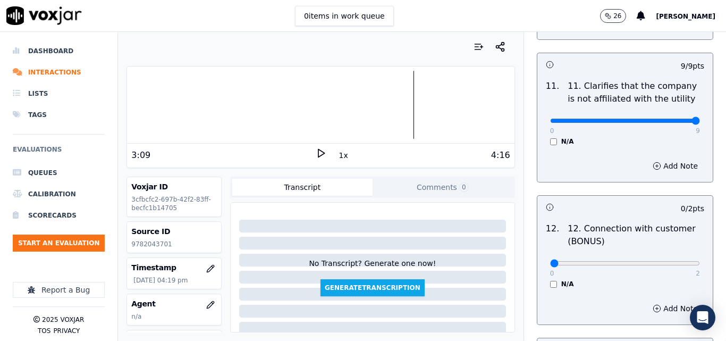
scroll to position [1595, 0]
type input "2"
click at [665, 261] on input "range" at bounding box center [625, 263] width 150 height 4
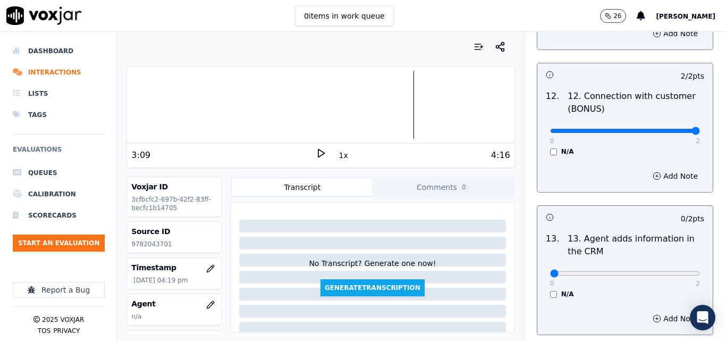
scroll to position [1755, 0]
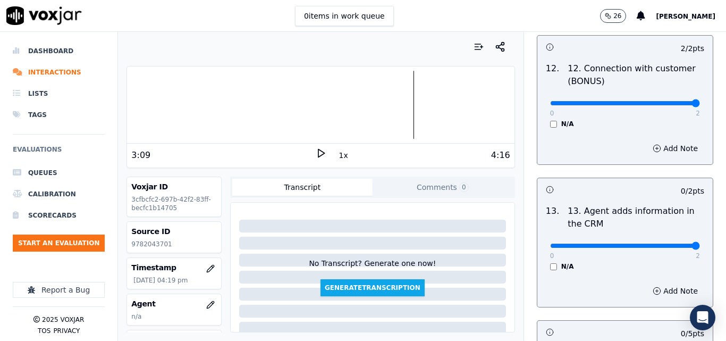
type input "2"
click at [670, 244] on input "range" at bounding box center [625, 246] width 150 height 4
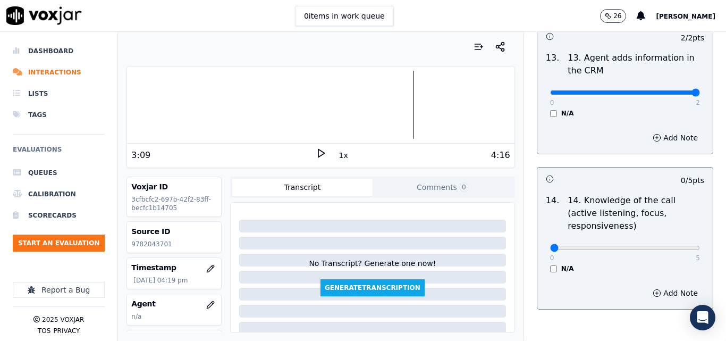
scroll to position [1914, 0]
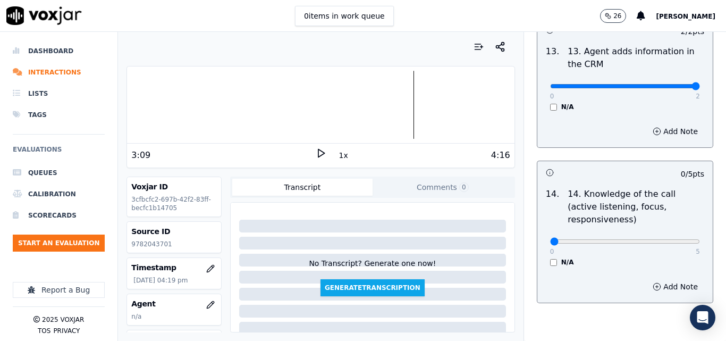
click at [672, 226] on div "0 5 N/A" at bounding box center [625, 246] width 167 height 40
type input "5"
click at [672, 239] on input "range" at bounding box center [625, 241] width 150 height 4
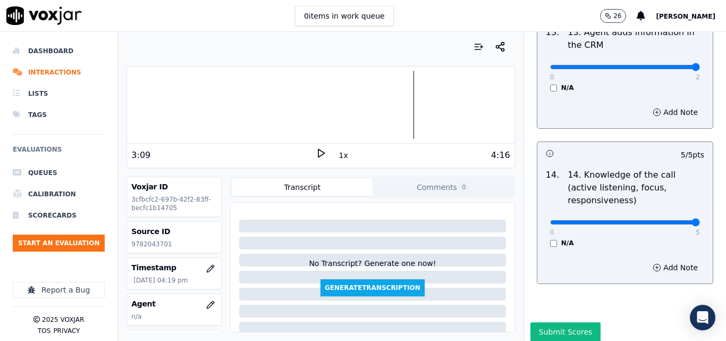
scroll to position [1942, 0]
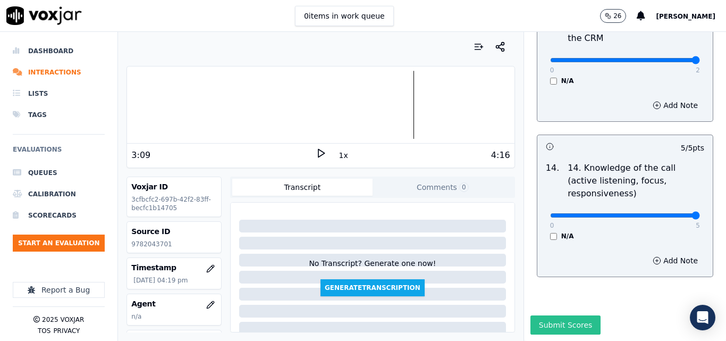
click at [580, 315] on button "Submit Scores" at bounding box center [566, 324] width 71 height 19
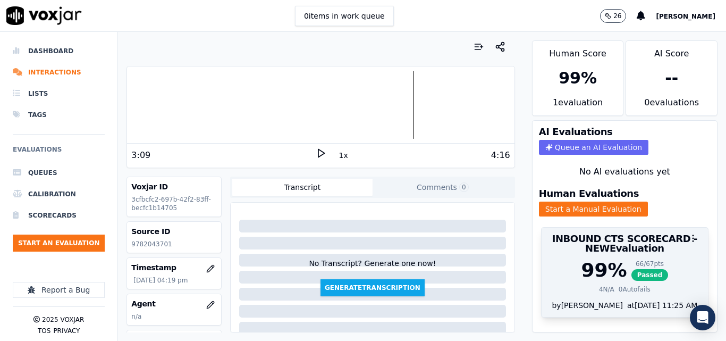
click at [639, 272] on span "Passed" at bounding box center [650, 275] width 37 height 12
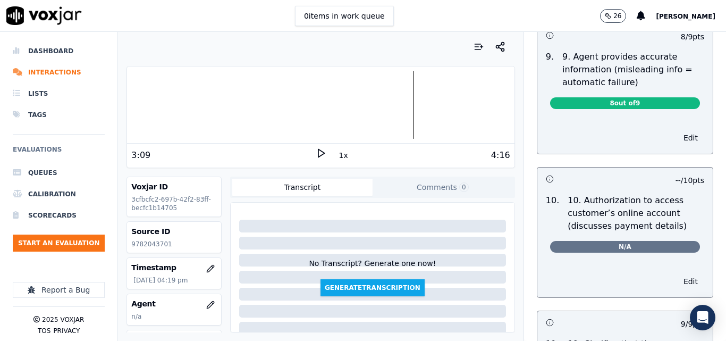
scroll to position [1223, 0]
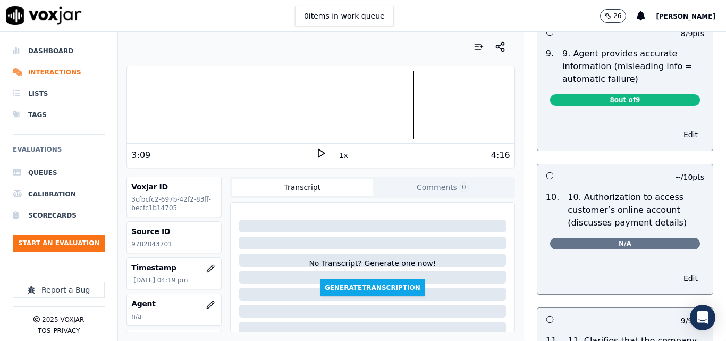
click at [677, 127] on button "Edit" at bounding box center [690, 134] width 27 height 15
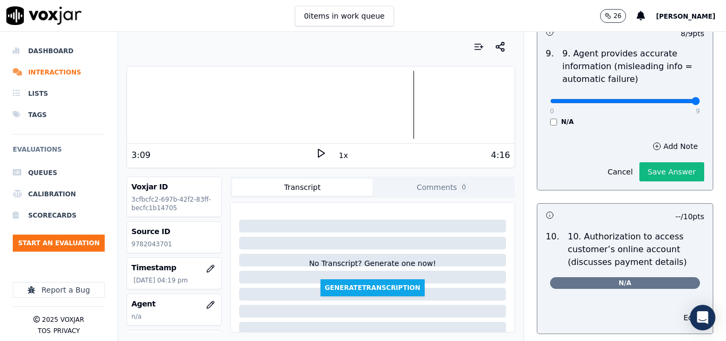
type input "9"
click at [673, 99] on input "range" at bounding box center [625, 101] width 150 height 4
click at [661, 162] on button "Save Answer" at bounding box center [672, 171] width 65 height 19
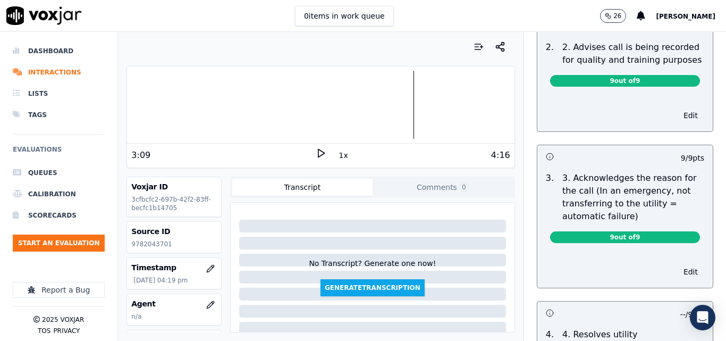
scroll to position [0, 0]
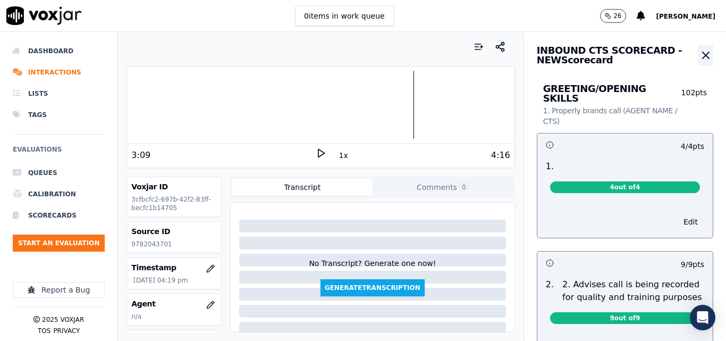
click at [700, 51] on icon "button" at bounding box center [706, 55] width 13 height 13
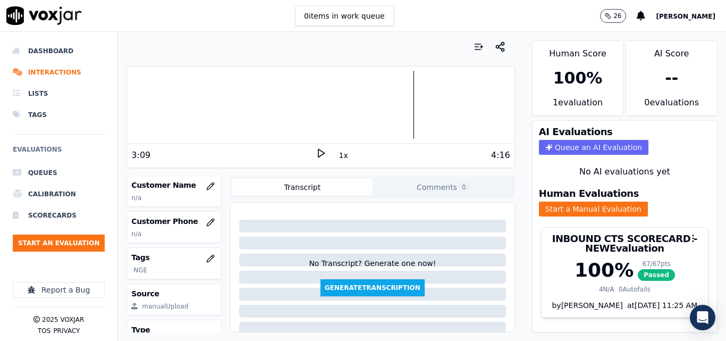
scroll to position [160, 0]
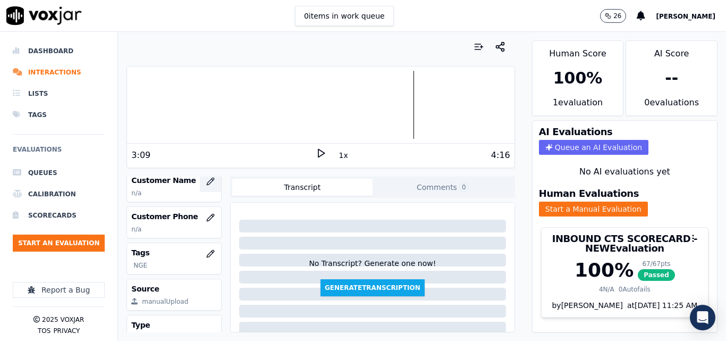
click at [207, 178] on icon "button" at bounding box center [210, 181] width 7 height 7
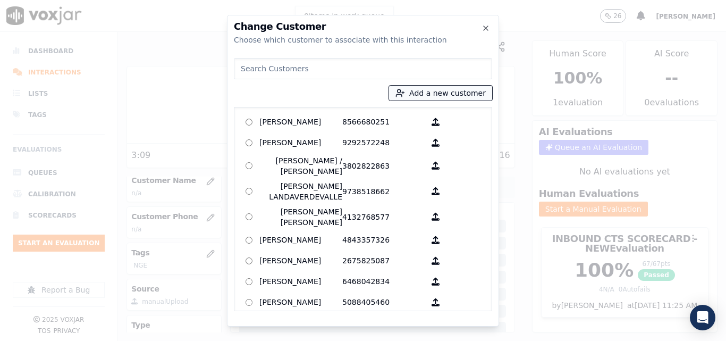
click at [443, 91] on button "Add a new customer" at bounding box center [440, 93] width 103 height 15
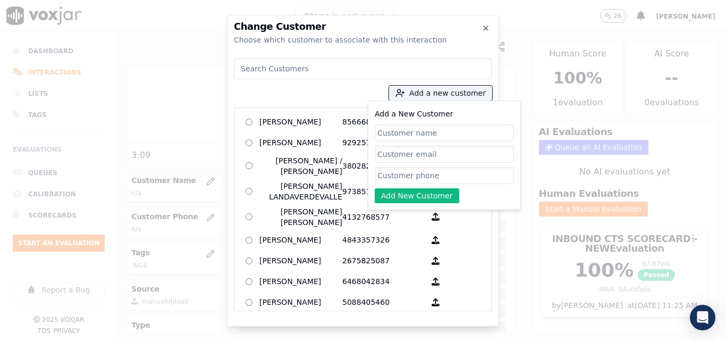
click at [432, 126] on input "Add a New Customer" at bounding box center [444, 132] width 139 height 17
type input "[PERSON_NAME]"
click at [418, 178] on input "Add a New Customer" at bounding box center [444, 175] width 139 height 17
click at [406, 173] on input "Add a New Customer" at bounding box center [444, 175] width 139 height 17
paste input "9782043701"
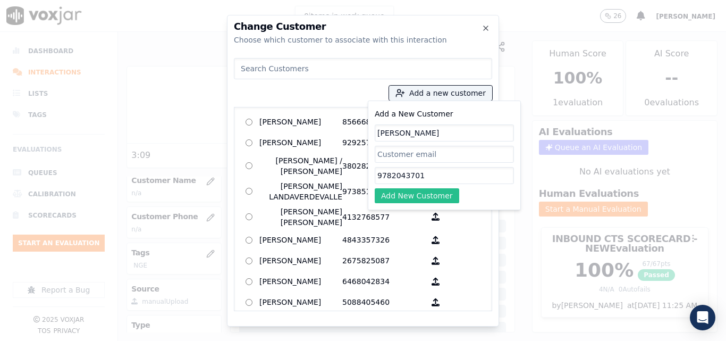
type input "9782043701"
click at [403, 191] on button "Add New Customer" at bounding box center [417, 195] width 85 height 15
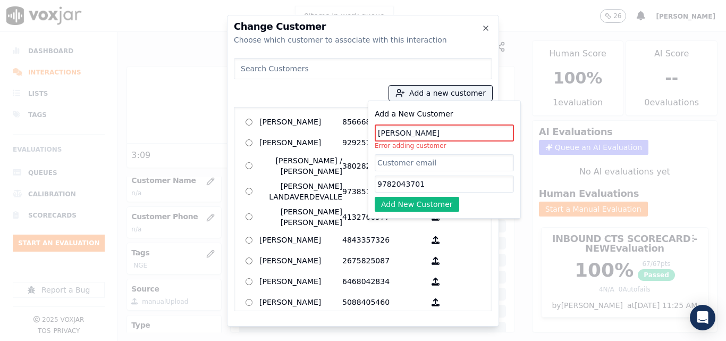
click at [370, 63] on input at bounding box center [363, 68] width 258 height 21
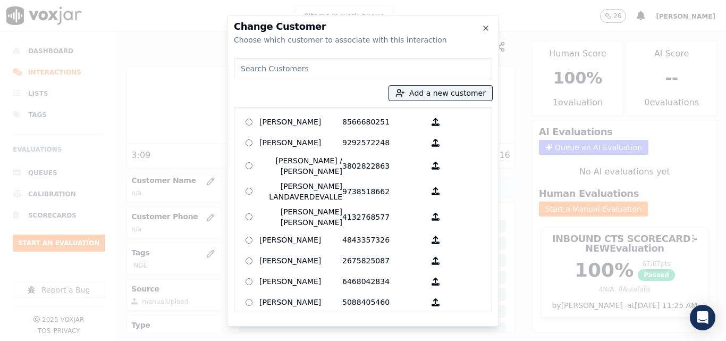
click at [370, 64] on input at bounding box center [363, 68] width 258 height 21
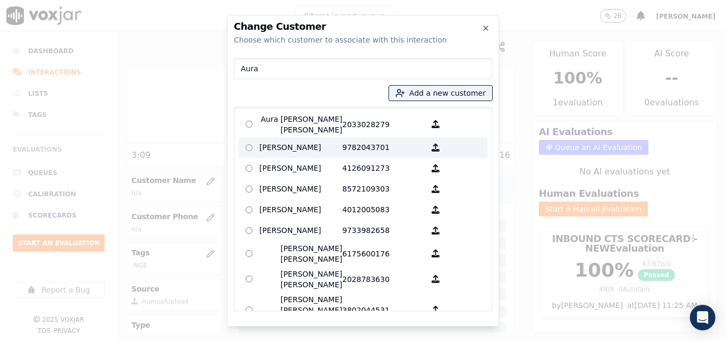
type input "Aura"
click at [333, 139] on p "[PERSON_NAME]" at bounding box center [300, 147] width 83 height 16
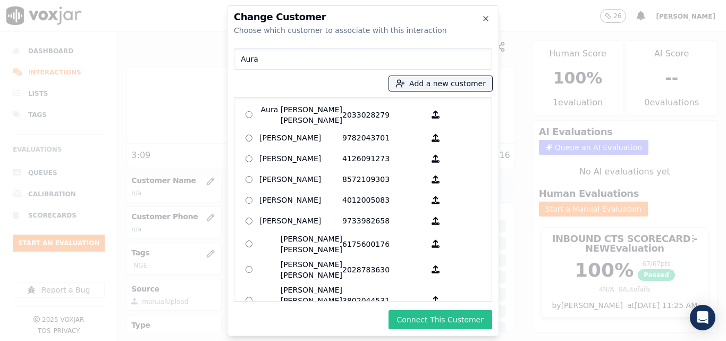
click at [436, 321] on button "Connect This Customer" at bounding box center [441, 319] width 104 height 19
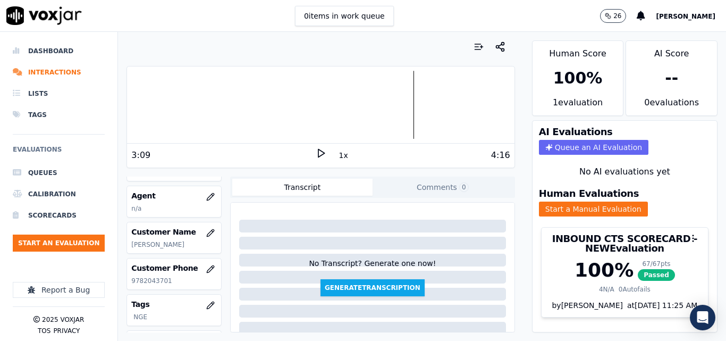
scroll to position [85, 0]
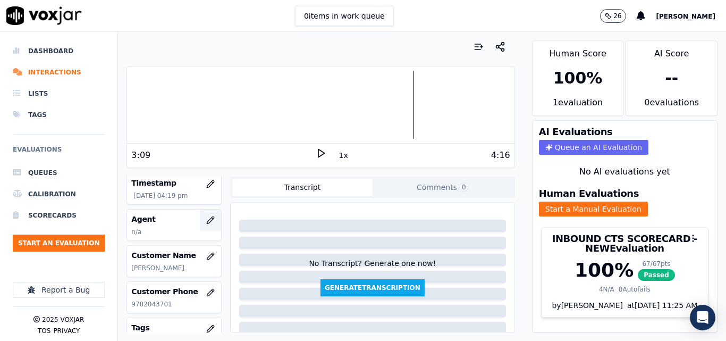
click at [206, 216] on icon "button" at bounding box center [210, 220] width 9 height 9
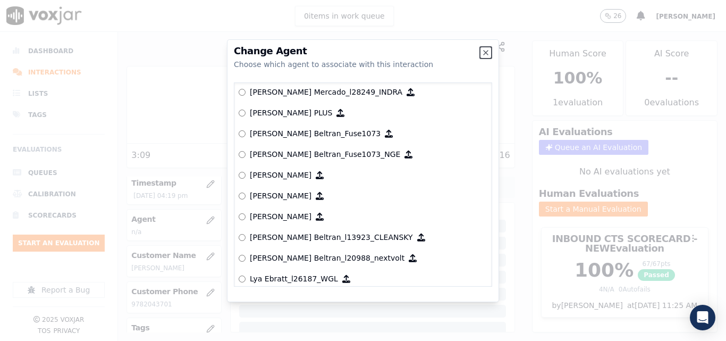
scroll to position [4092, 0]
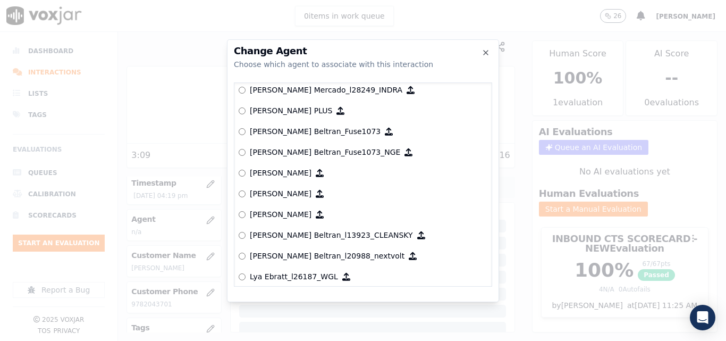
click at [274, 149] on p "[PERSON_NAME] Beltran_Fuse1073­_NGE" at bounding box center [325, 152] width 150 height 11
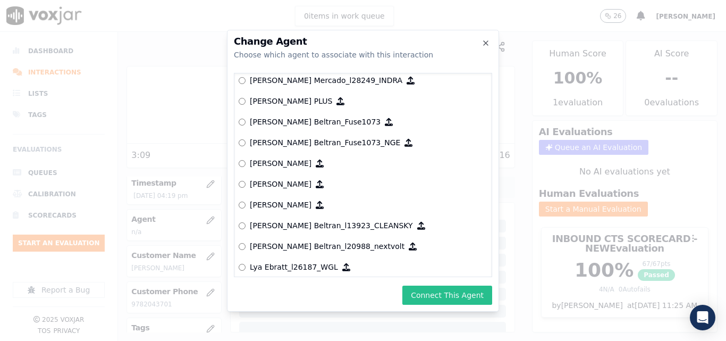
click at [437, 287] on button "Connect This Agent" at bounding box center [447, 295] width 90 height 19
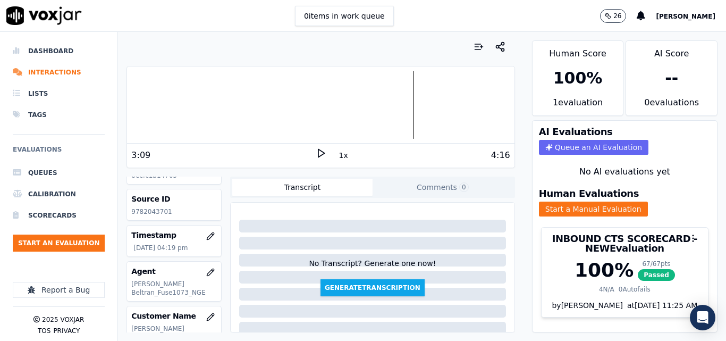
scroll to position [31, 0]
click at [55, 69] on li "Interactions" at bounding box center [59, 72] width 92 height 21
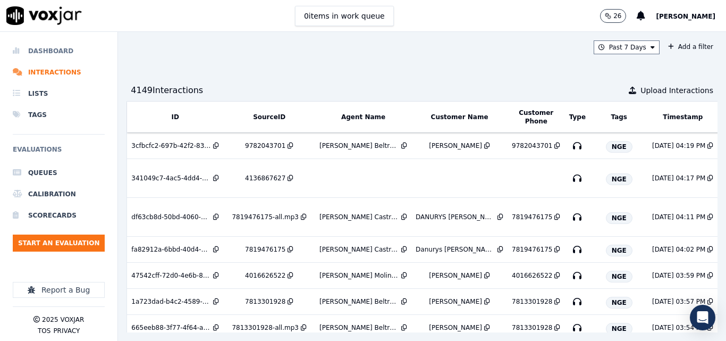
click at [44, 52] on li "Dashboard" at bounding box center [59, 50] width 92 height 21
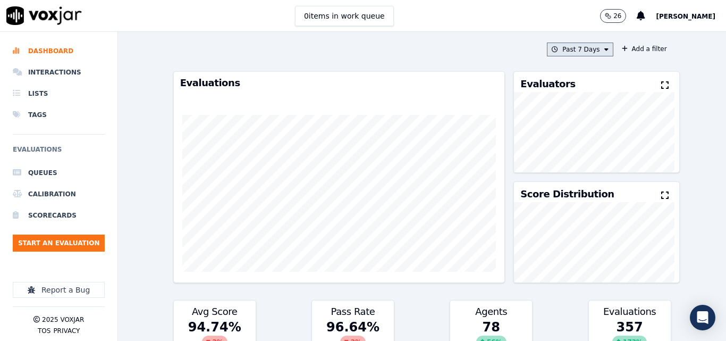
click at [601, 46] on button "Past 7 Days" at bounding box center [580, 50] width 66 height 14
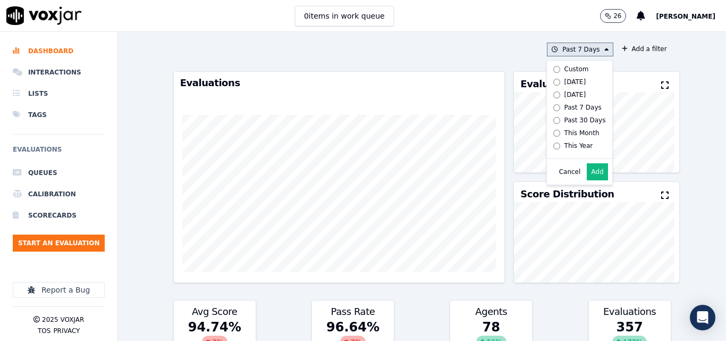
click at [565, 84] on div "[DATE]" at bounding box center [576, 82] width 22 height 9
click at [589, 174] on button "Add" at bounding box center [597, 171] width 21 height 17
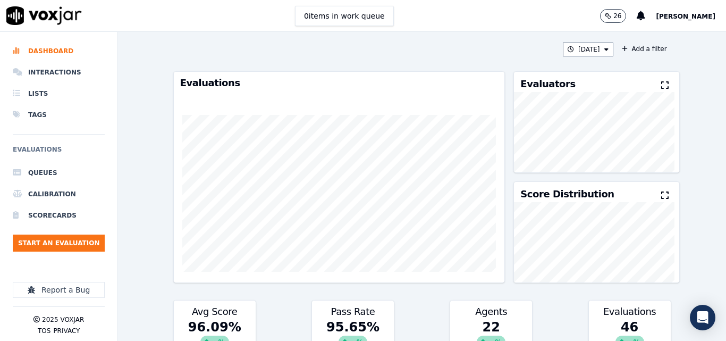
click at [659, 85] on div "Evaluators" at bounding box center [596, 82] width 165 height 20
click at [661, 81] on button at bounding box center [667, 85] width 12 height 13
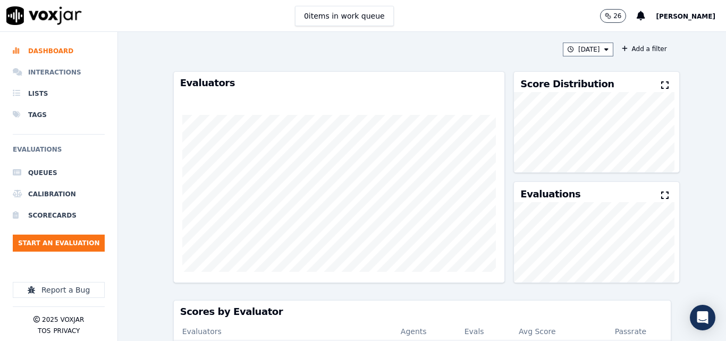
click at [66, 70] on li "Interactions" at bounding box center [59, 72] width 92 height 21
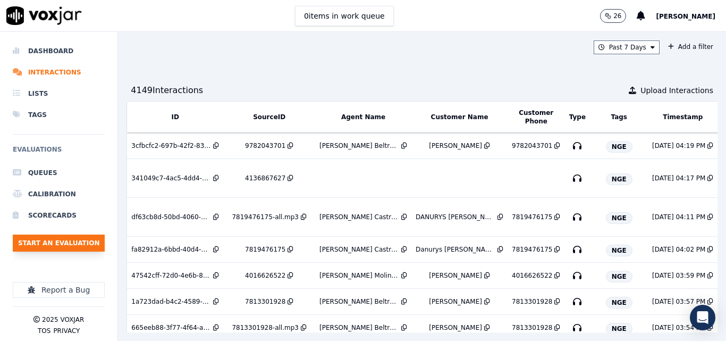
click at [85, 243] on button "Start an Evaluation" at bounding box center [59, 242] width 92 height 17
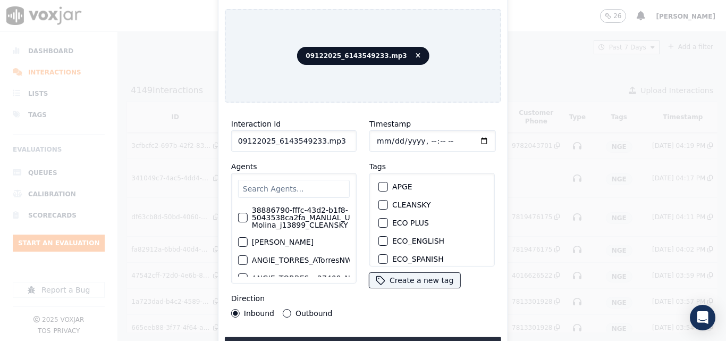
click at [335, 131] on input "09122025_6143549233.mp3" at bounding box center [293, 140] width 125 height 21
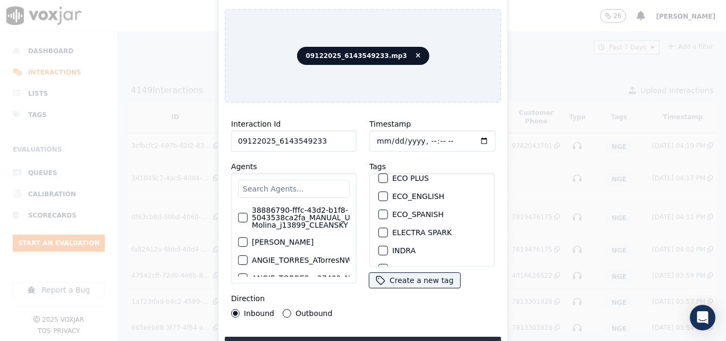
scroll to position [106, 0]
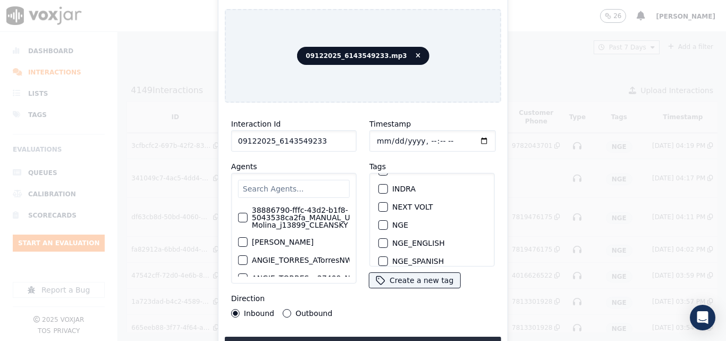
type input "09122025_6143549233"
click at [384, 220] on button "NGE" at bounding box center [384, 225] width 10 height 10
click at [422, 338] on button "Upload interaction to start evaluation" at bounding box center [363, 346] width 276 height 19
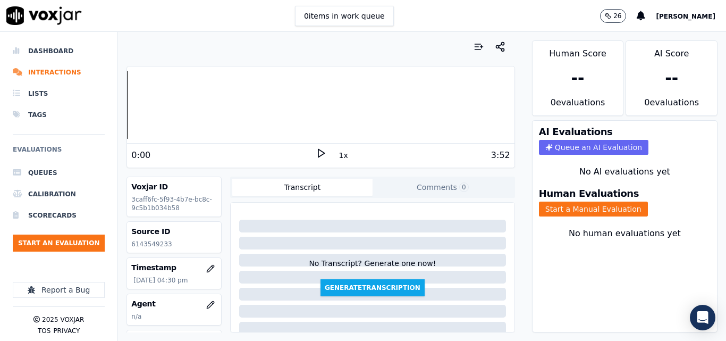
click at [318, 154] on polygon at bounding box center [321, 153] width 6 height 8
click at [318, 154] on rect at bounding box center [319, 152] width 2 height 7
click at [159, 243] on p "6143549233" at bounding box center [174, 244] width 86 height 9
copy p "6143549233"
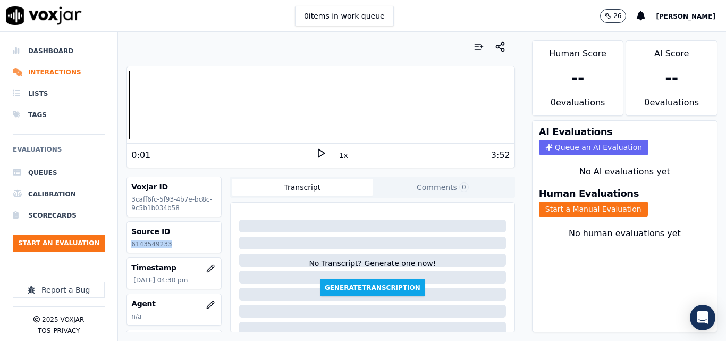
click at [142, 248] on p "6143549233" at bounding box center [174, 244] width 86 height 9
click at [316, 152] on icon at bounding box center [321, 153] width 11 height 11
click at [305, 152] on div "2:56" at bounding box center [223, 155] width 184 height 13
click at [318, 152] on rect at bounding box center [319, 152] width 2 height 7
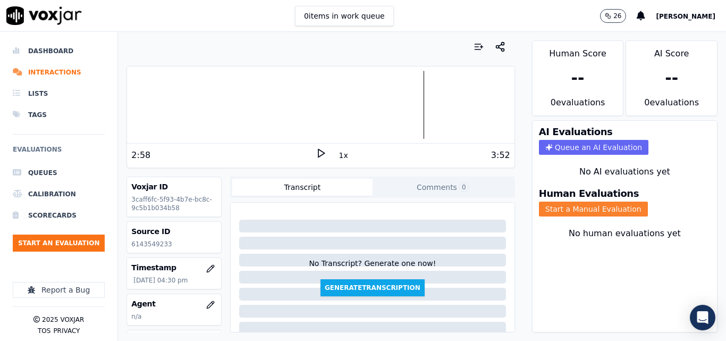
click at [561, 204] on button "Start a Manual Evaluation" at bounding box center [593, 209] width 109 height 15
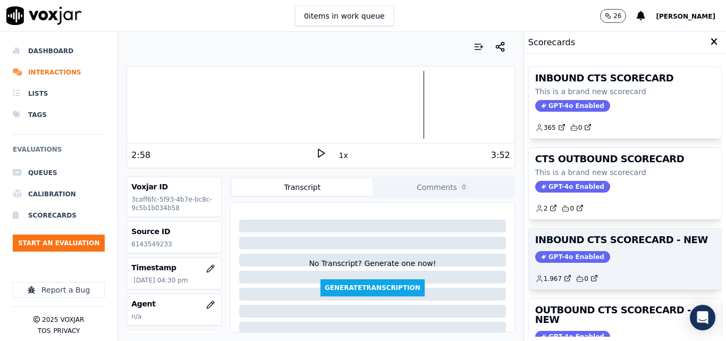
click at [647, 236] on h3 "INBOUND CTS SCORECARD - NEW" at bounding box center [625, 240] width 180 height 10
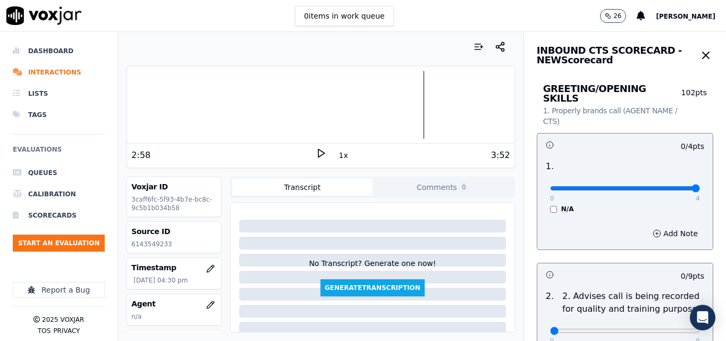
type input "4"
click at [668, 186] on input "range" at bounding box center [625, 188] width 150 height 4
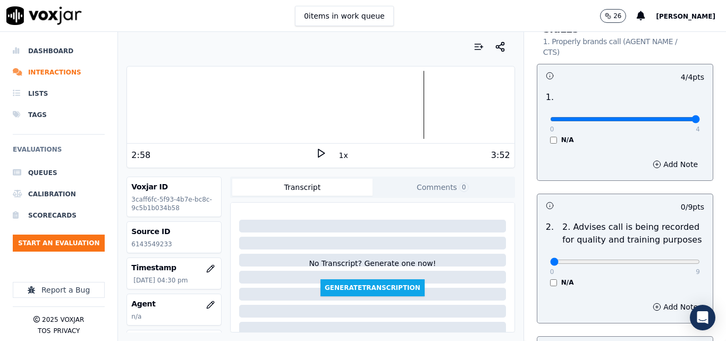
scroll to position [213, 0]
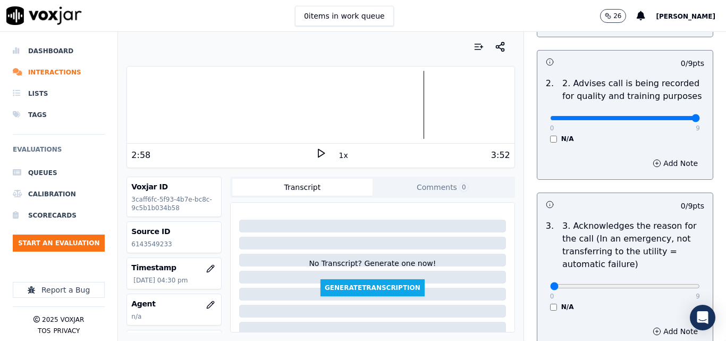
type input "9"
click at [671, 116] on input "range" at bounding box center [625, 118] width 150 height 4
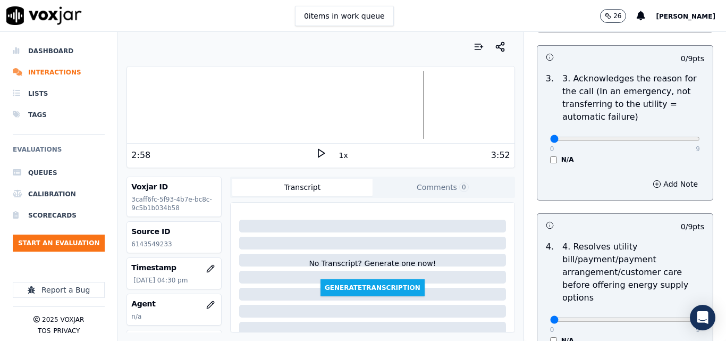
scroll to position [372, 0]
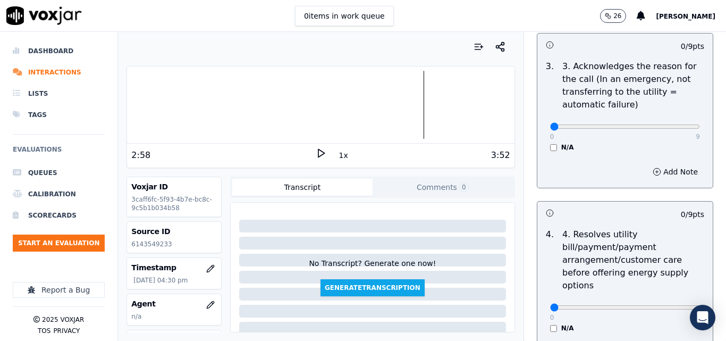
click at [669, 122] on div "0 9" at bounding box center [625, 126] width 150 height 13
type input "9"
click at [673, 124] on input "range" at bounding box center [625, 126] width 150 height 4
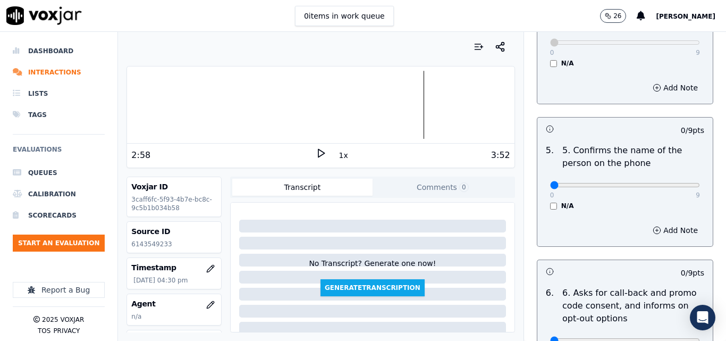
scroll to position [638, 0]
type input "9"
click at [671, 182] on input "range" at bounding box center [625, 184] width 150 height 4
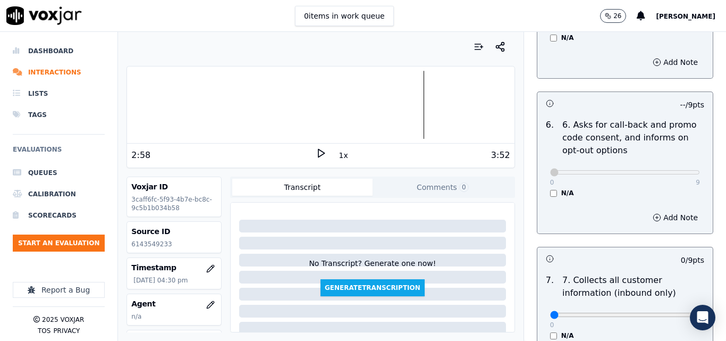
scroll to position [904, 0]
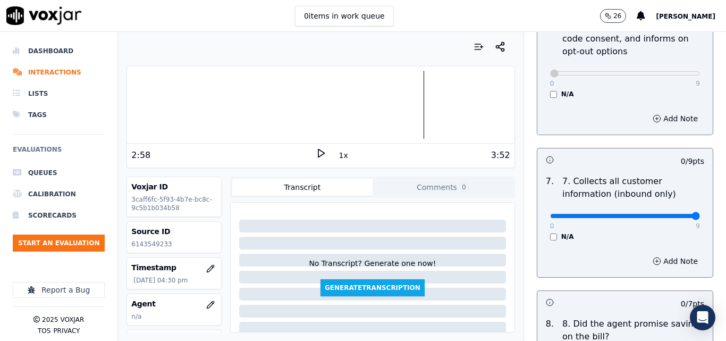
type input "9"
click at [671, 214] on input "range" at bounding box center [625, 216] width 150 height 4
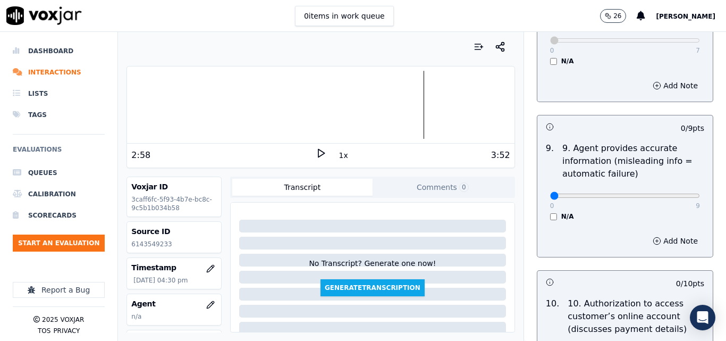
scroll to position [1223, 0]
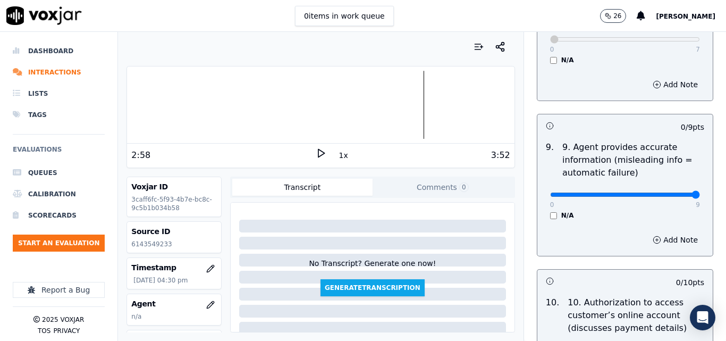
type input "9"
click at [672, 192] on input "range" at bounding box center [625, 194] width 150 height 4
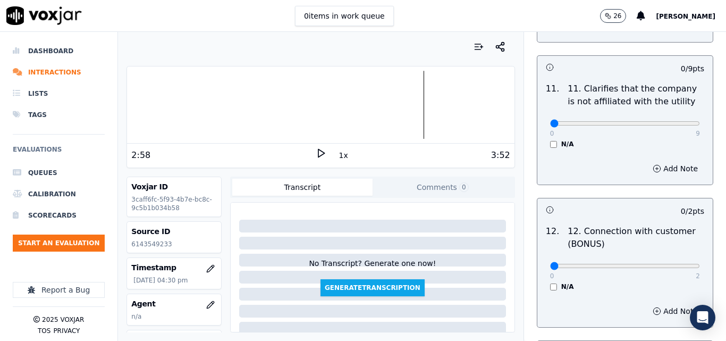
scroll to position [1595, 0]
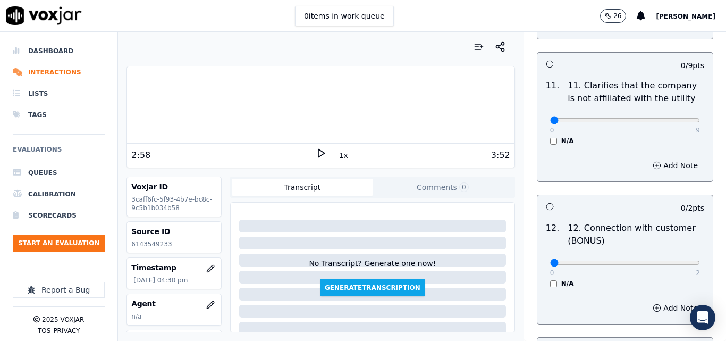
click at [668, 113] on div "0 9" at bounding box center [625, 119] width 150 height 13
type input "9"
click at [669, 118] on input "range" at bounding box center [625, 120] width 150 height 4
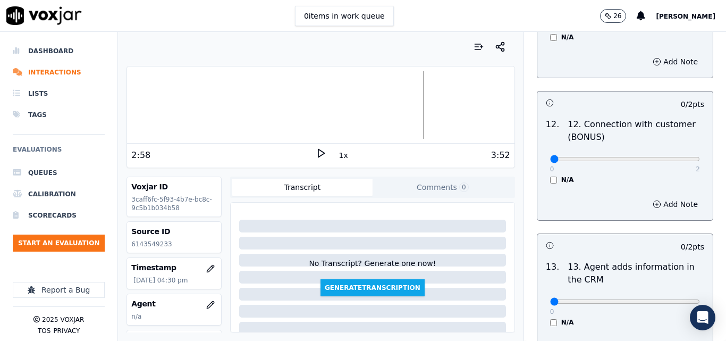
scroll to position [1701, 0]
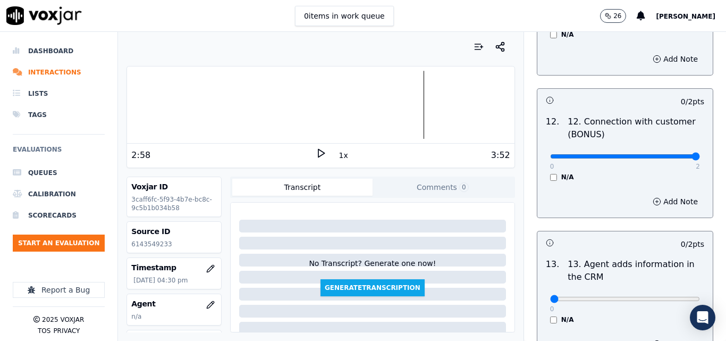
type input "2"
click at [671, 154] on input "range" at bounding box center [625, 156] width 150 height 4
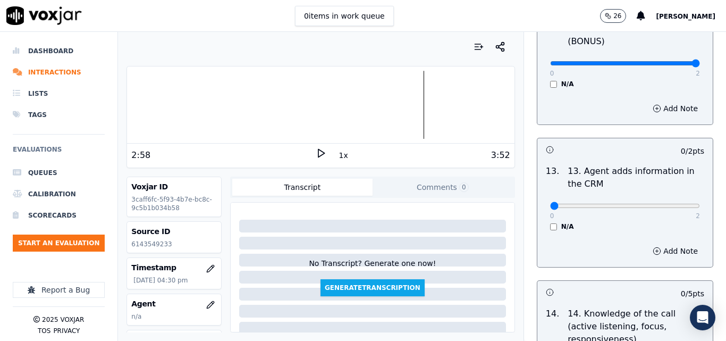
scroll to position [1808, 0]
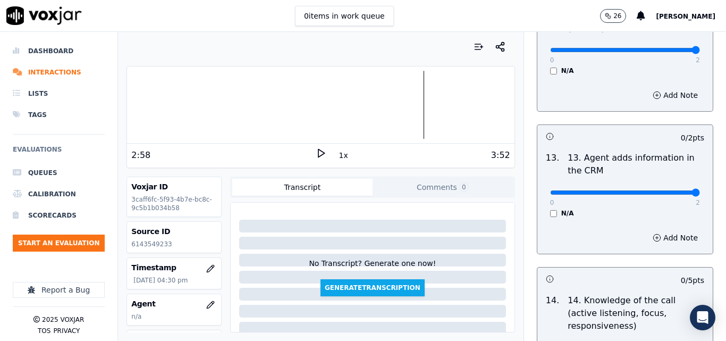
type input "2"
click at [675, 190] on input "range" at bounding box center [625, 192] width 150 height 4
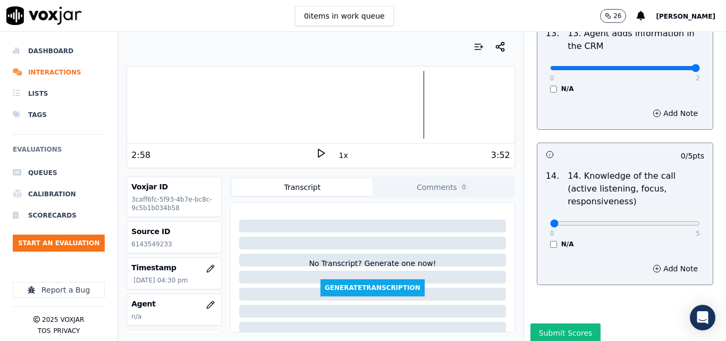
scroll to position [1942, 0]
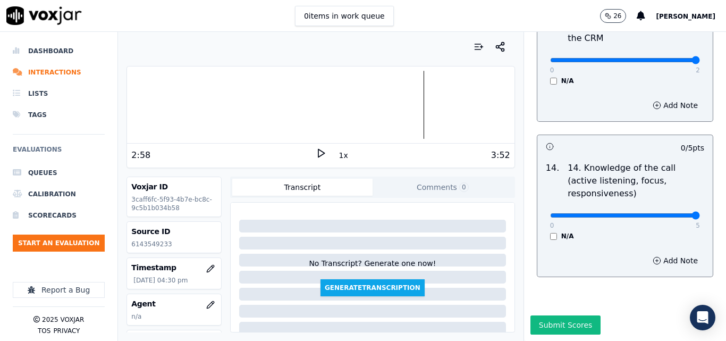
type input "5"
click at [663, 213] on input "range" at bounding box center [625, 215] width 150 height 4
click at [552, 315] on button "Submit Scores" at bounding box center [566, 324] width 71 height 19
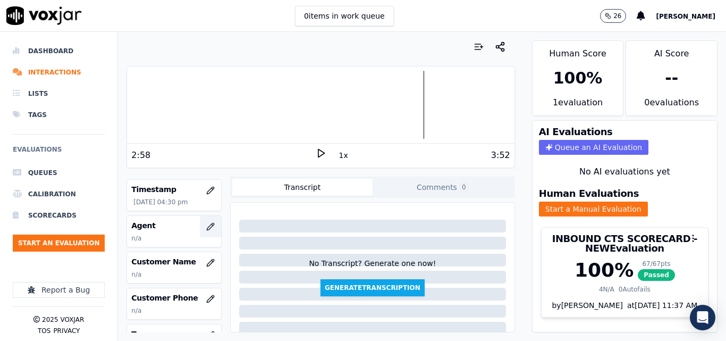
scroll to position [53, 0]
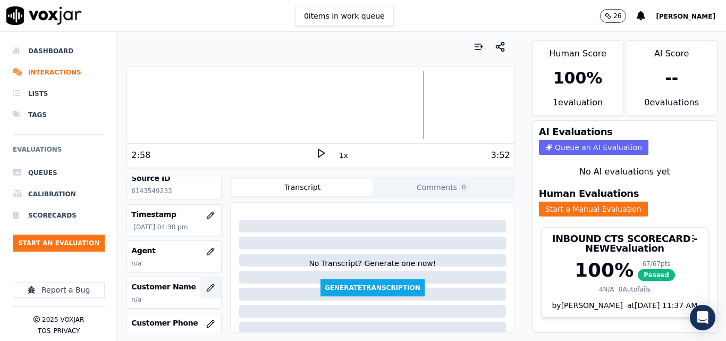
click at [200, 283] on button "button" at bounding box center [210, 287] width 21 height 21
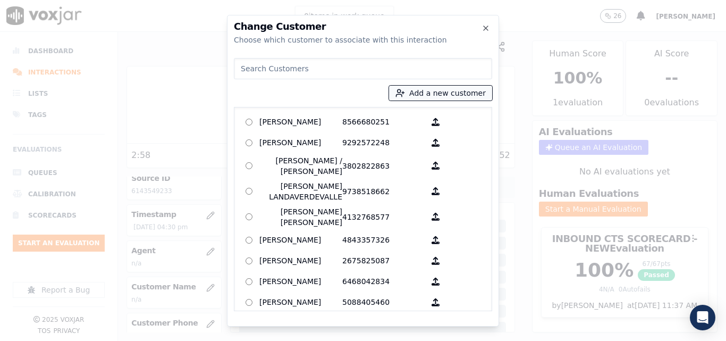
click at [456, 88] on button "Add a new customer" at bounding box center [440, 93] width 103 height 15
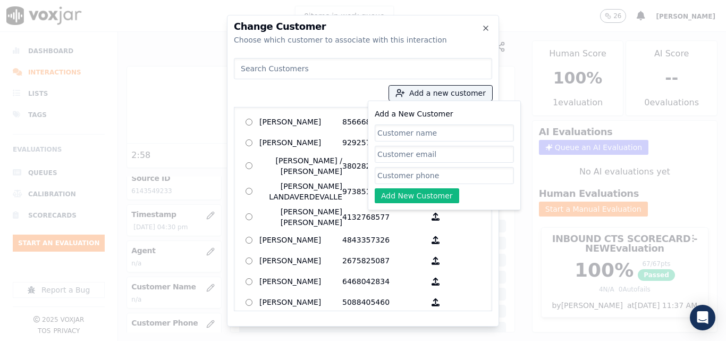
click at [444, 128] on input "Add a New Customer" at bounding box center [444, 132] width 139 height 17
type input "[PERSON_NAME] Jeansy [PERSON_NAME]"
drag, startPoint x: 391, startPoint y: 172, endPoint x: 387, endPoint y: 111, distance: 61.3
click at [391, 172] on input "Add a New Customer" at bounding box center [444, 175] width 139 height 17
click at [392, 165] on div "Add a New Customer [PERSON_NAME] Jeansy [PERSON_NAME] Add New Customer" at bounding box center [444, 155] width 139 height 96
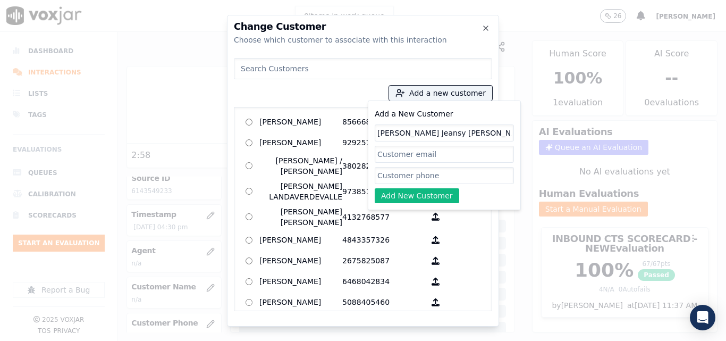
click at [393, 167] on div "Add a New Customer [PERSON_NAME] Jeansy [PERSON_NAME] Add New Customer" at bounding box center [444, 155] width 139 height 96
click at [394, 175] on input "Add a New Customer" at bounding box center [444, 175] width 139 height 17
paste input "6143549233"
type input "6143549233"
click at [419, 190] on button "Add New Customer" at bounding box center [417, 195] width 85 height 15
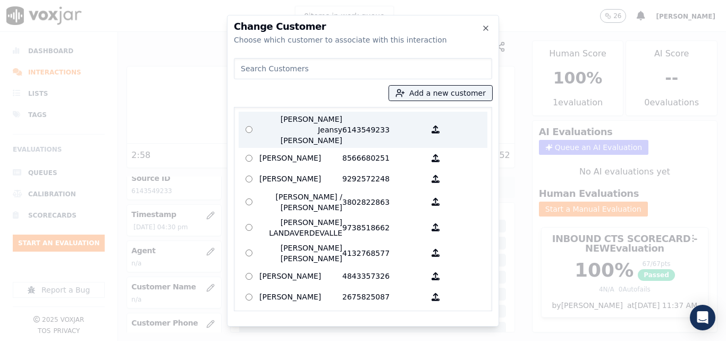
click at [333, 120] on p "[PERSON_NAME] Jeansy [PERSON_NAME]" at bounding box center [300, 130] width 83 height 32
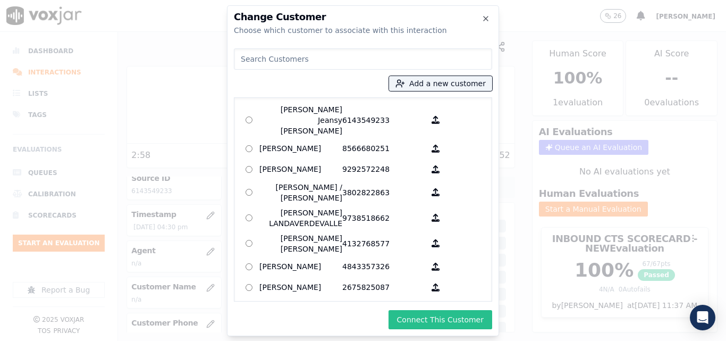
click at [444, 318] on button "Connect This Customer" at bounding box center [441, 319] width 104 height 19
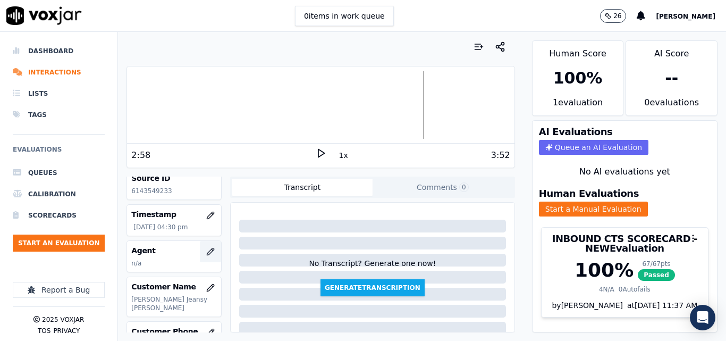
click at [207, 251] on button "button" at bounding box center [210, 251] width 21 height 21
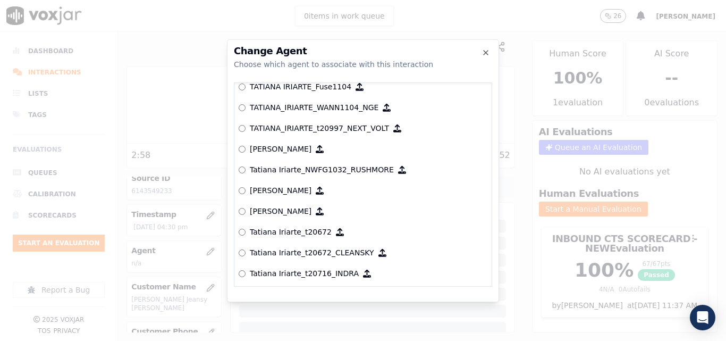
scroll to position [5104, 0]
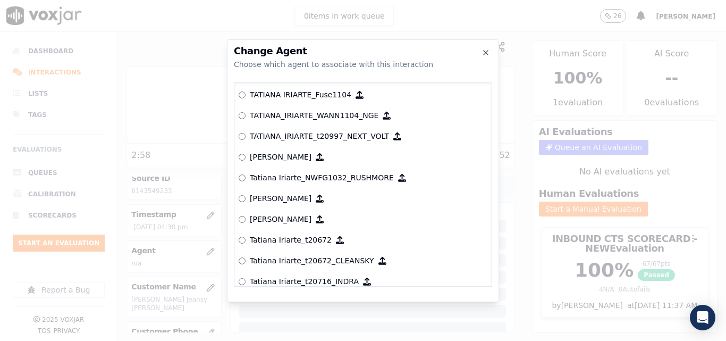
click at [304, 112] on p "TATIANA_IRIARTE_WANN1104_NGE" at bounding box center [314, 115] width 129 height 11
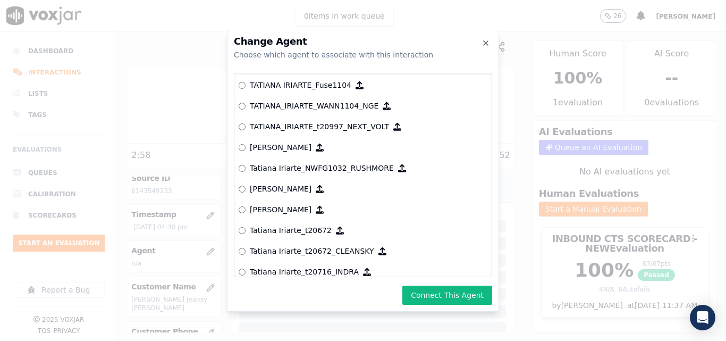
click at [433, 294] on button "Connect This Agent" at bounding box center [447, 295] width 90 height 19
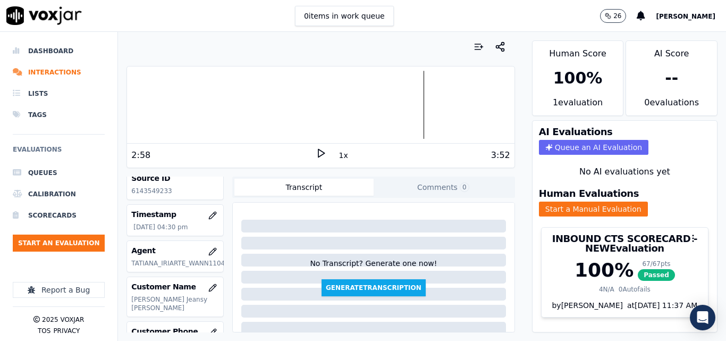
scroll to position [0, 0]
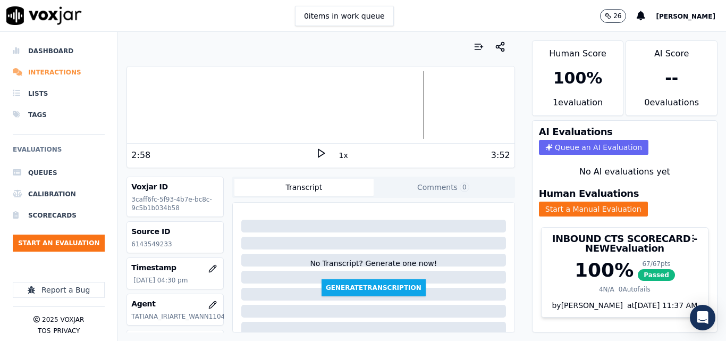
click at [63, 71] on li "Interactions" at bounding box center [59, 72] width 92 height 21
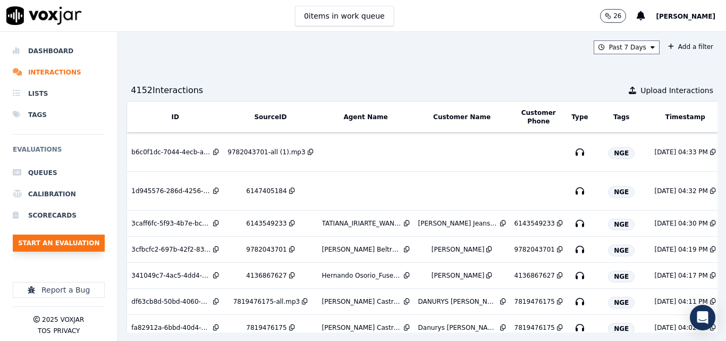
click at [72, 244] on button "Start an Evaluation" at bounding box center [59, 242] width 92 height 17
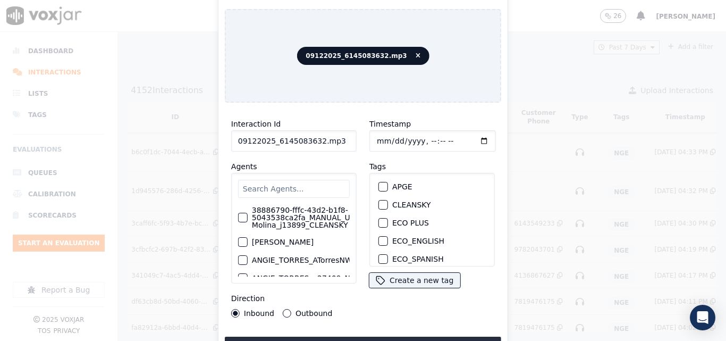
click at [346, 134] on input "09122025_6145083632.mp3" at bounding box center [293, 140] width 125 height 21
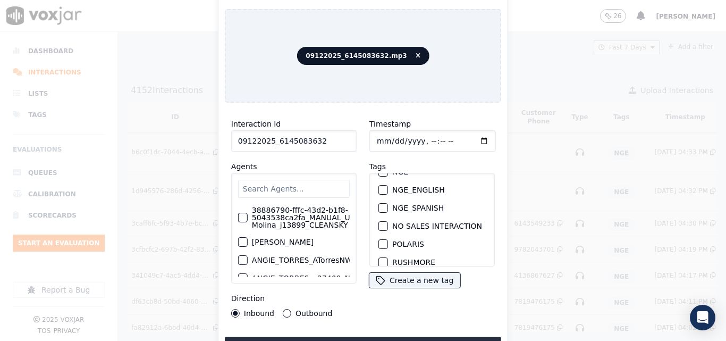
scroll to position [106, 0]
type input "09122025_6145083632"
click at [380, 221] on div "button" at bounding box center [382, 224] width 7 height 7
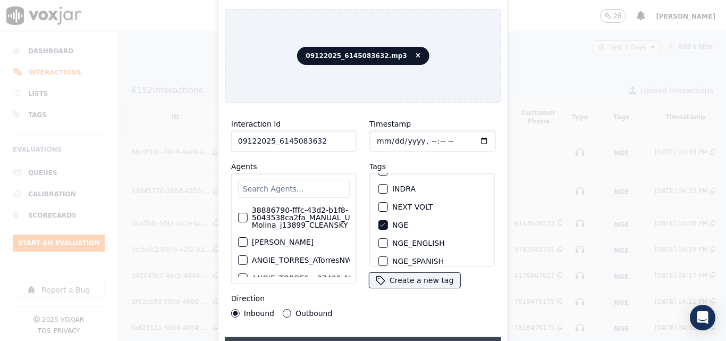
click at [378, 337] on button "Upload interaction to start evaluation" at bounding box center [363, 346] width 276 height 19
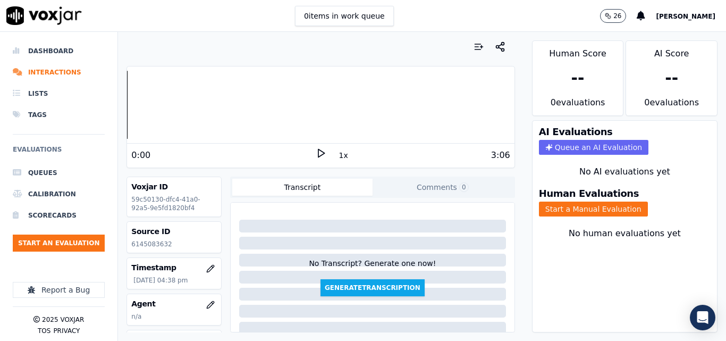
click at [155, 240] on p "6145083632" at bounding box center [174, 244] width 86 height 9
click at [156, 242] on p "6145083632" at bounding box center [174, 244] width 86 height 9
copy p "6145083632"
click at [316, 145] on div "0:00 1x 3:06" at bounding box center [320, 155] width 387 height 23
click at [317, 150] on icon at bounding box center [321, 153] width 11 height 11
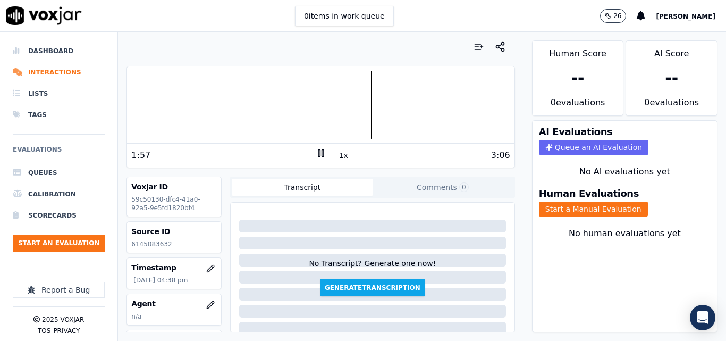
drag, startPoint x: 314, startPoint y: 154, endPoint x: 374, endPoint y: 145, distance: 60.8
click at [316, 154] on icon at bounding box center [321, 153] width 11 height 11
drag, startPoint x: 602, startPoint y: 208, endPoint x: 599, endPoint y: 213, distance: 5.9
click at [599, 212] on button "Start a Manual Evaluation" at bounding box center [593, 209] width 109 height 15
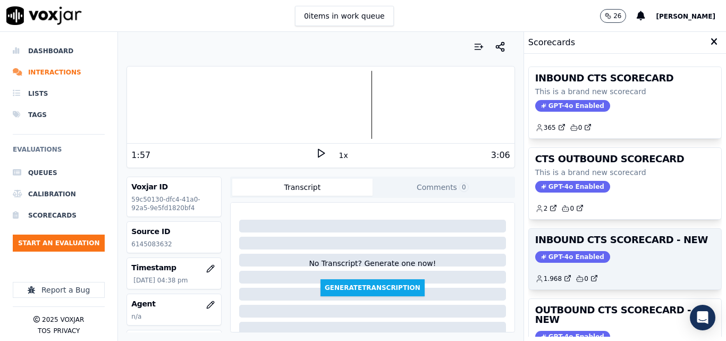
click at [636, 240] on h3 "INBOUND CTS SCORECARD - NEW" at bounding box center [625, 240] width 180 height 10
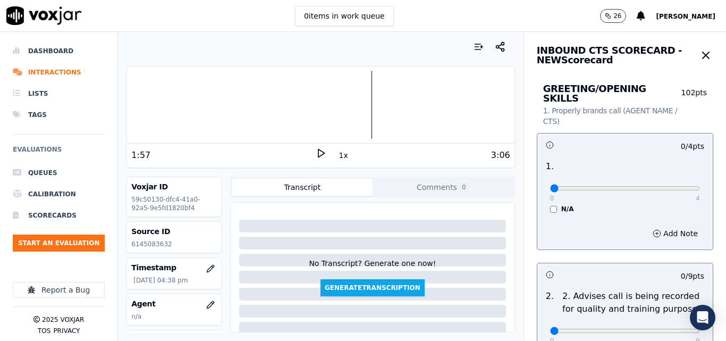
click at [689, 177] on div "1 . 0 4 N/A" at bounding box center [625, 187] width 175 height 62
type input "4"
click at [668, 186] on input "range" at bounding box center [625, 188] width 150 height 4
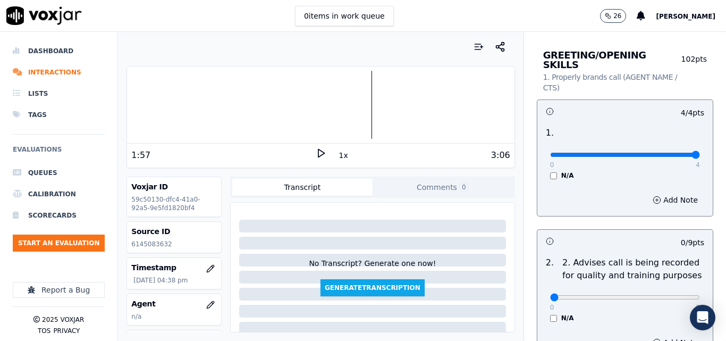
scroll to position [106, 0]
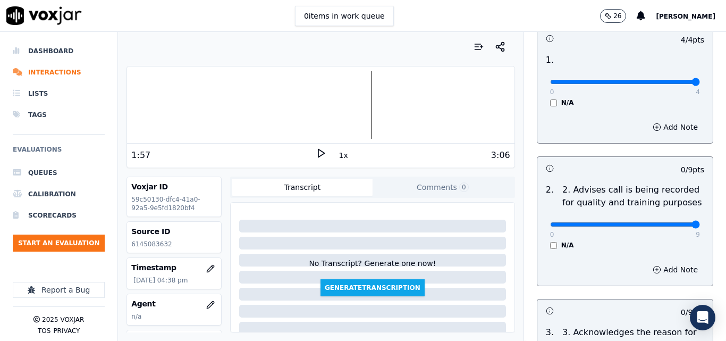
type input "9"
click at [669, 222] on input "range" at bounding box center [625, 224] width 150 height 4
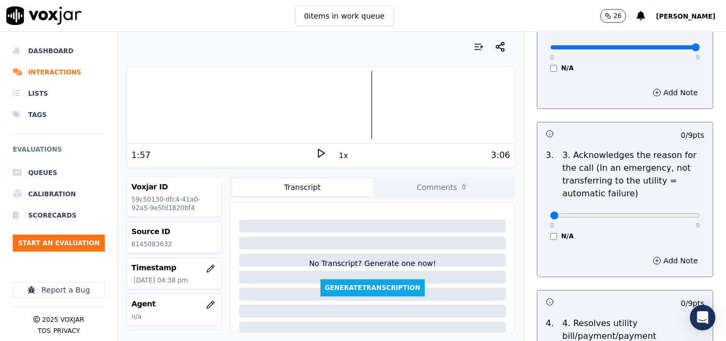
scroll to position [319, 0]
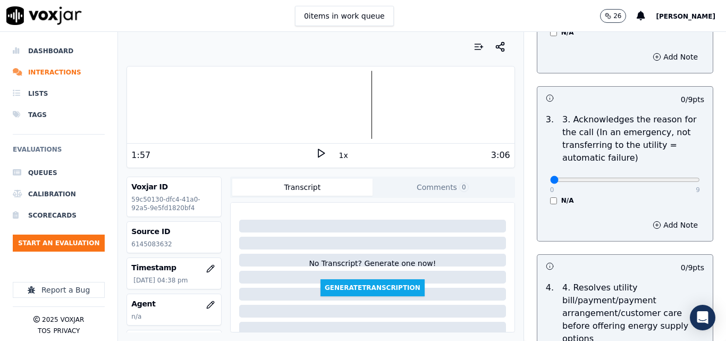
drag, startPoint x: 666, startPoint y: 159, endPoint x: 668, endPoint y: 177, distance: 18.3
click at [667, 171] on div "0 9 N/A" at bounding box center [625, 184] width 167 height 40
click at [669, 177] on div "0 9 N/A" at bounding box center [625, 184] width 167 height 40
type input "9"
click at [676, 178] on input "range" at bounding box center [625, 180] width 150 height 4
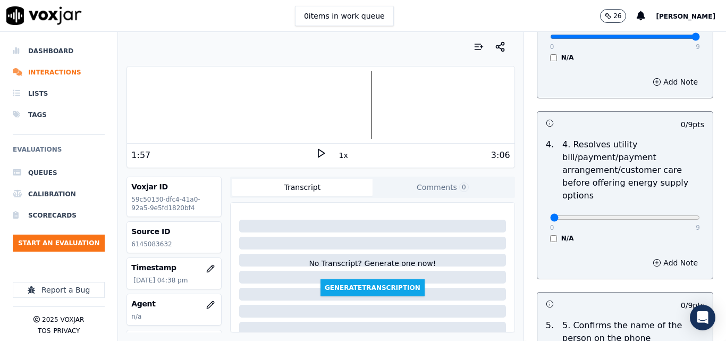
scroll to position [479, 0]
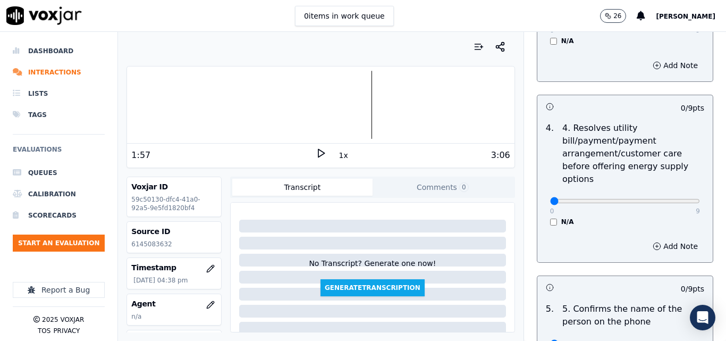
click at [542, 209] on div "0 9 N/A" at bounding box center [625, 206] width 167 height 40
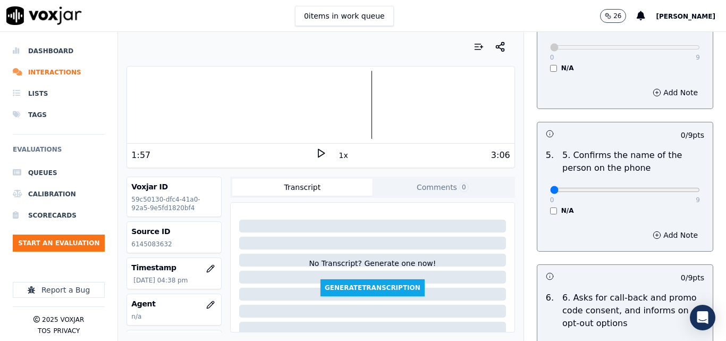
scroll to position [638, 0]
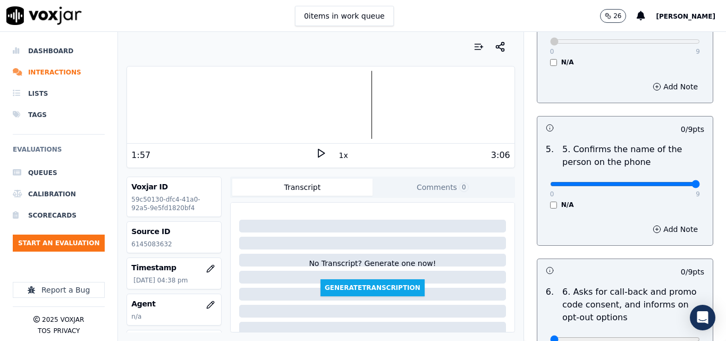
type input "9"
click at [668, 182] on input "range" at bounding box center [625, 184] width 150 height 4
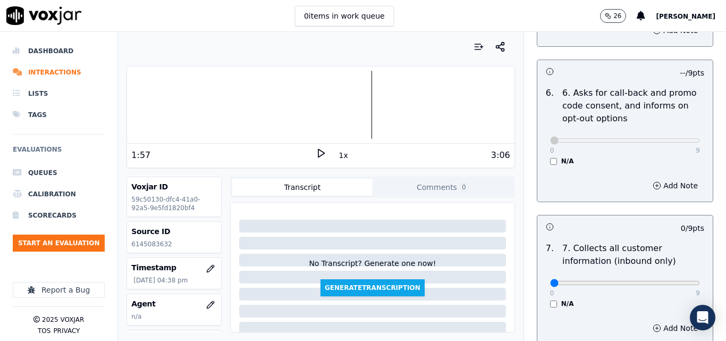
scroll to position [904, 0]
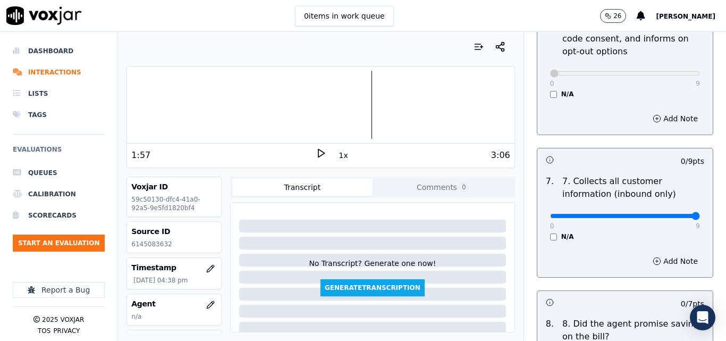
type input "9"
click at [673, 214] on input "range" at bounding box center [625, 216] width 150 height 4
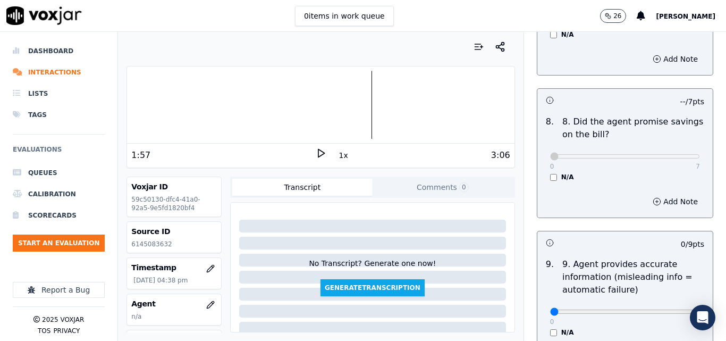
scroll to position [1223, 0]
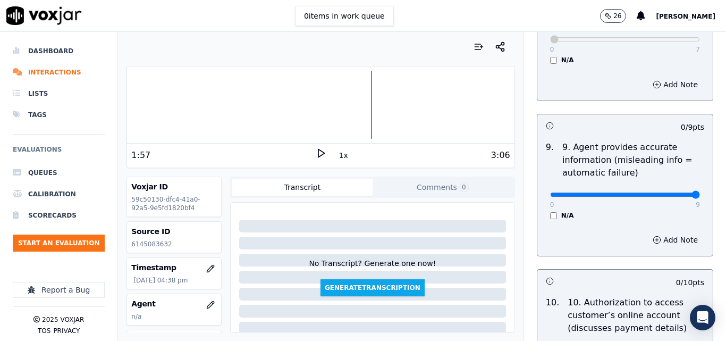
type input "9"
click at [669, 192] on input "range" at bounding box center [625, 194] width 150 height 4
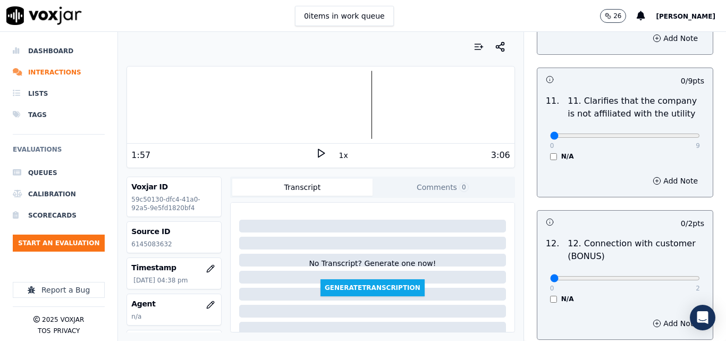
scroll to position [1595, 0]
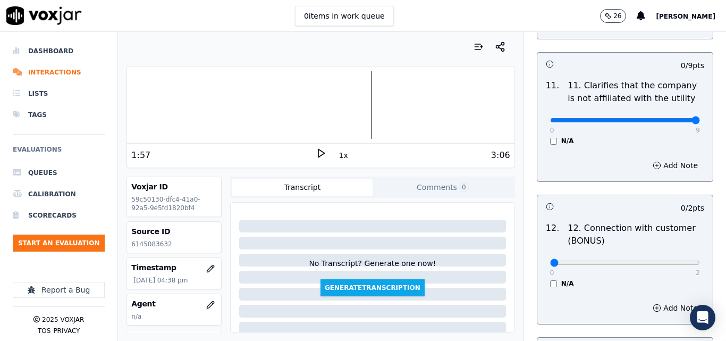
type input "9"
click at [670, 118] on input "range" at bounding box center [625, 120] width 150 height 4
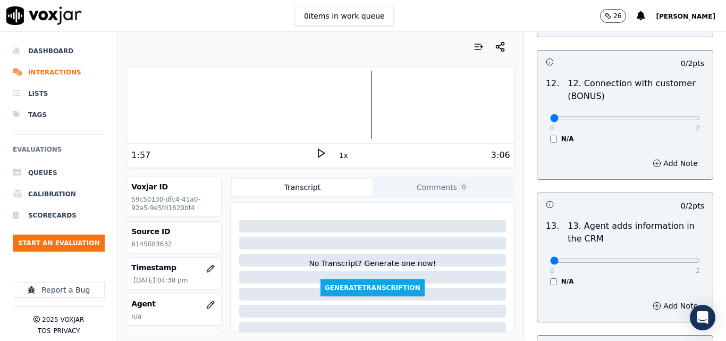
scroll to position [1755, 0]
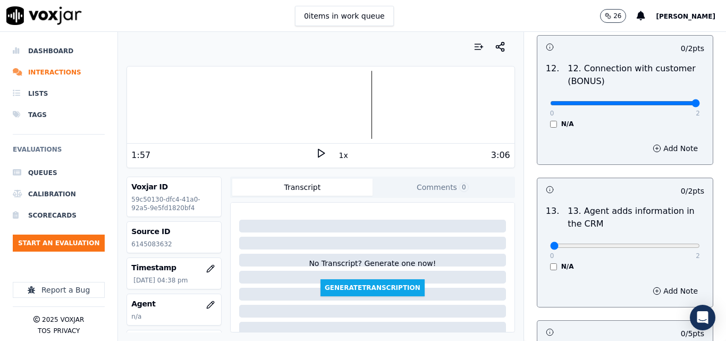
type input "2"
click at [675, 101] on input "range" at bounding box center [625, 103] width 150 height 4
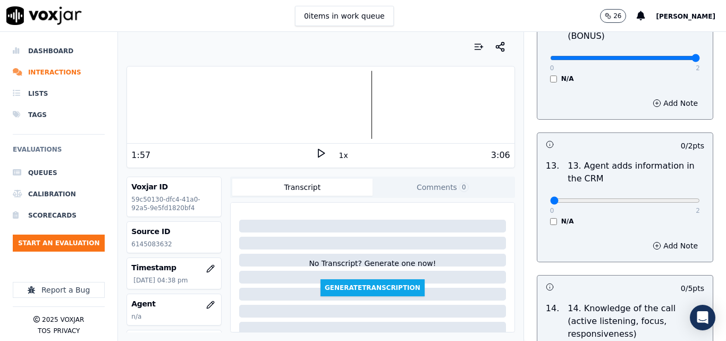
scroll to position [1914, 0]
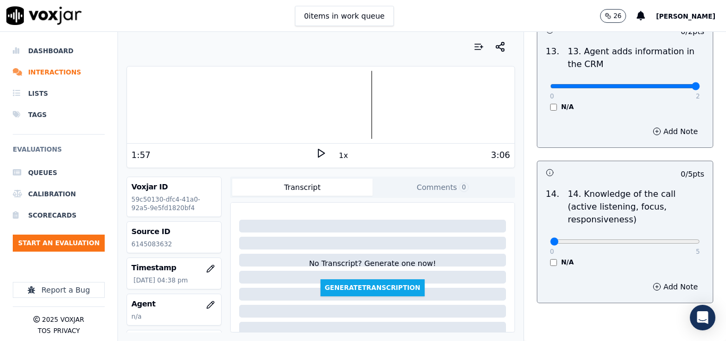
type input "2"
click at [674, 84] on input "range" at bounding box center [625, 86] width 150 height 4
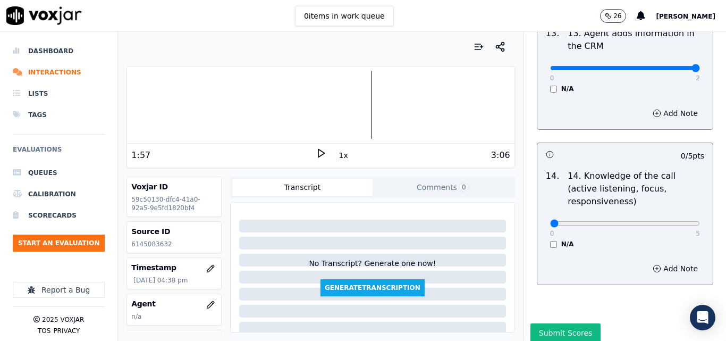
scroll to position [1942, 0]
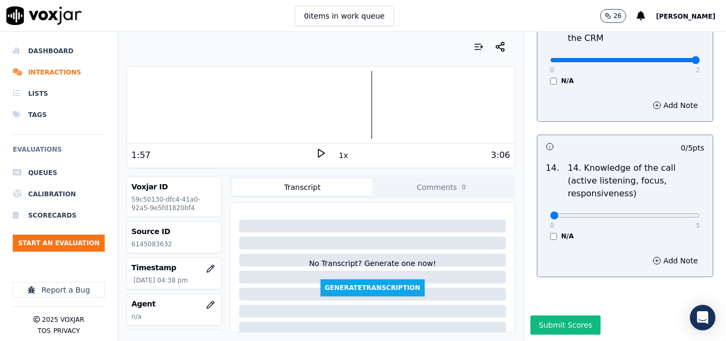
click at [670, 208] on div "0 5" at bounding box center [625, 214] width 150 height 13
type input "5"
click at [669, 213] on input "range" at bounding box center [625, 215] width 150 height 4
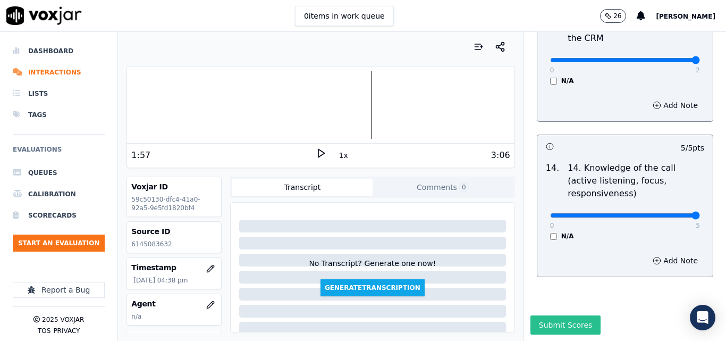
drag, startPoint x: 552, startPoint y: 315, endPoint x: 550, endPoint y: 307, distance: 8.3
click at [552, 315] on div "Submit Scores" at bounding box center [625, 328] width 202 height 26
click at [550, 315] on button "Submit Scores" at bounding box center [566, 324] width 71 height 19
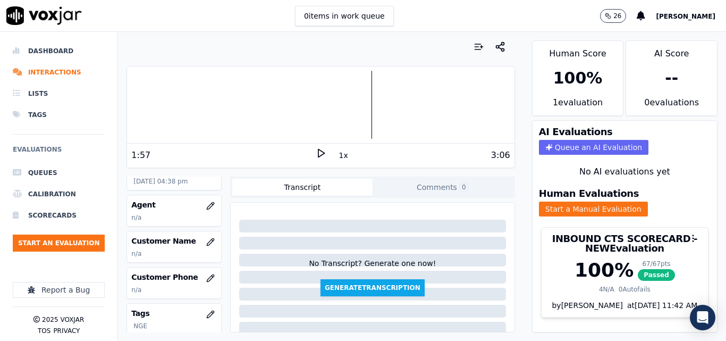
scroll to position [106, 0]
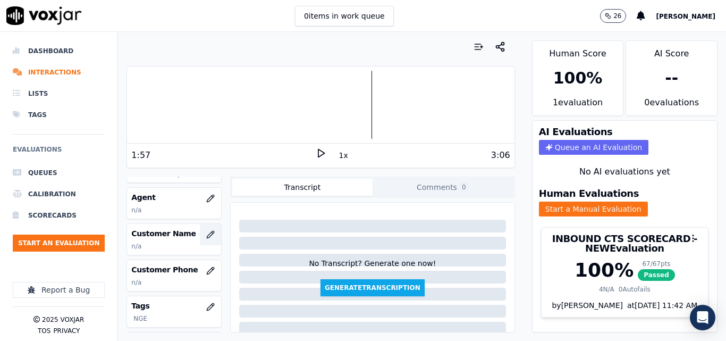
click at [206, 230] on icon "button" at bounding box center [210, 234] width 9 height 9
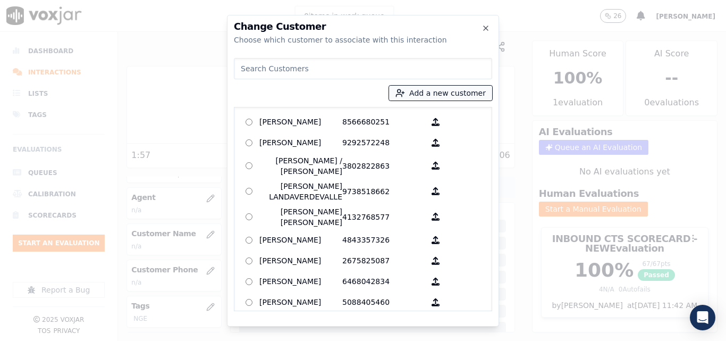
click at [405, 93] on icon "button" at bounding box center [401, 93] width 10 height 10
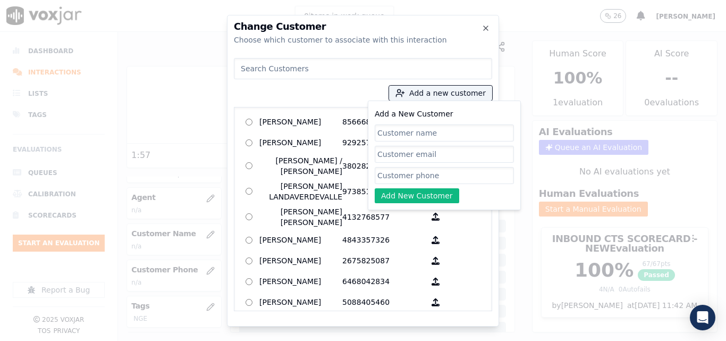
click at [422, 132] on input "Add a New Customer" at bounding box center [444, 132] width 139 height 17
type input "[PERSON_NAME]"
click at [415, 172] on input "Add a New Customer" at bounding box center [444, 175] width 139 height 17
click at [427, 175] on input "Add a New Customer" at bounding box center [444, 175] width 139 height 17
paste input "6145083632"
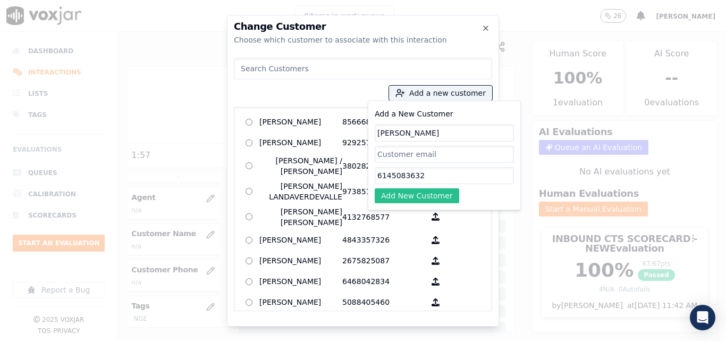
type input "6145083632"
click at [409, 191] on button "Add New Customer" at bounding box center [417, 195] width 85 height 15
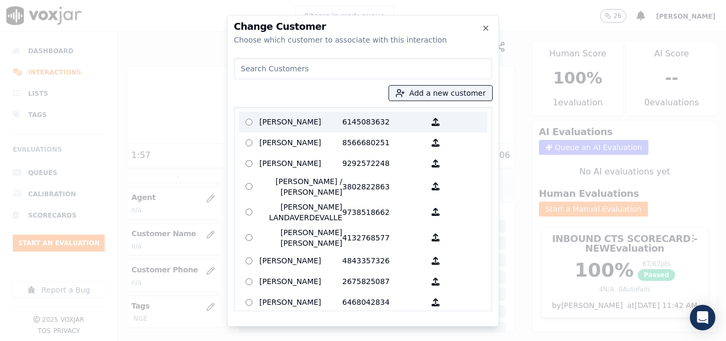
click at [291, 129] on p "[PERSON_NAME]" at bounding box center [300, 122] width 83 height 16
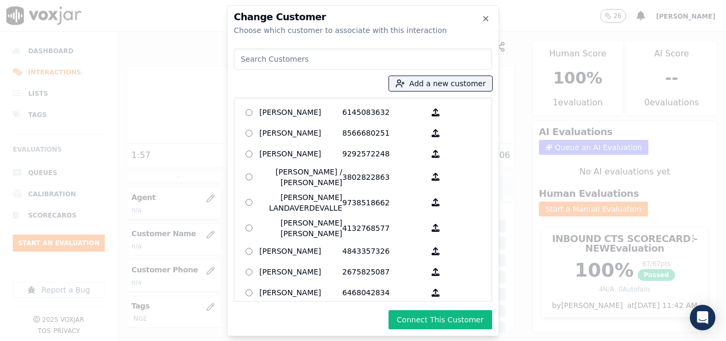
click at [458, 317] on button "Connect This Customer" at bounding box center [441, 319] width 104 height 19
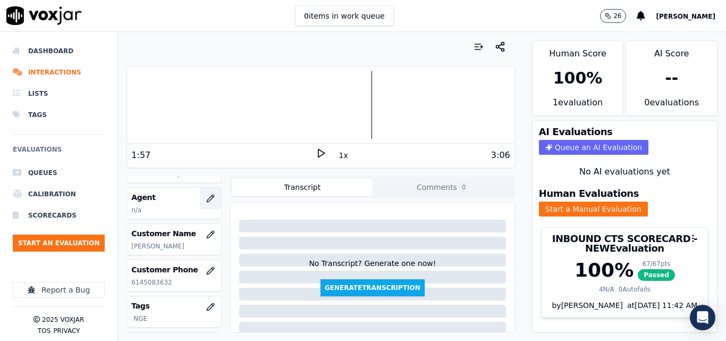
click at [206, 196] on icon "button" at bounding box center [210, 198] width 9 height 9
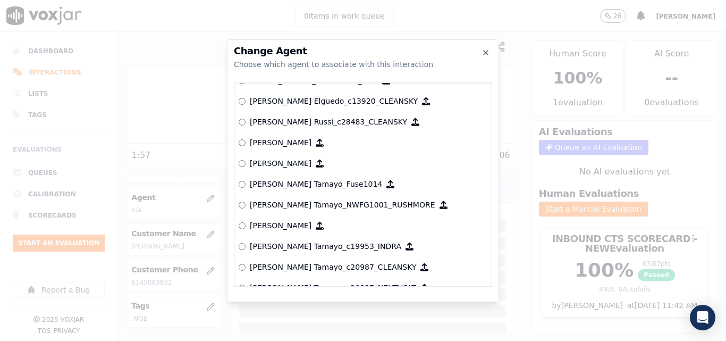
scroll to position [850, 0]
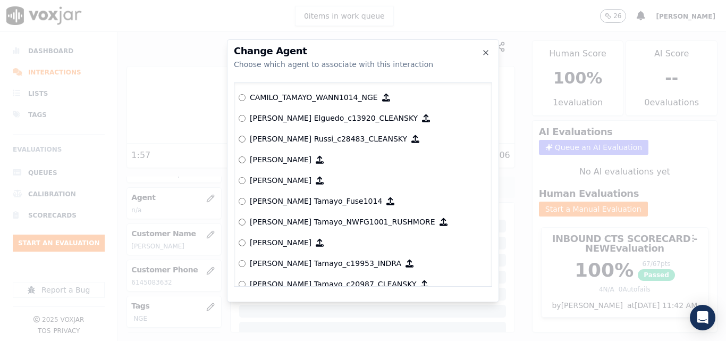
click at [238, 95] on div "null [PERSON_NAME] ANGIE_TORRES_ATorresNWFG_SPARK ANGIE_TORRES_a27409_NEXT_VOLT…" at bounding box center [363, 184] width 258 height 204
click at [274, 100] on p "CAMILO_TAMAYO_WANN1014_NGE" at bounding box center [314, 97] width 128 height 11
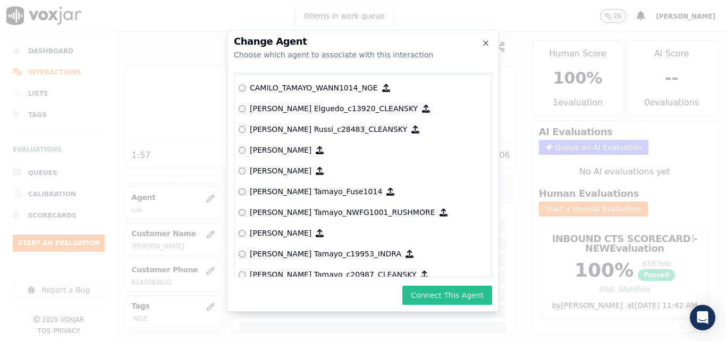
click at [434, 288] on button "Connect This Agent" at bounding box center [447, 295] width 90 height 19
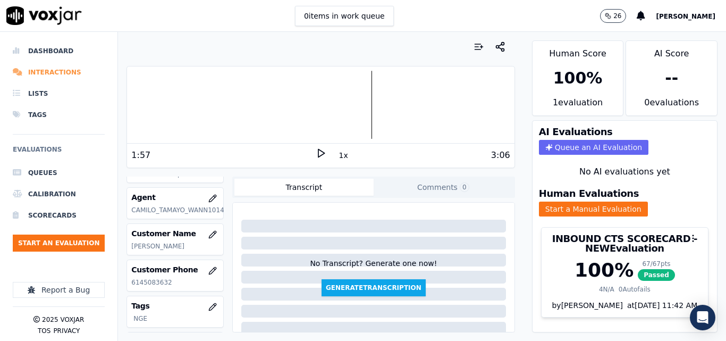
click at [42, 70] on li "Interactions" at bounding box center [59, 72] width 92 height 21
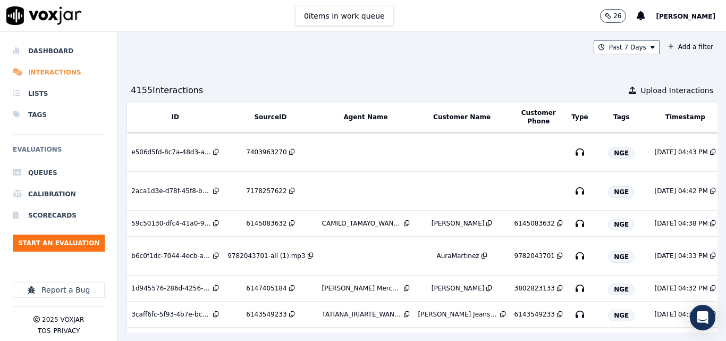
click at [57, 69] on li "Interactions" at bounding box center [59, 72] width 92 height 21
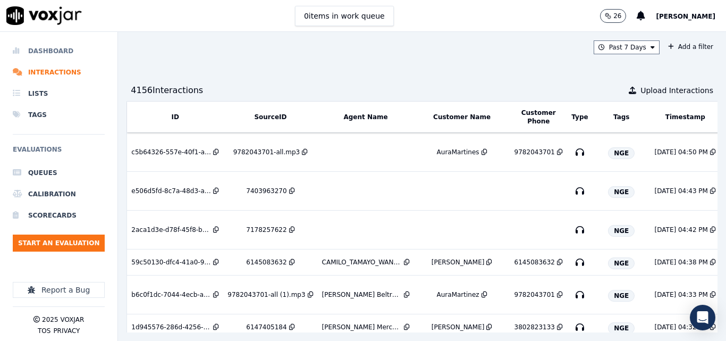
click at [58, 49] on li "Dashboard" at bounding box center [59, 50] width 92 height 21
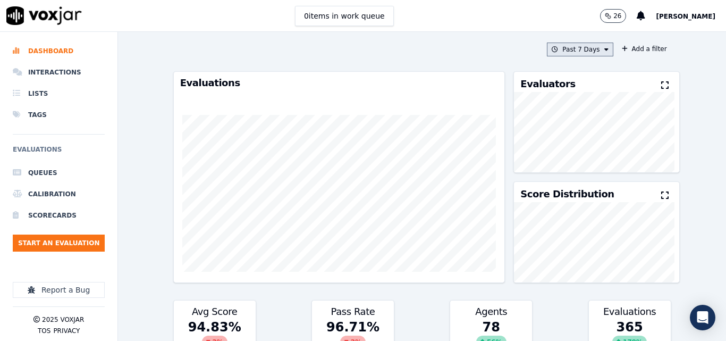
click at [598, 55] on button "Past 7 Days" at bounding box center [580, 50] width 66 height 14
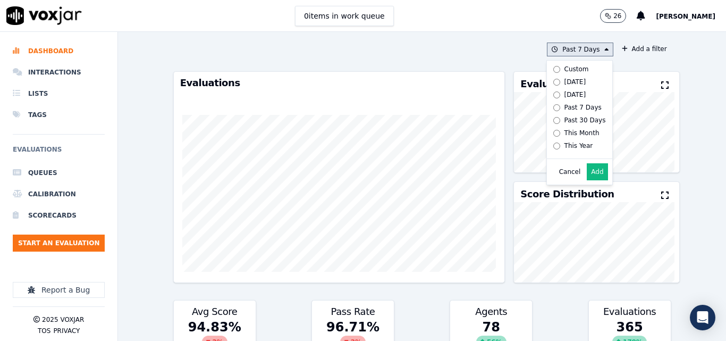
click at [570, 82] on label "[DATE]" at bounding box center [577, 81] width 57 height 13
click at [587, 180] on button "Add" at bounding box center [597, 171] width 21 height 17
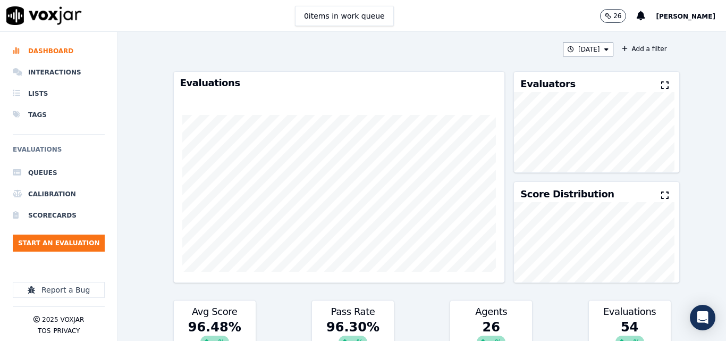
click at [661, 82] on icon at bounding box center [664, 85] width 7 height 9
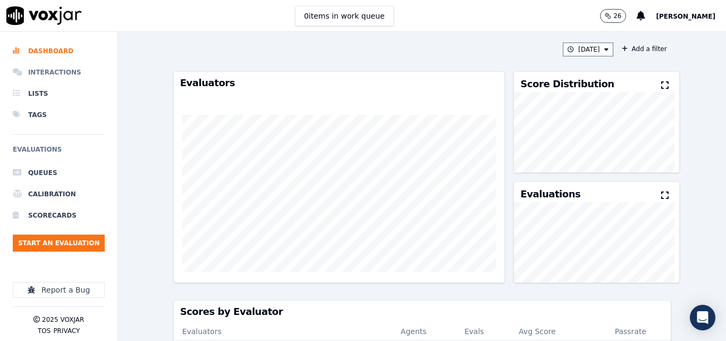
click at [51, 73] on li "Interactions" at bounding box center [59, 72] width 92 height 21
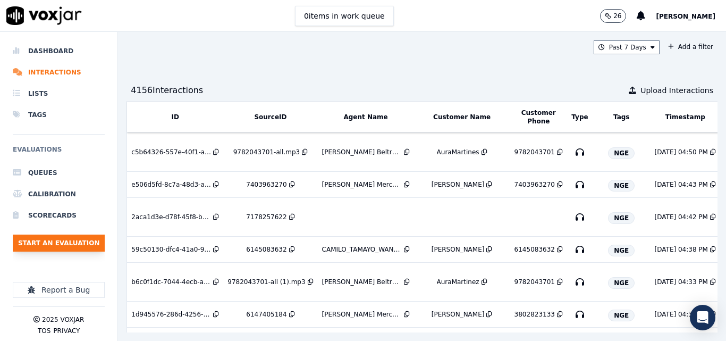
click at [73, 235] on button "Start an Evaluation" at bounding box center [59, 242] width 92 height 17
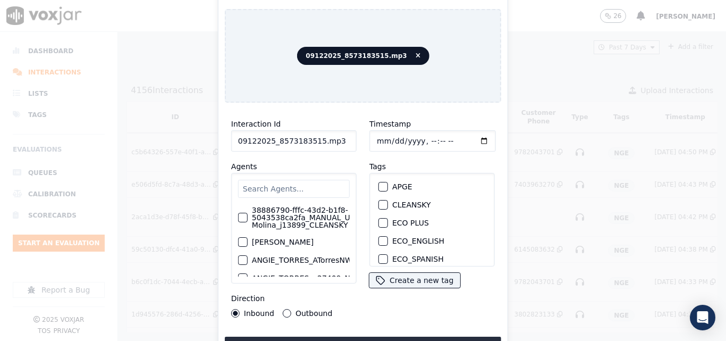
click at [329, 132] on input "09122025_8573183515.mp3" at bounding box center [293, 140] width 125 height 21
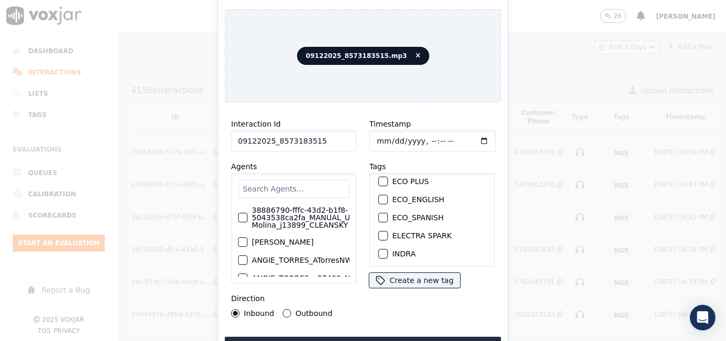
scroll to position [106, 0]
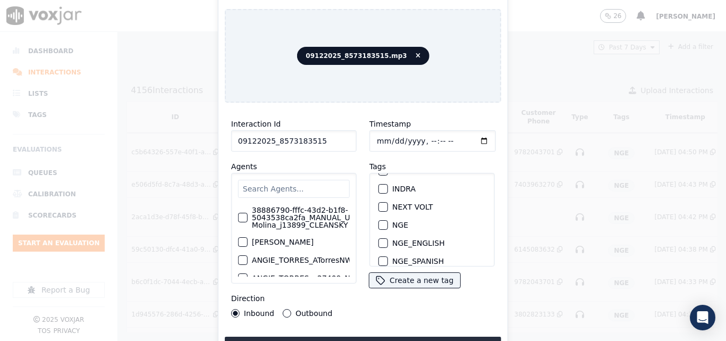
type input "09122025_8573183515"
click at [381, 221] on div "button" at bounding box center [382, 224] width 7 height 7
click at [401, 332] on div "Interaction Id 09122025_8573183515 Agents 38886790-fffc-43d2-b1f8-5043538ca2fa_…" at bounding box center [363, 233] width 276 height 245
click at [400, 337] on button "Upload interaction to start evaluation" at bounding box center [363, 346] width 276 height 19
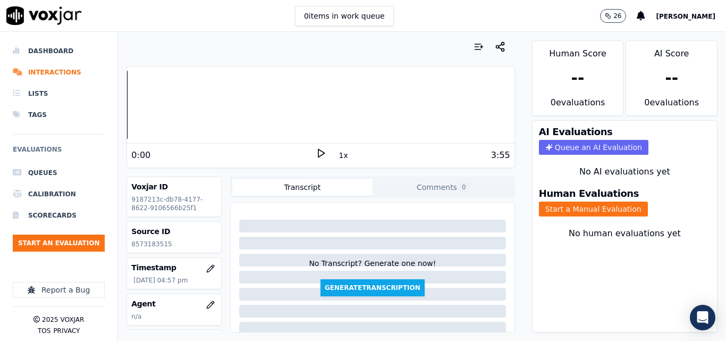
click at [318, 151] on polygon at bounding box center [321, 153] width 6 height 8
click at [316, 155] on icon at bounding box center [321, 153] width 11 height 11
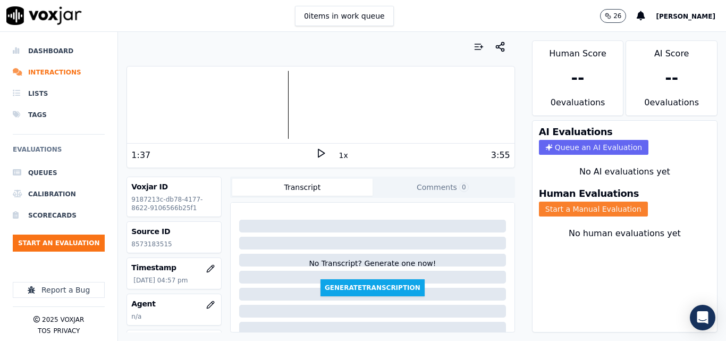
drag, startPoint x: 576, startPoint y: 215, endPoint x: 606, endPoint y: 232, distance: 34.8
click at [576, 214] on button "Start a Manual Evaluation" at bounding box center [593, 209] width 109 height 15
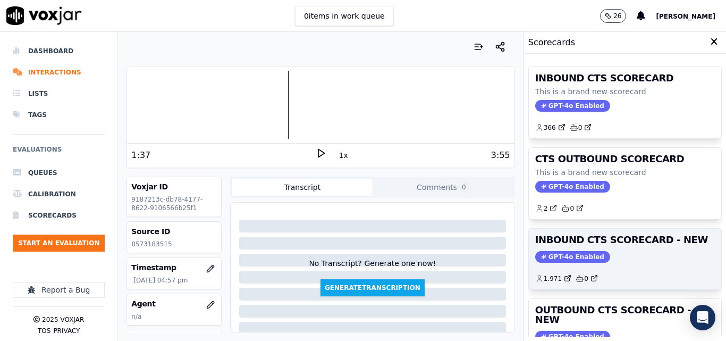
click at [640, 277] on div "1.971 0" at bounding box center [625, 274] width 180 height 17
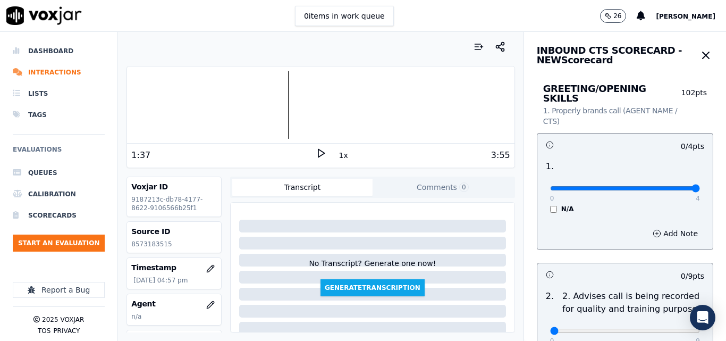
drag, startPoint x: 671, startPoint y: 182, endPoint x: 672, endPoint y: 187, distance: 5.3
type input "4"
click at [672, 186] on input "range" at bounding box center [625, 188] width 150 height 4
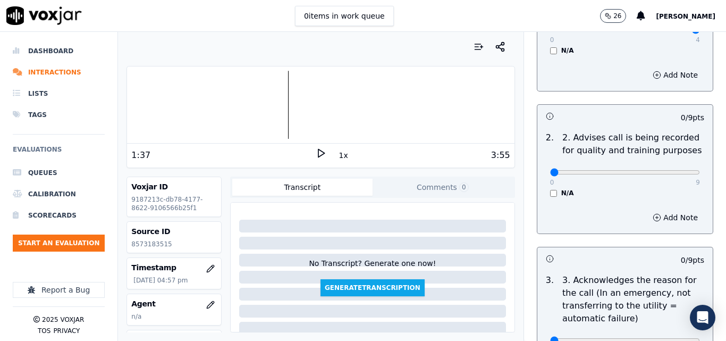
scroll to position [160, 0]
click at [696, 177] on p "9" at bounding box center [698, 181] width 4 height 9
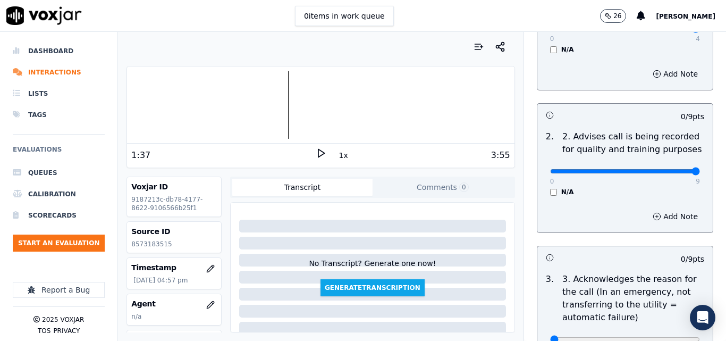
type input "9"
click at [674, 169] on input "range" at bounding box center [625, 171] width 150 height 4
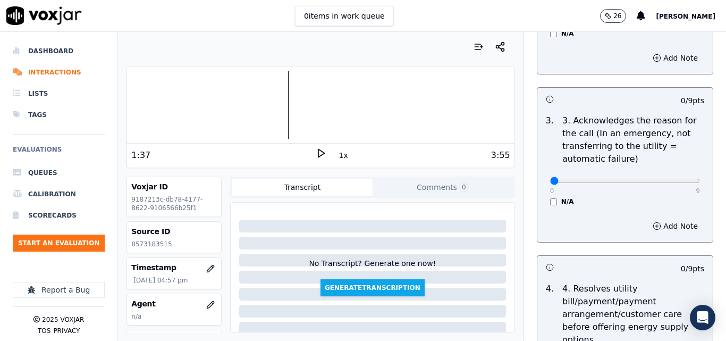
scroll to position [319, 0]
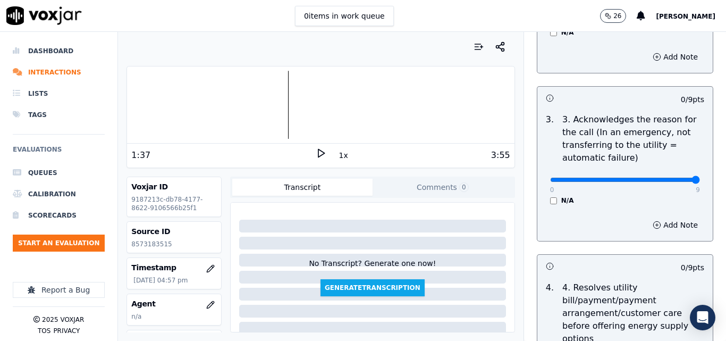
type input "9"
click at [673, 178] on input "range" at bounding box center [625, 180] width 150 height 4
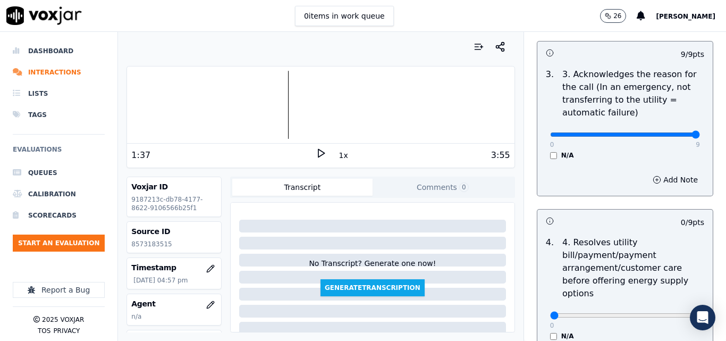
scroll to position [425, 0]
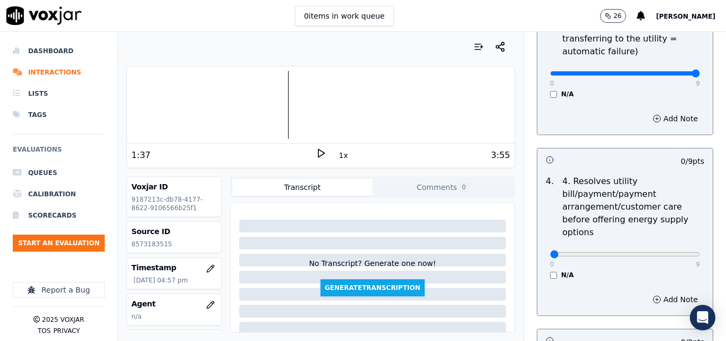
click at [544, 260] on div "0 9 N/A" at bounding box center [625, 259] width 167 height 40
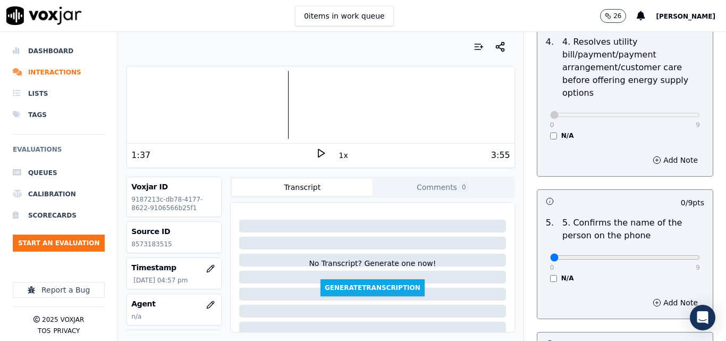
scroll to position [585, 0]
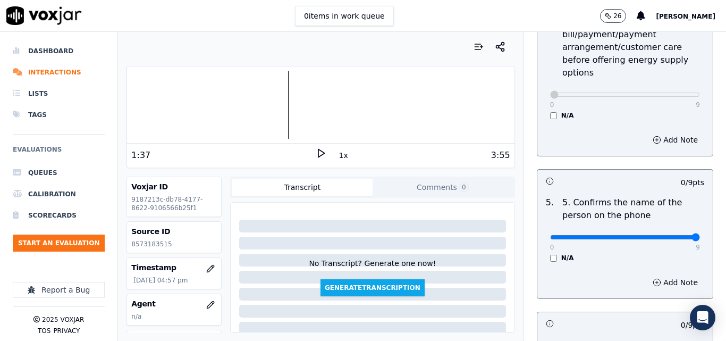
type input "9"
click at [668, 235] on input "range" at bounding box center [625, 237] width 150 height 4
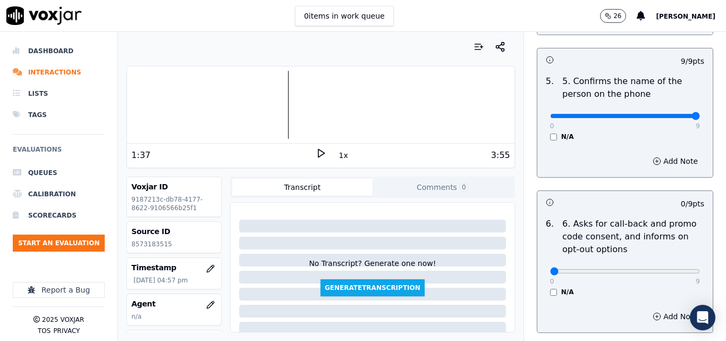
scroll to position [744, 0]
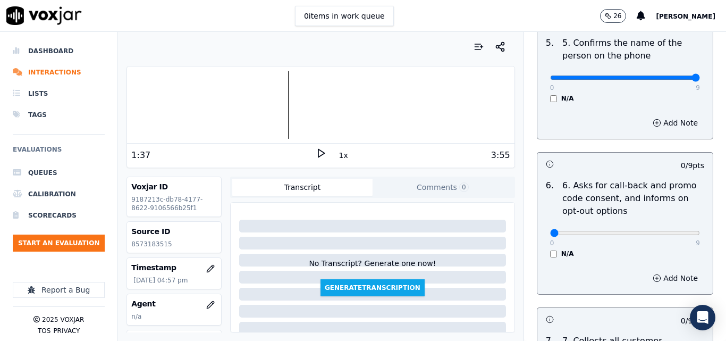
click at [550, 249] on div "N/A" at bounding box center [625, 253] width 150 height 9
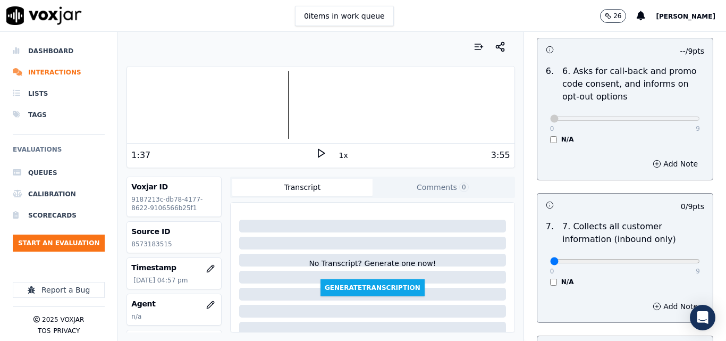
scroll to position [904, 0]
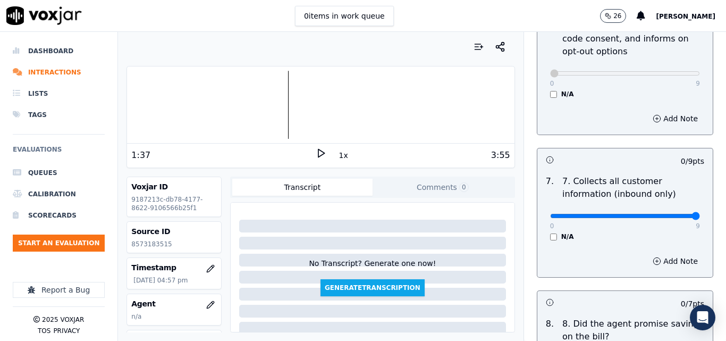
type input "9"
click at [667, 214] on input "range" at bounding box center [625, 216] width 150 height 4
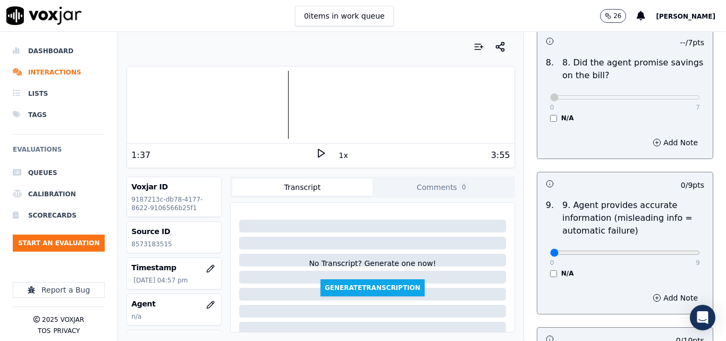
scroll to position [1170, 0]
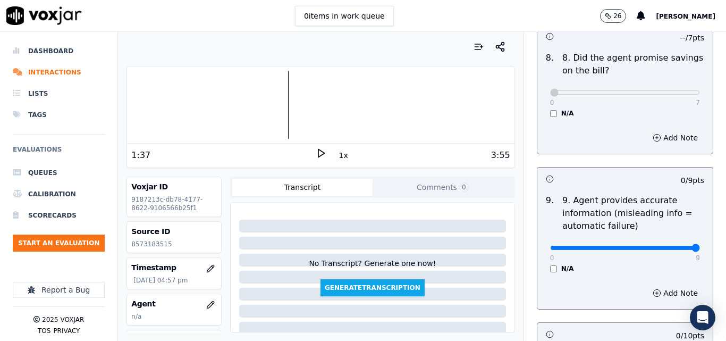
type input "9"
click at [668, 246] on input "range" at bounding box center [625, 248] width 150 height 4
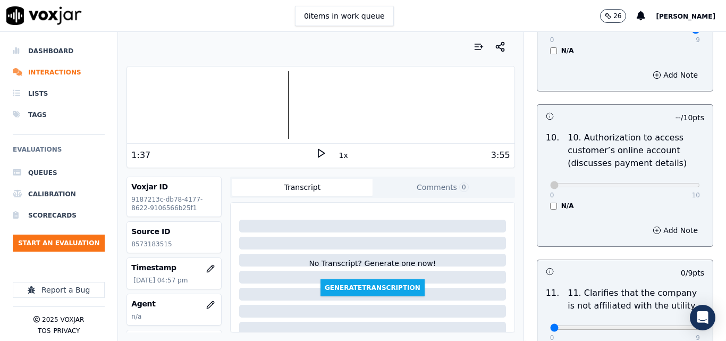
scroll to position [1489, 0]
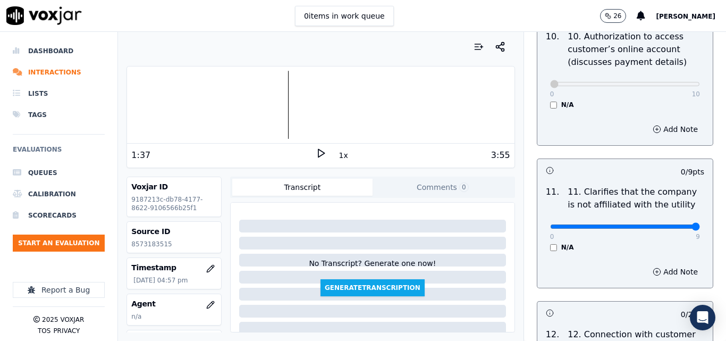
type input "9"
click at [671, 224] on input "range" at bounding box center [625, 226] width 150 height 4
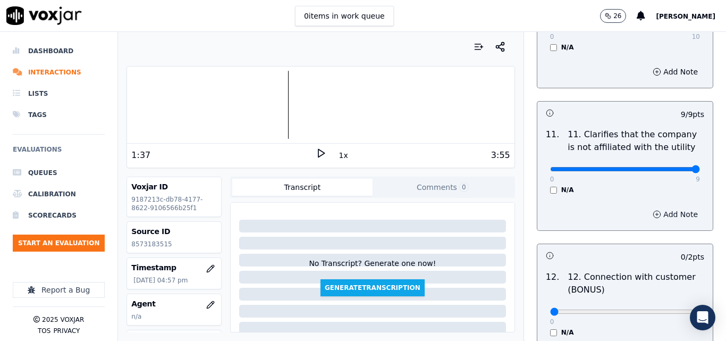
scroll to position [1648, 0]
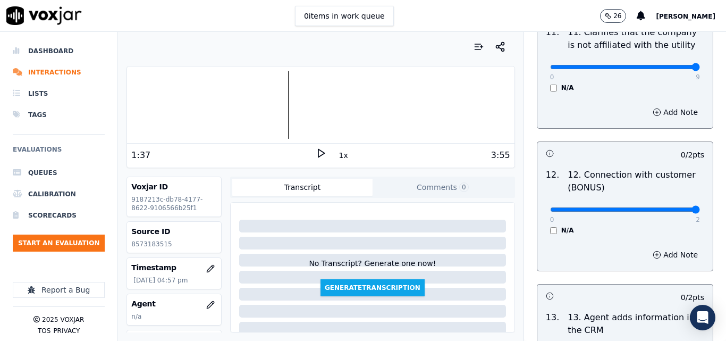
type input "2"
click at [665, 207] on input "range" at bounding box center [625, 209] width 150 height 4
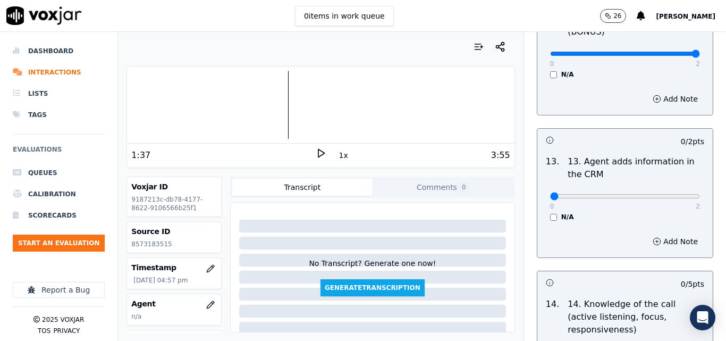
scroll to position [1808, 0]
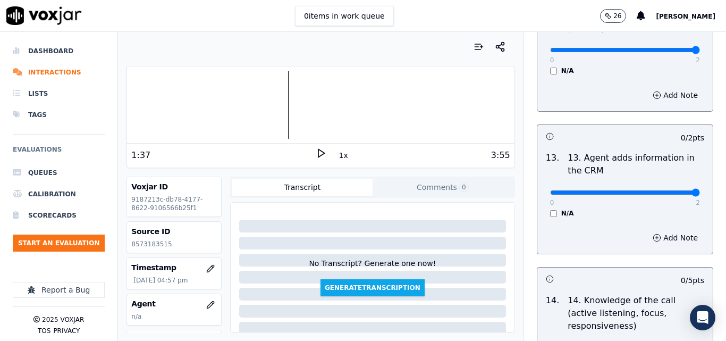
type input "2"
click at [675, 190] on input "range" at bounding box center [625, 192] width 150 height 4
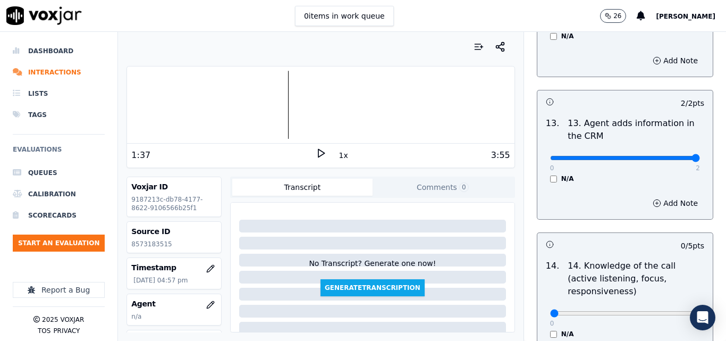
scroll to position [1942, 0]
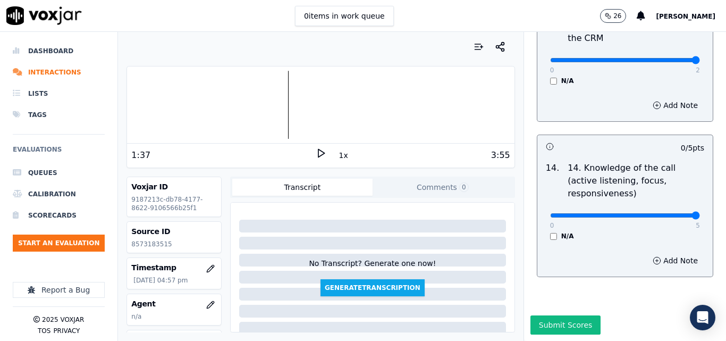
type input "5"
click at [666, 213] on input "range" at bounding box center [625, 215] width 150 height 4
click at [575, 315] on button "Submit Scores" at bounding box center [566, 324] width 71 height 19
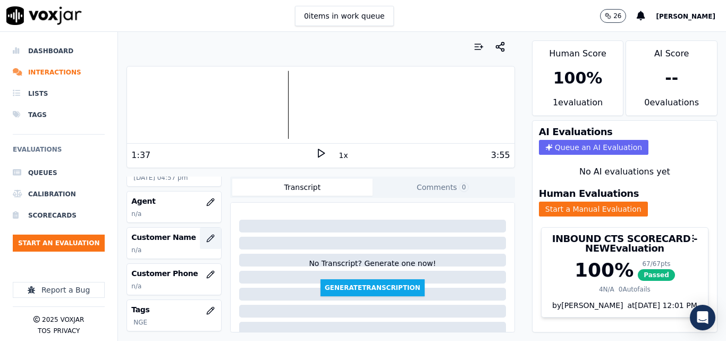
scroll to position [106, 0]
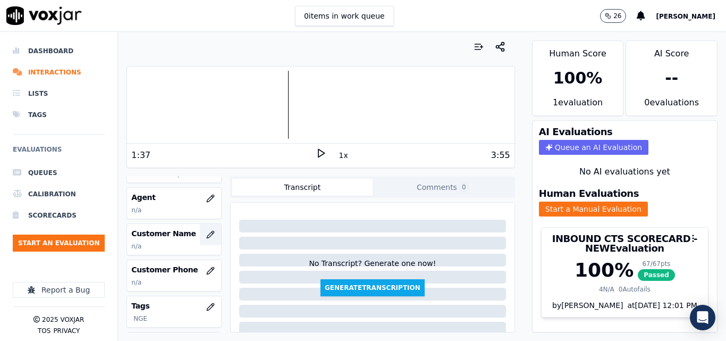
click at [206, 234] on icon "button" at bounding box center [210, 234] width 9 height 9
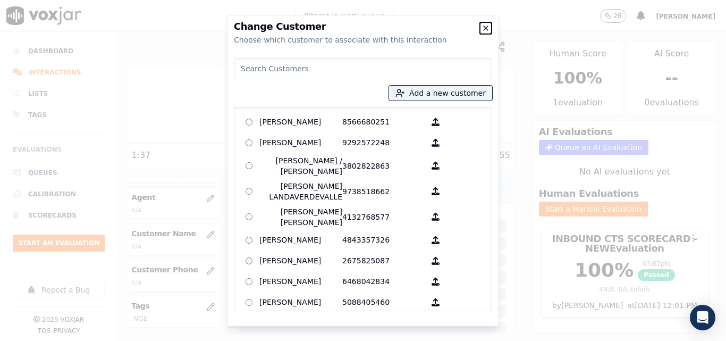
click at [484, 26] on icon "button" at bounding box center [486, 28] width 4 height 4
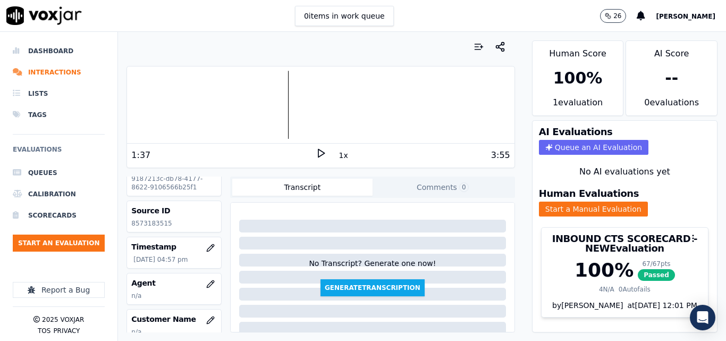
scroll to position [0, 0]
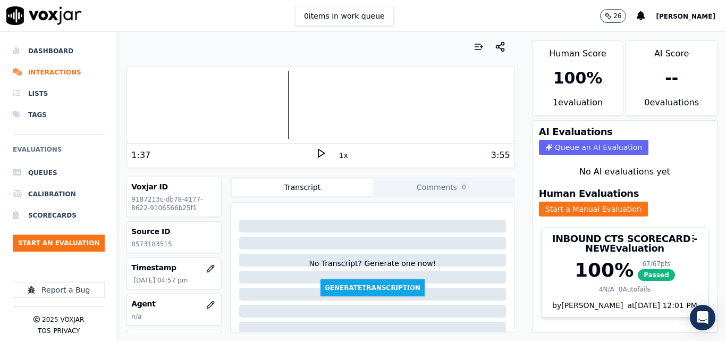
click at [161, 244] on p "8573183515" at bounding box center [174, 244] width 86 height 9
copy p "8573183515"
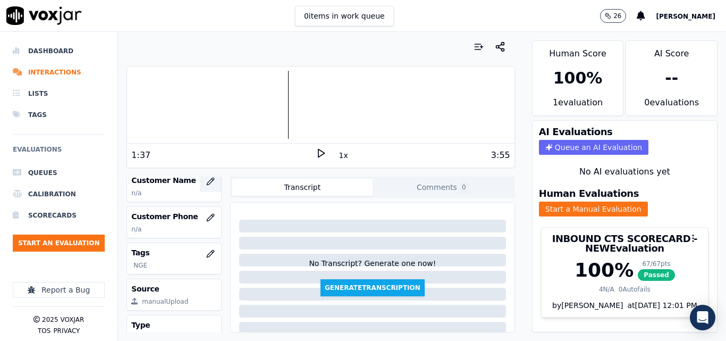
click at [206, 184] on icon "button" at bounding box center [210, 181] width 9 height 9
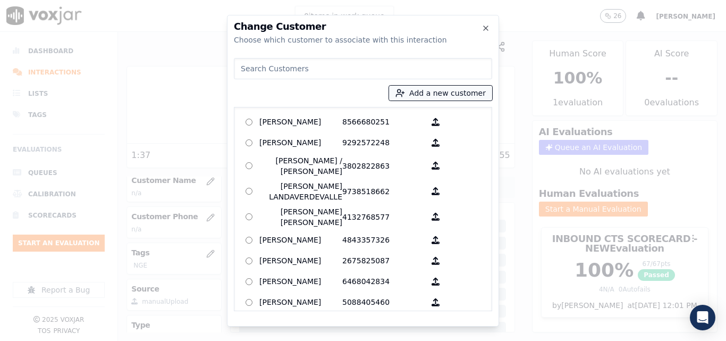
drag, startPoint x: 417, startPoint y: 89, endPoint x: 417, endPoint y: 97, distance: 8.0
click at [418, 89] on button "Add a new customer" at bounding box center [440, 93] width 103 height 15
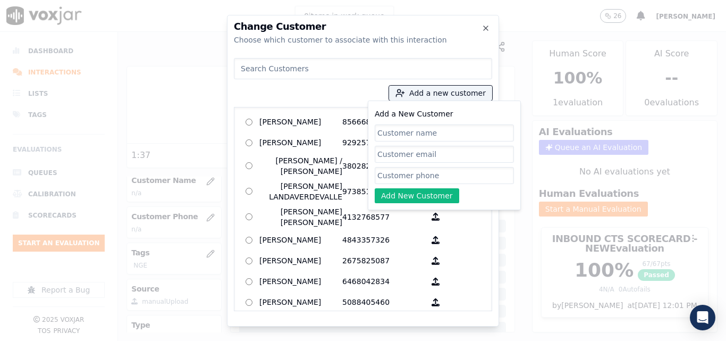
click at [403, 136] on input "Add a New Customer" at bounding box center [444, 132] width 139 height 17
type input "Brayam [PERSON_NAME]"
click at [460, 169] on input "Add a New Customer" at bounding box center [444, 175] width 139 height 17
click at [466, 172] on input "Add a New Customer" at bounding box center [444, 175] width 139 height 17
paste input "8573183515"
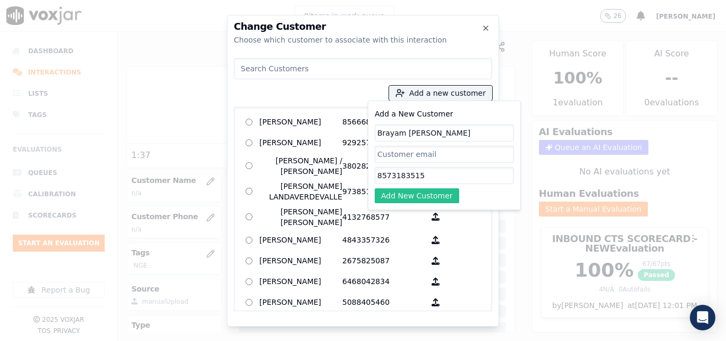
type input "8573183515"
click at [407, 193] on button "Add New Customer" at bounding box center [417, 195] width 85 height 15
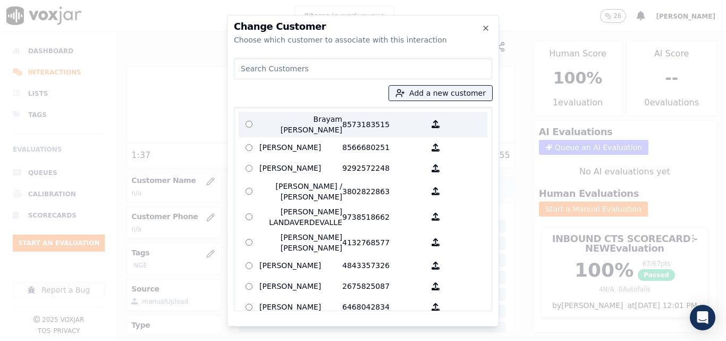
click at [310, 120] on p "Brayam [PERSON_NAME]" at bounding box center [300, 124] width 83 height 21
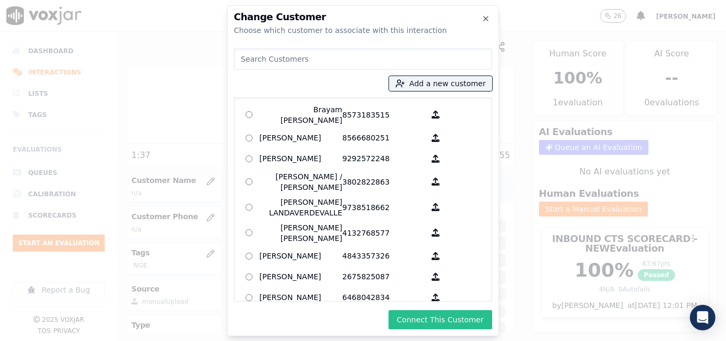
click at [444, 321] on button "Connect This Customer" at bounding box center [441, 319] width 104 height 19
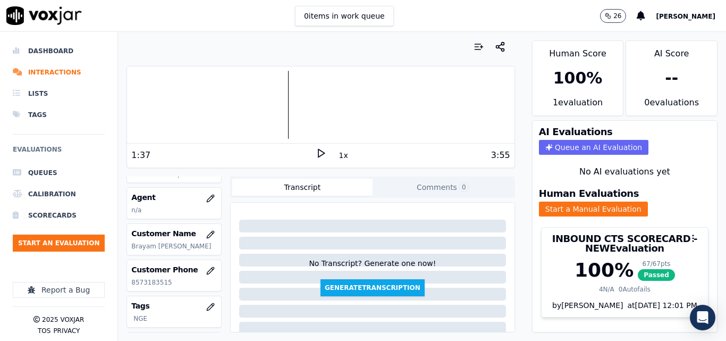
scroll to position [53, 0]
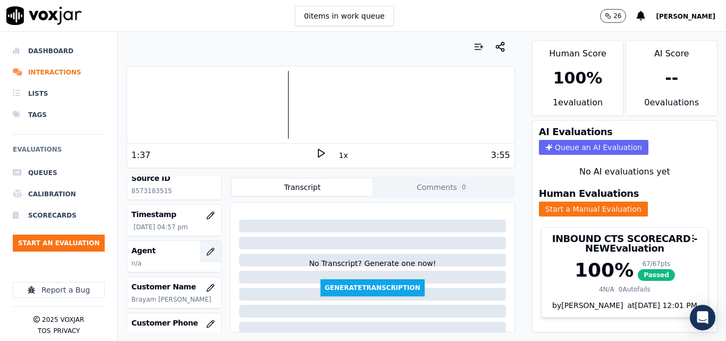
click at [206, 247] on icon "button" at bounding box center [210, 251] width 9 height 9
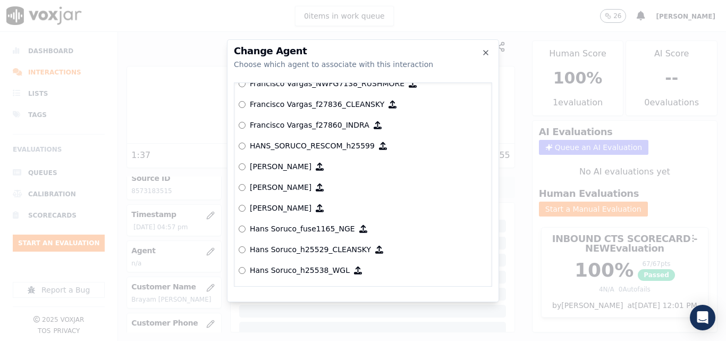
scroll to position [2193, 0]
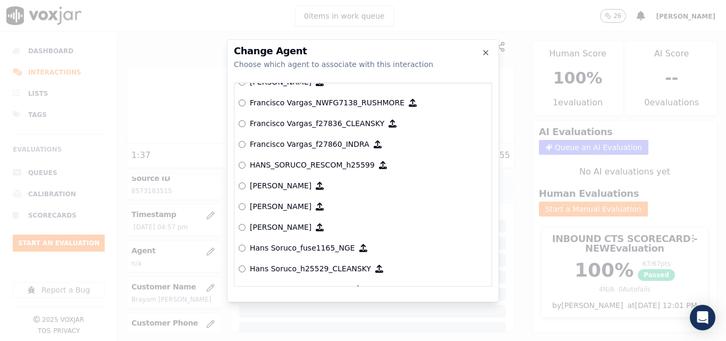
click at [325, 240] on label "Hans Soruco_fuse1165_NGE" at bounding box center [363, 248] width 249 height 21
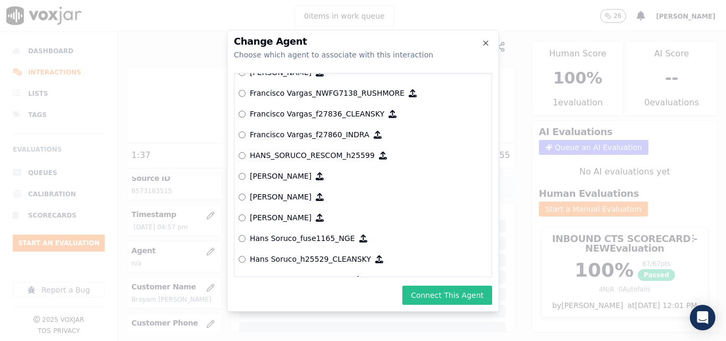
click at [438, 287] on button "Connect This Agent" at bounding box center [447, 295] width 90 height 19
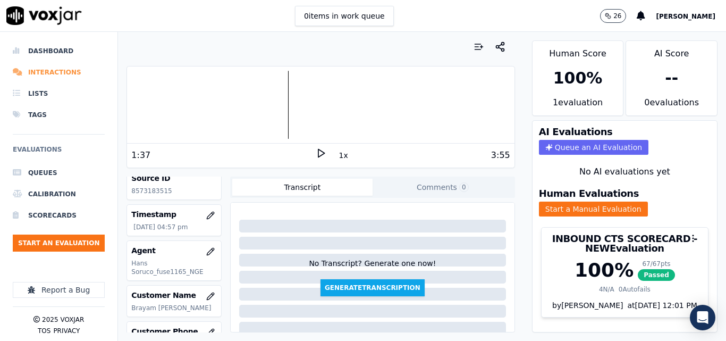
click at [62, 68] on li "Interactions" at bounding box center [59, 72] width 92 height 21
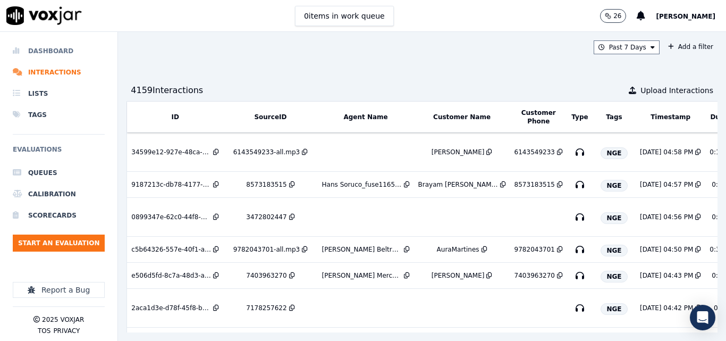
click at [51, 51] on li "Dashboard" at bounding box center [59, 50] width 92 height 21
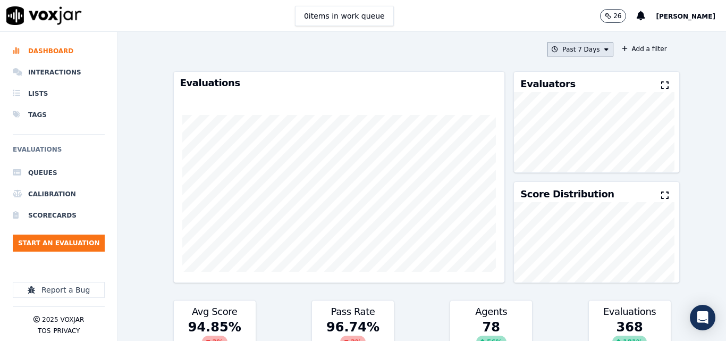
click at [570, 49] on button "Past 7 Days" at bounding box center [580, 50] width 66 height 14
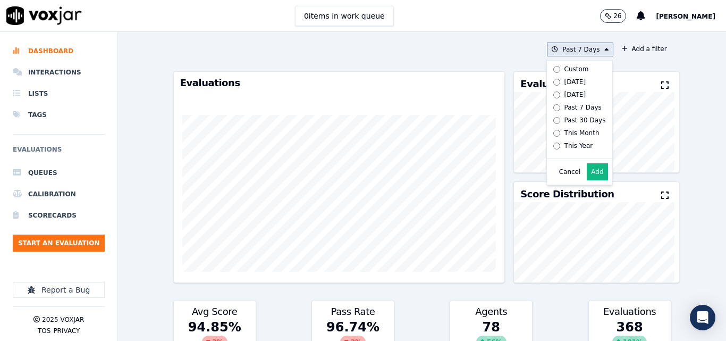
click at [567, 82] on div "[DATE]" at bounding box center [576, 82] width 22 height 9
click at [597, 182] on div "Cancel Add" at bounding box center [579, 172] width 65 height 26
click at [588, 180] on button "Add" at bounding box center [597, 171] width 21 height 17
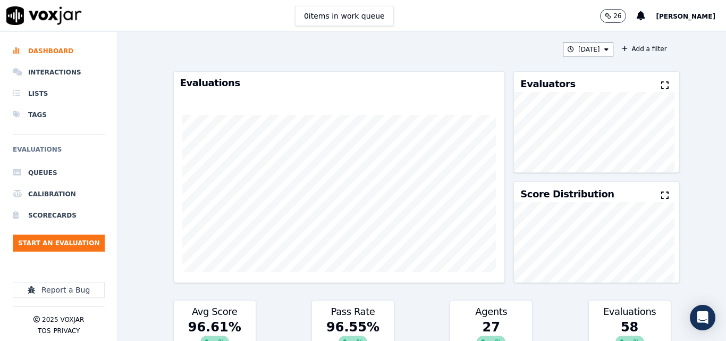
click at [653, 79] on div "Evaluators" at bounding box center [596, 82] width 165 height 20
click at [661, 83] on icon at bounding box center [664, 85] width 7 height 9
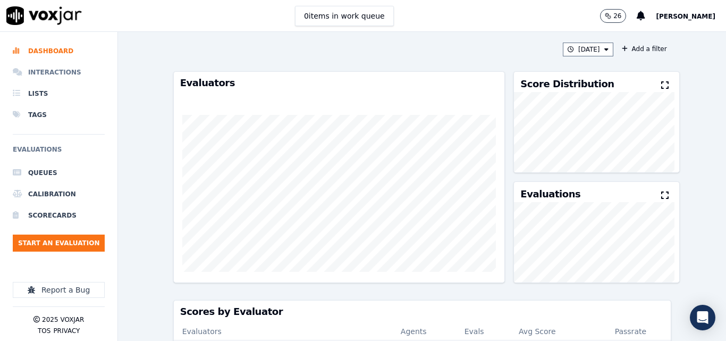
click at [44, 72] on li "Interactions" at bounding box center [59, 72] width 92 height 21
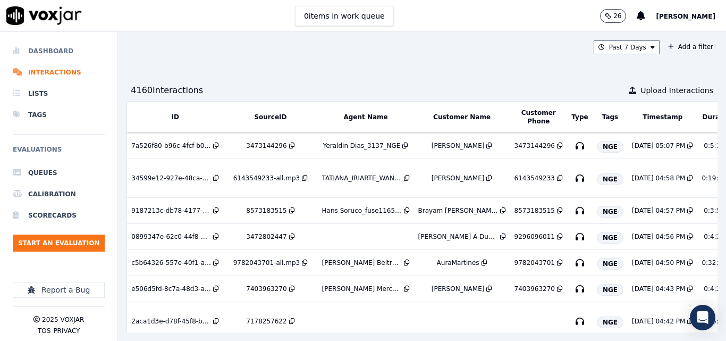
click at [38, 54] on li "Dashboard" at bounding box center [59, 50] width 92 height 21
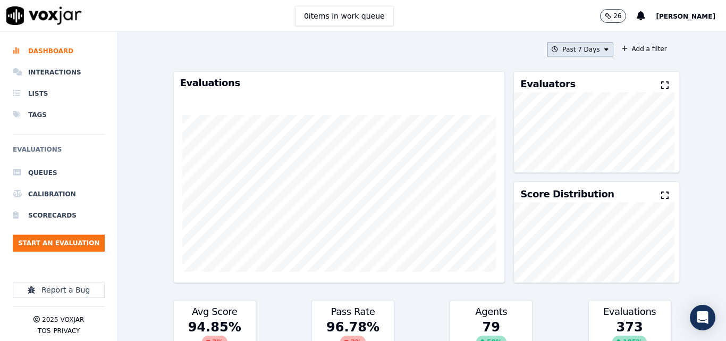
click at [578, 48] on button "Past 7 Days" at bounding box center [580, 50] width 66 height 14
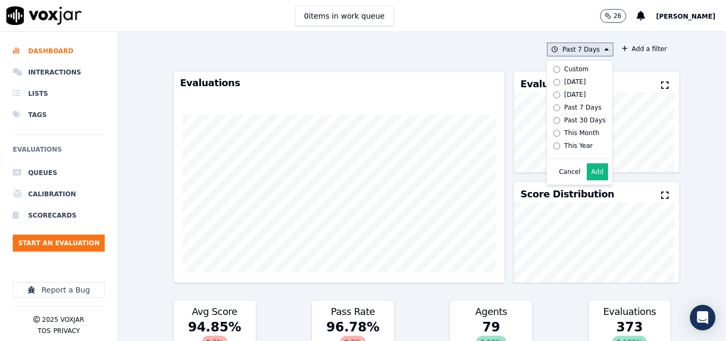
click at [578, 75] on label "Custom" at bounding box center [577, 69] width 57 height 13
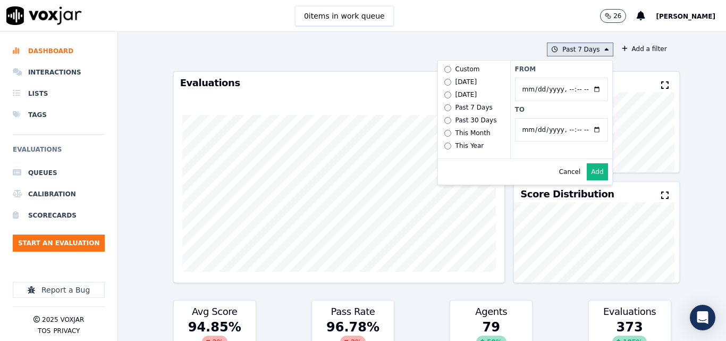
click at [583, 48] on button "Past 7 Days Custom [DATE] [DATE] Past 7 Days Past 30 Days This Month This Year …" at bounding box center [580, 50] width 66 height 14
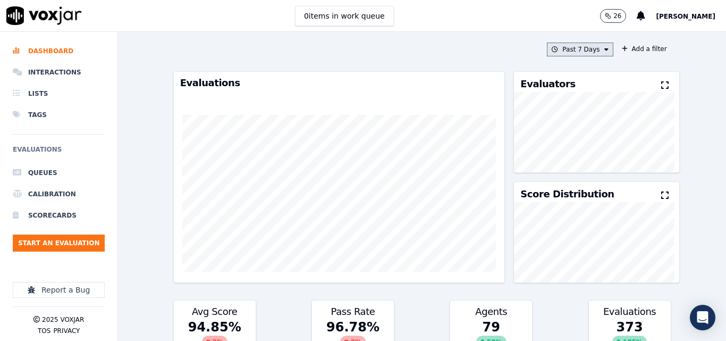
click at [581, 48] on button "Past 7 Days" at bounding box center [580, 50] width 66 height 14
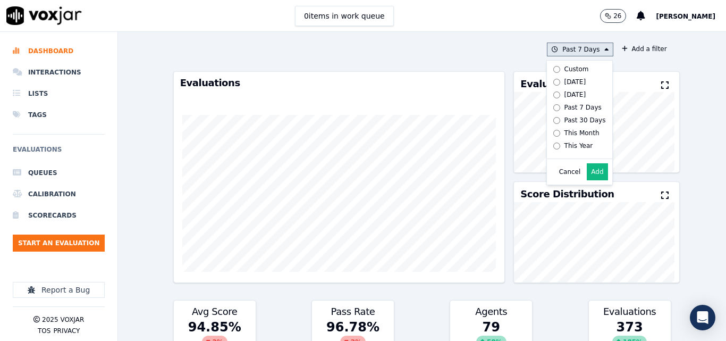
click at [565, 80] on div "[DATE]" at bounding box center [576, 82] width 22 height 9
click at [588, 179] on button "Add" at bounding box center [597, 171] width 21 height 17
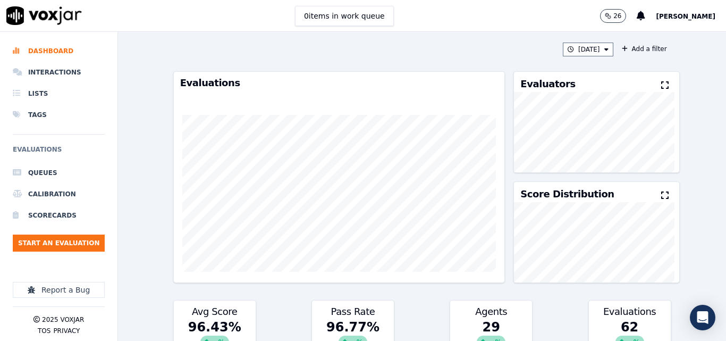
click at [661, 81] on button at bounding box center [667, 85] width 12 height 13
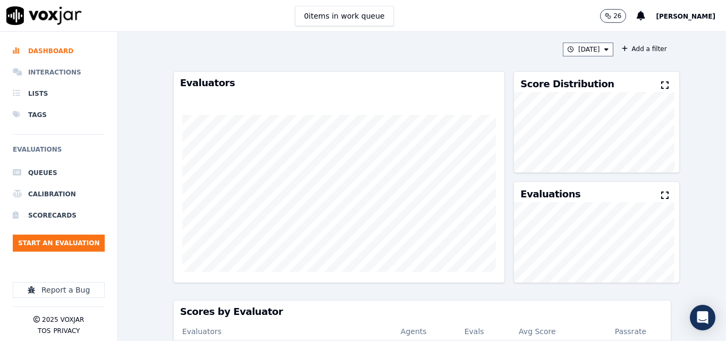
click at [39, 73] on li "Interactions" at bounding box center [59, 72] width 92 height 21
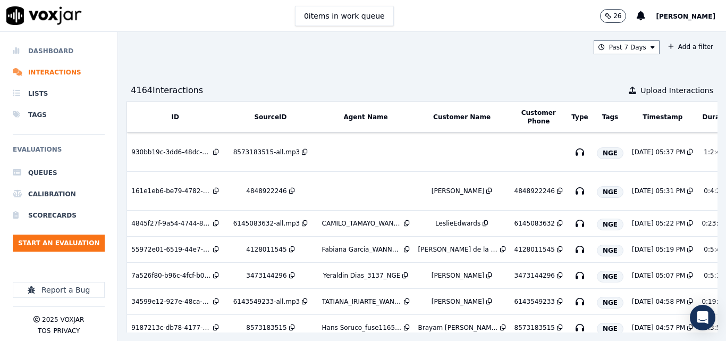
click at [60, 43] on li "Dashboard" at bounding box center [59, 50] width 92 height 21
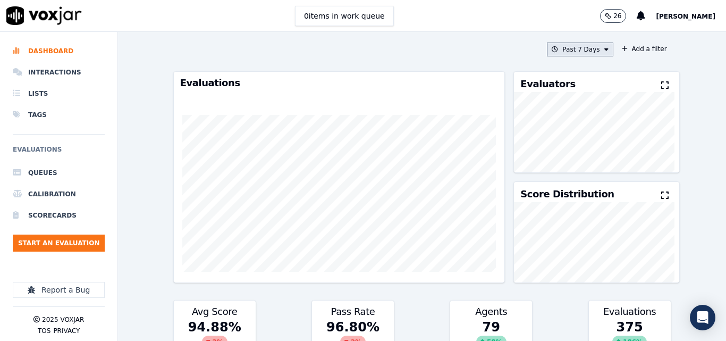
click at [605, 51] on icon at bounding box center [607, 49] width 4 height 6
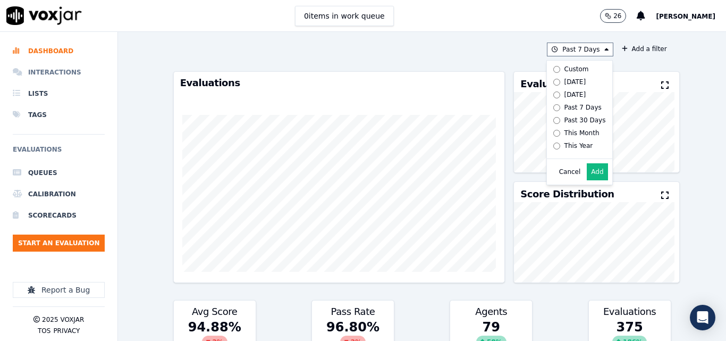
click at [55, 71] on li "Interactions" at bounding box center [59, 72] width 92 height 21
